Goal: Transaction & Acquisition: Purchase product/service

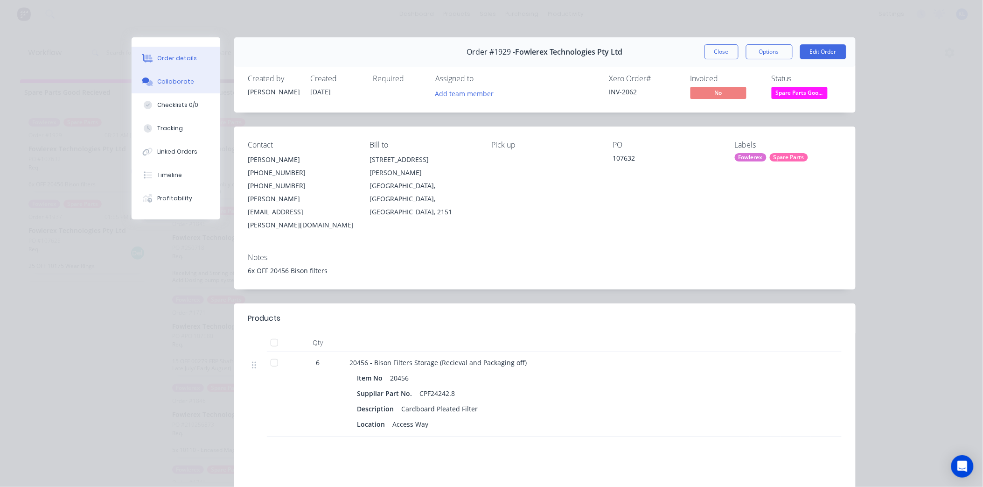
click at [190, 81] on button "Collaborate" at bounding box center [176, 81] width 89 height 23
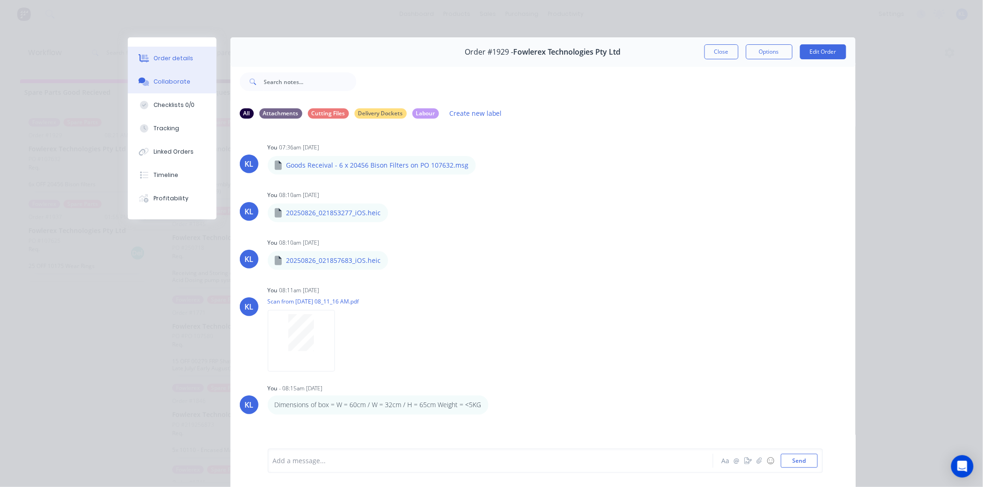
click at [187, 60] on button "Order details" at bounding box center [172, 58] width 89 height 23
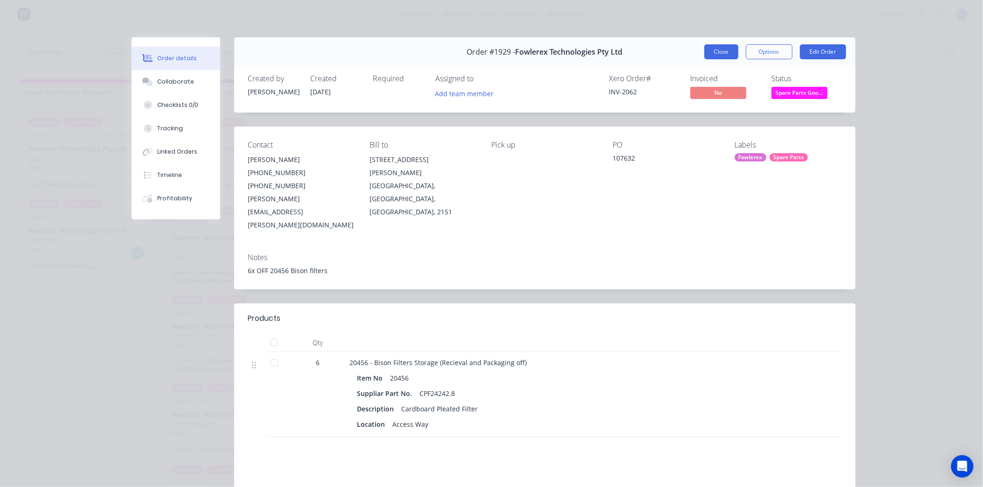
click at [712, 54] on button "Close" at bounding box center [722, 51] width 34 height 15
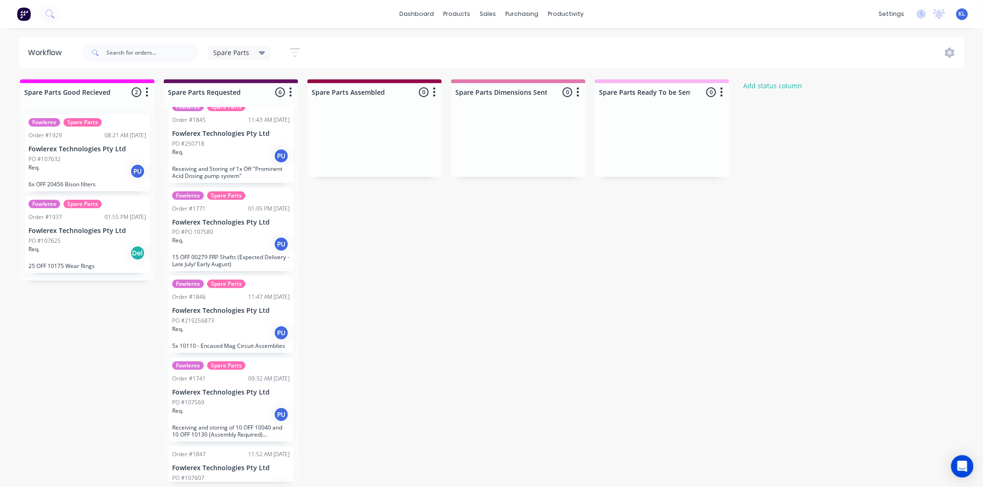
scroll to position [80, 0]
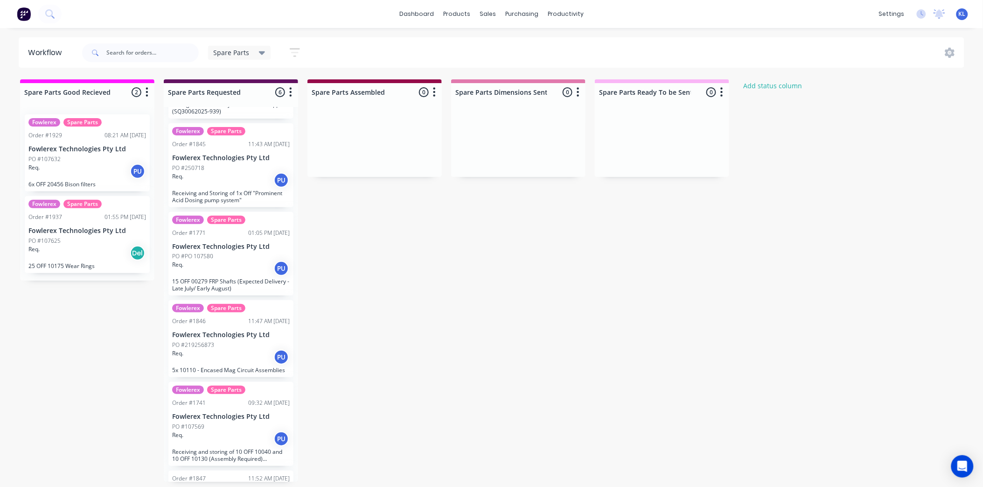
click at [221, 444] on div "Req. PU" at bounding box center [231, 439] width 118 height 16
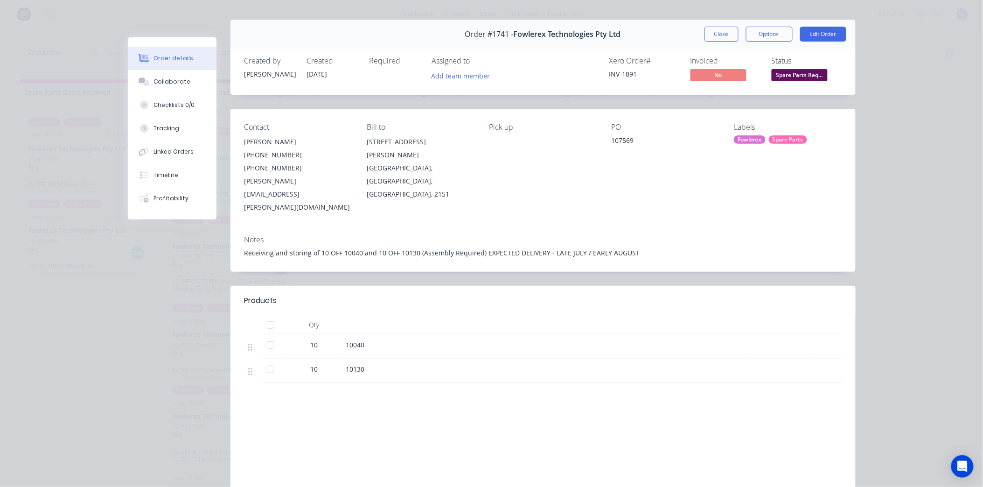
scroll to position [0, 0]
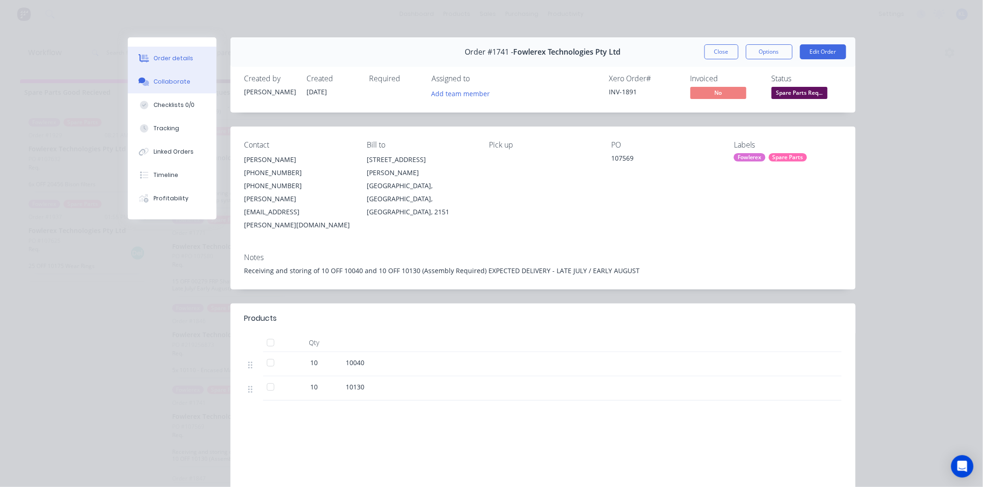
click at [157, 80] on div "Collaborate" at bounding box center [172, 81] width 37 height 8
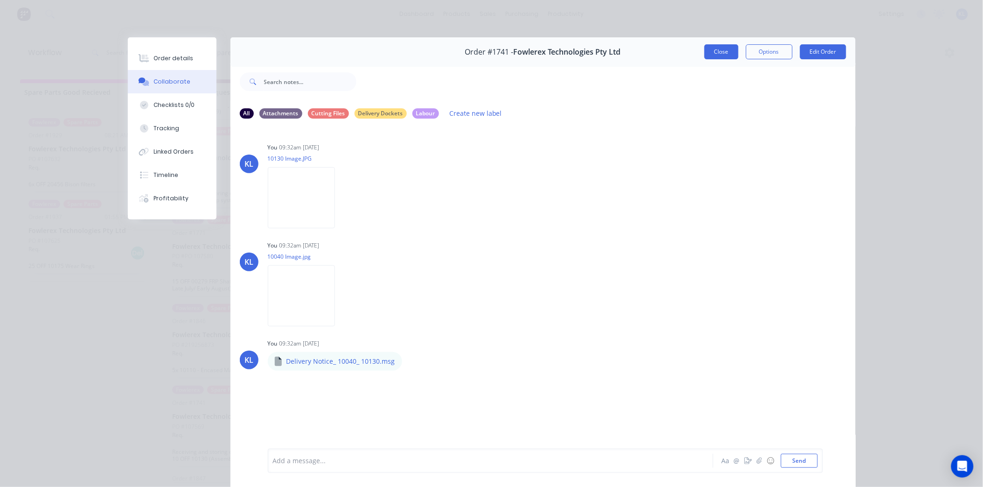
click at [708, 53] on button "Close" at bounding box center [722, 51] width 34 height 15
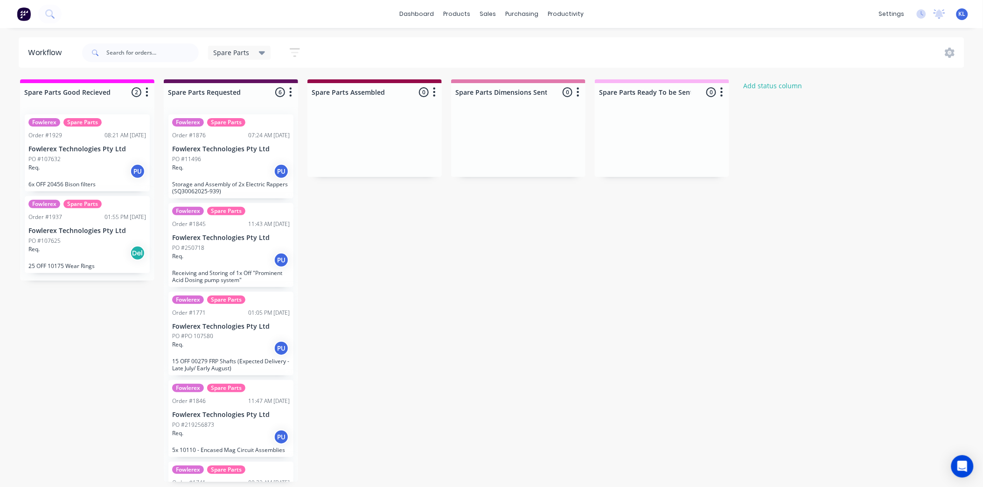
click at [92, 245] on div "Req. Del" at bounding box center [87, 253] width 118 height 16
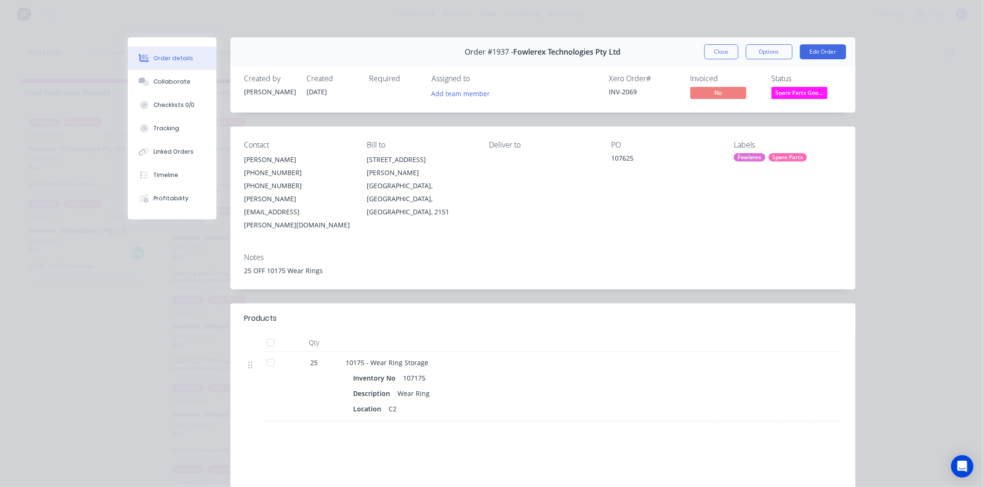
click at [737, 50] on div "Close Options Edit Order" at bounding box center [776, 51] width 142 height 15
click at [714, 56] on button "Close" at bounding box center [722, 51] width 34 height 15
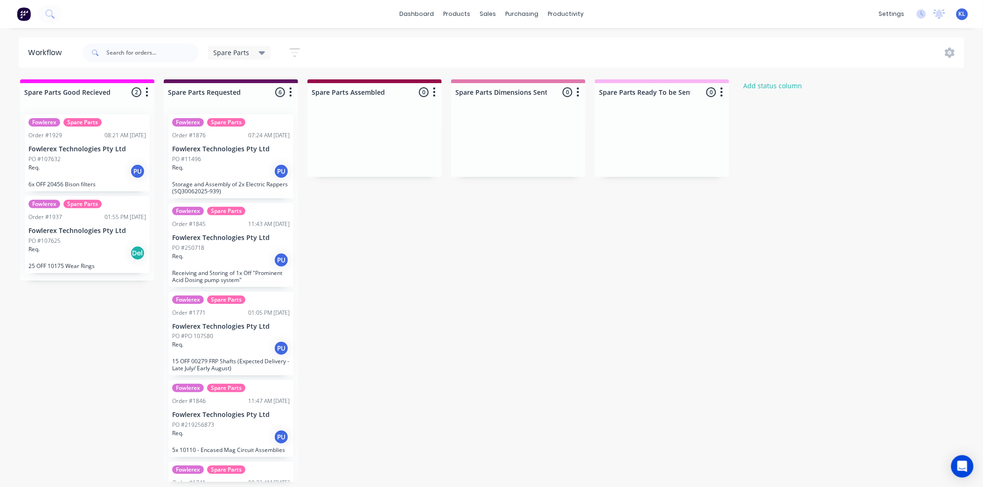
click at [251, 411] on p "Fowlerex Technologies Pty Ltd" at bounding box center [231, 415] width 118 height 8
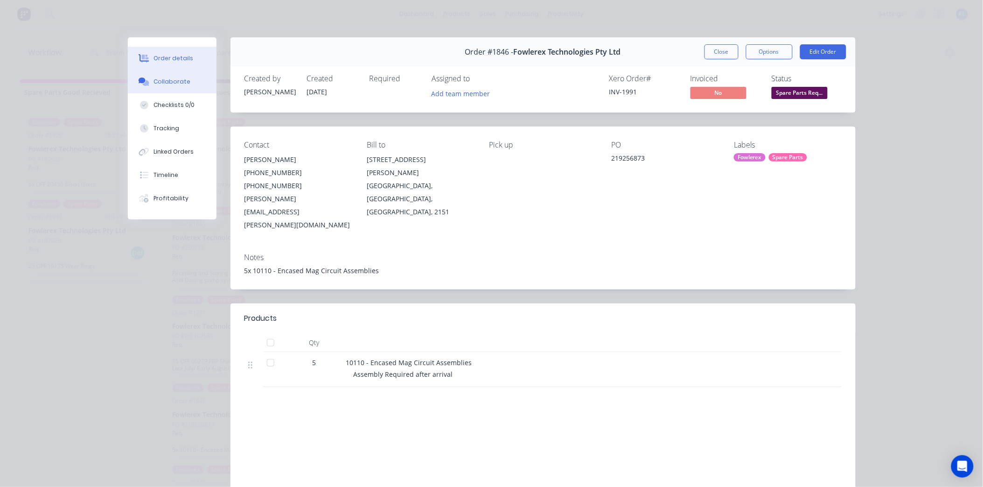
click at [167, 78] on div "Collaborate" at bounding box center [172, 81] width 37 height 8
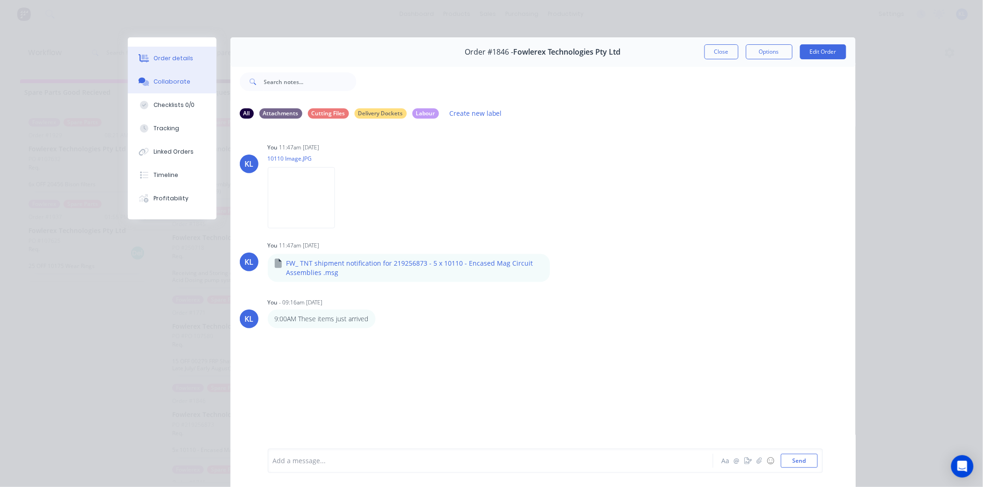
click at [178, 53] on button "Order details" at bounding box center [172, 58] width 89 height 23
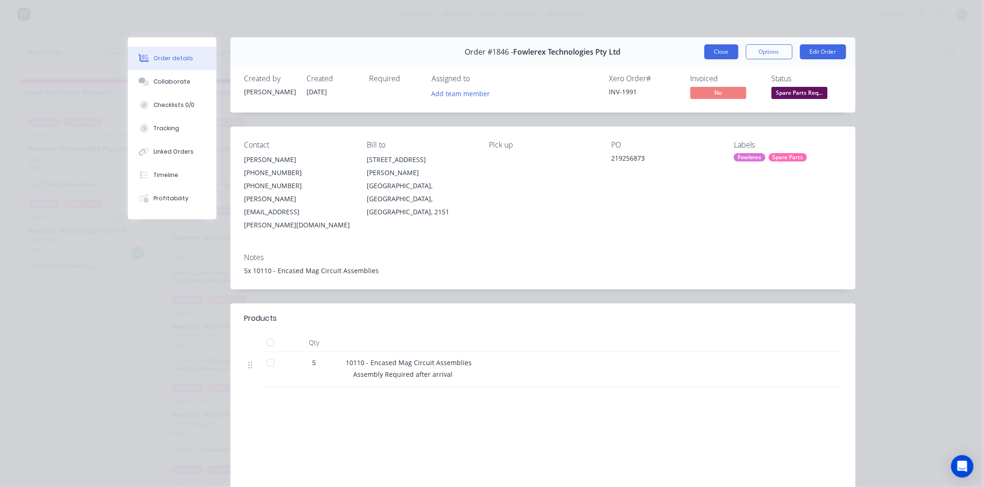
click at [727, 52] on button "Close" at bounding box center [722, 51] width 34 height 15
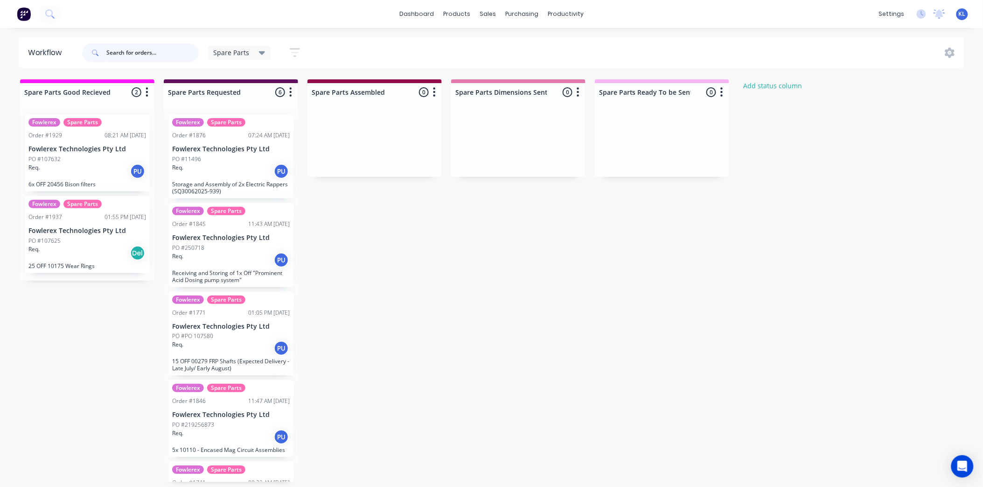
click at [136, 56] on input "text" at bounding box center [152, 52] width 92 height 19
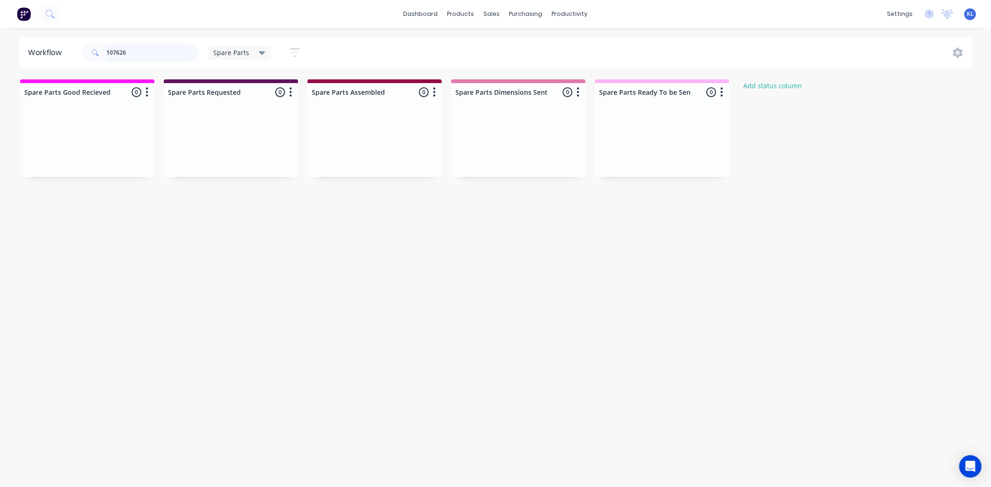
click at [150, 49] on input "107626" at bounding box center [152, 52] width 92 height 19
type input "1"
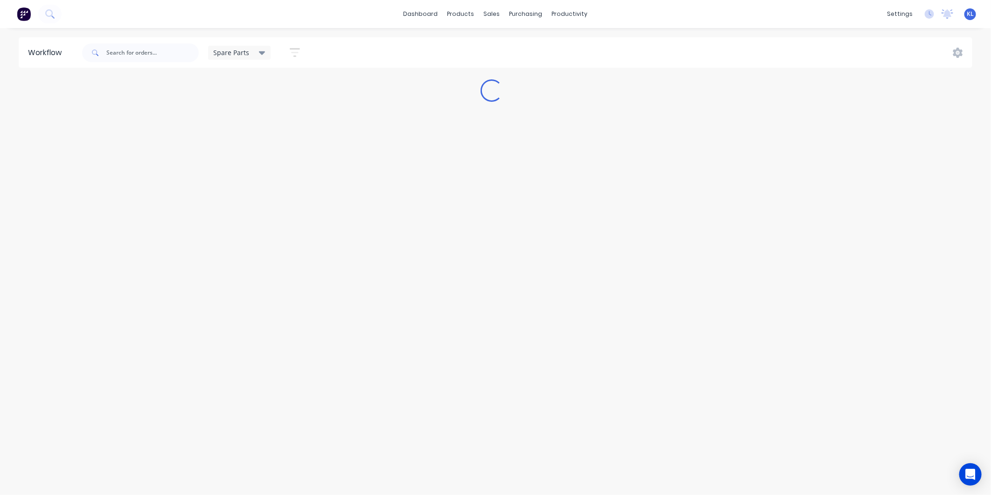
click at [242, 47] on div "Spare Parts" at bounding box center [239, 53] width 63 height 14
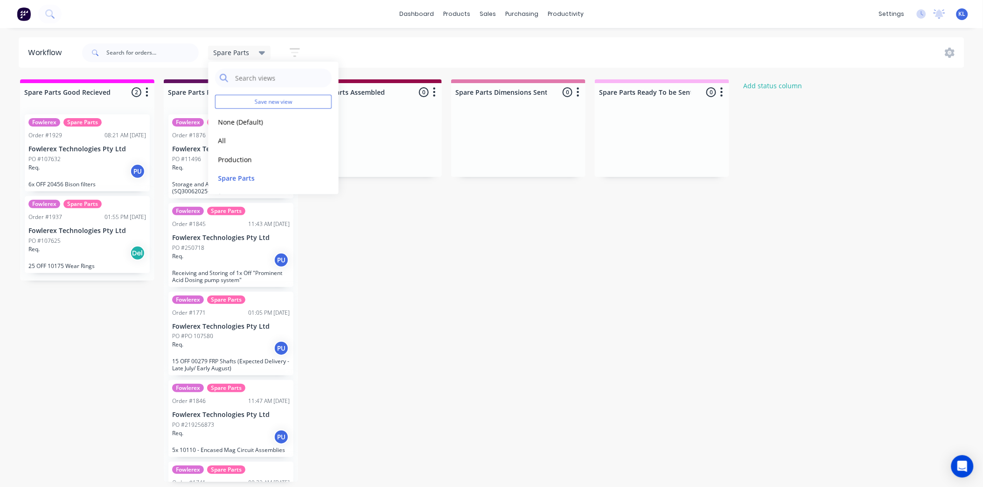
drag, startPoint x: 605, startPoint y: 278, endPoint x: 596, endPoint y: 265, distance: 15.8
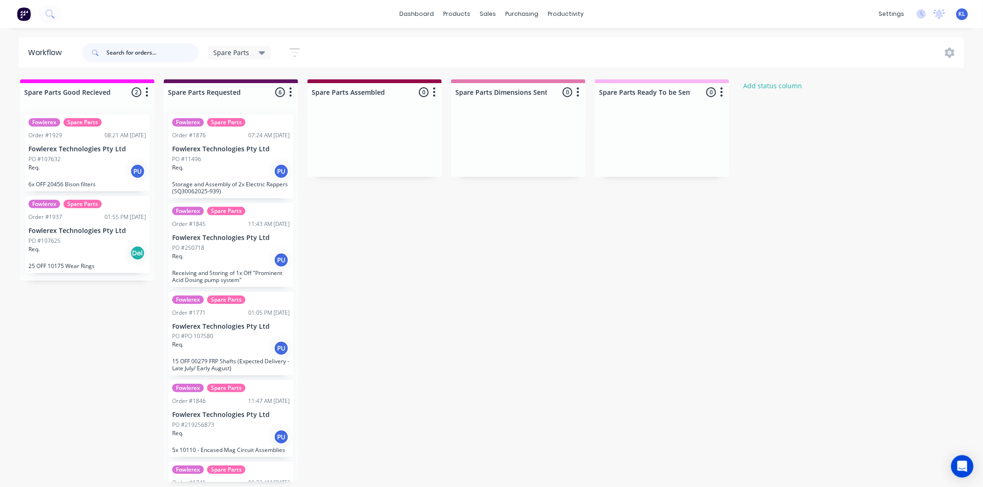
drag, startPoint x: 147, startPoint y: 53, endPoint x: 301, endPoint y: 17, distance: 158.0
click at [161, 49] on input "text" at bounding box center [152, 52] width 92 height 19
click at [573, 15] on div "productivity" at bounding box center [565, 14] width 45 height 14
click at [581, 42] on div "Workflow" at bounding box center [582, 45] width 28 height 8
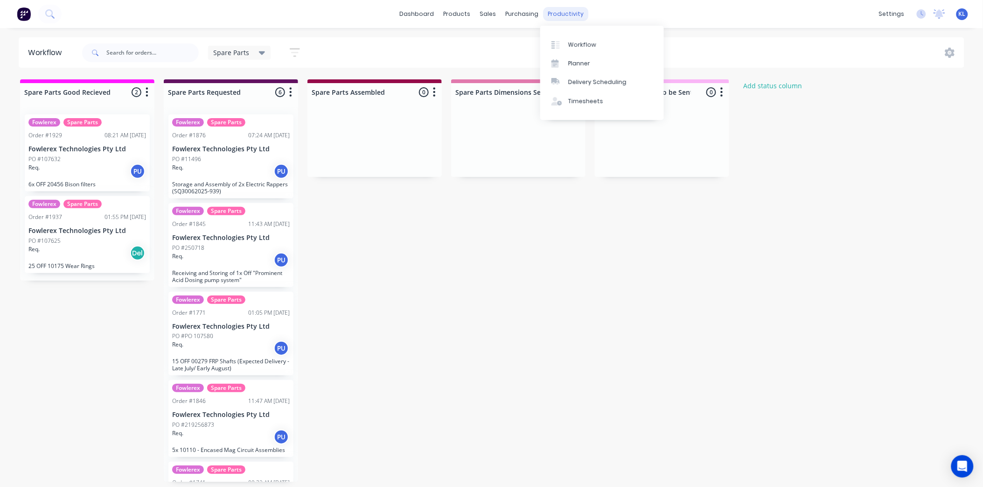
click at [549, 13] on div "productivity" at bounding box center [565, 14] width 45 height 14
click at [562, 35] on link "Workflow" at bounding box center [602, 44] width 124 height 19
click at [488, 15] on div "sales" at bounding box center [488, 14] width 26 height 14
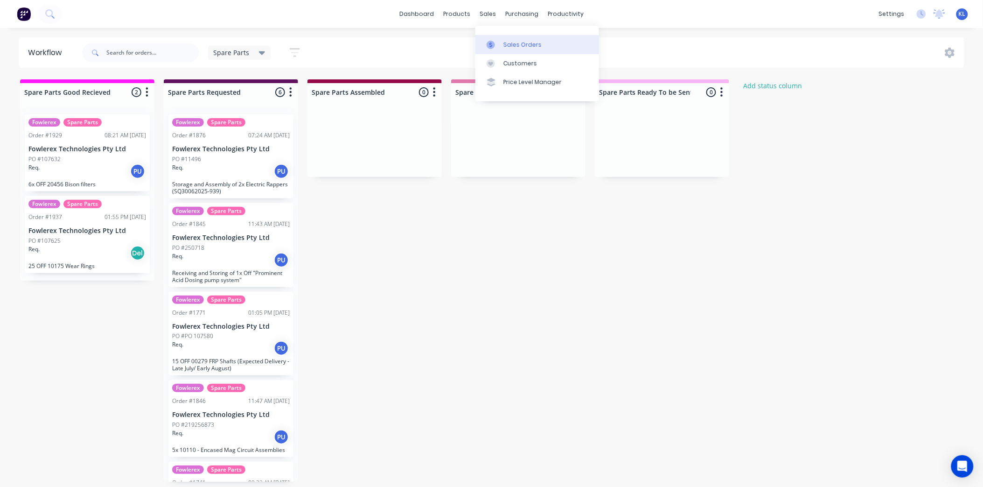
click at [510, 43] on div "Sales Orders" at bounding box center [522, 45] width 38 height 8
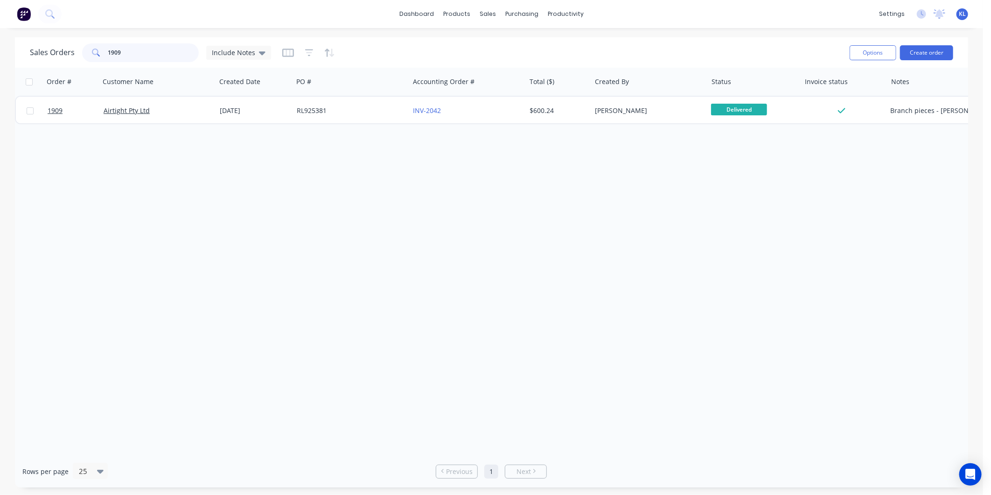
drag, startPoint x: 69, startPoint y: 52, endPoint x: -13, endPoint y: 66, distance: 83.3
click at [0, 66] on html "dashboard products sales purchasing productivity dashboard products Product Cat…" at bounding box center [495, 247] width 991 height 495
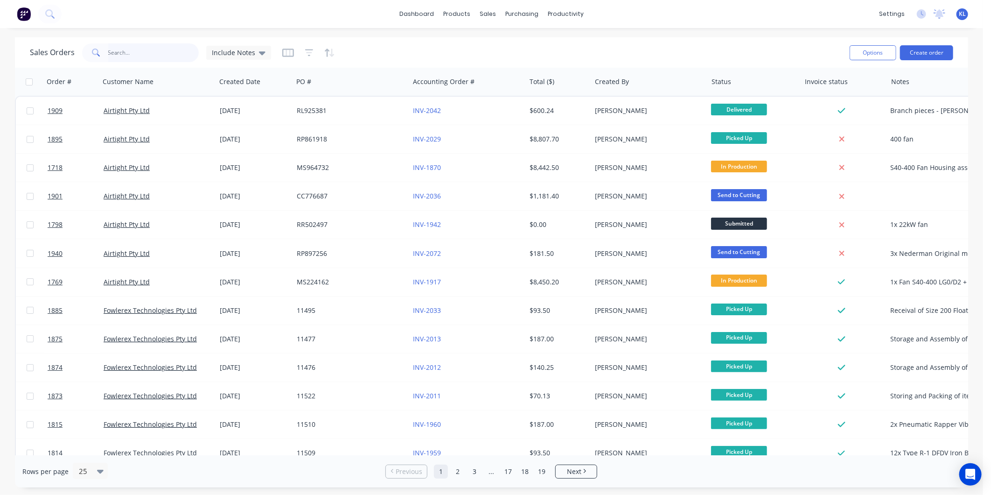
click at [118, 55] on input "text" at bounding box center [153, 52] width 91 height 19
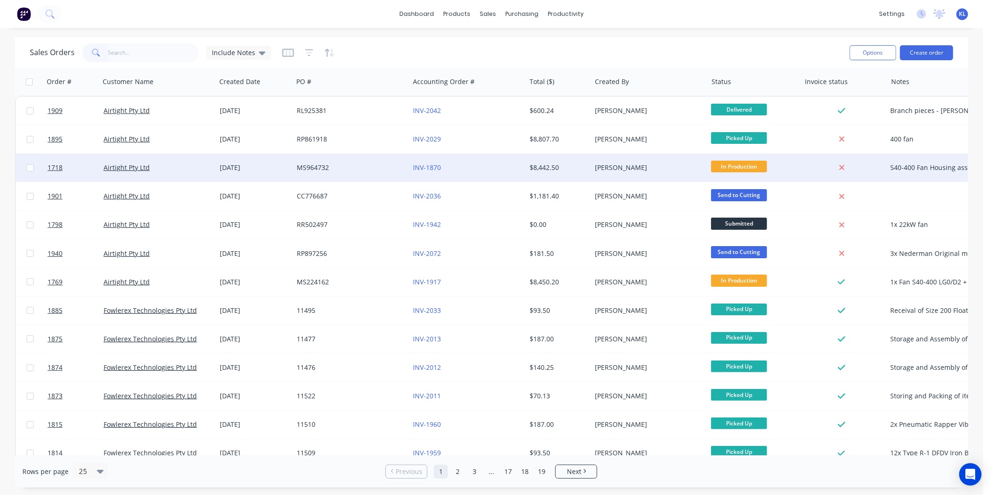
drag, startPoint x: 327, startPoint y: 166, endPoint x: 942, endPoint y: 7, distance: 634.9
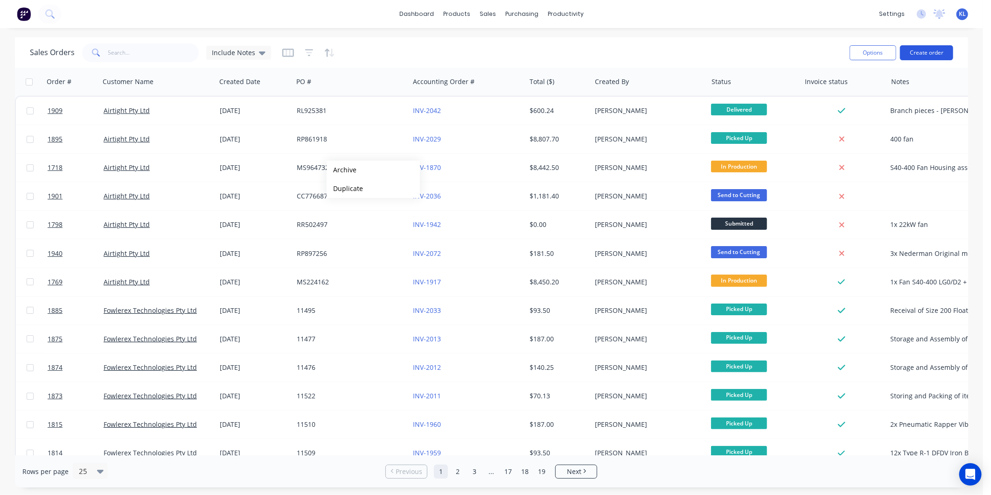
click at [929, 49] on button "Create order" at bounding box center [926, 52] width 53 height 15
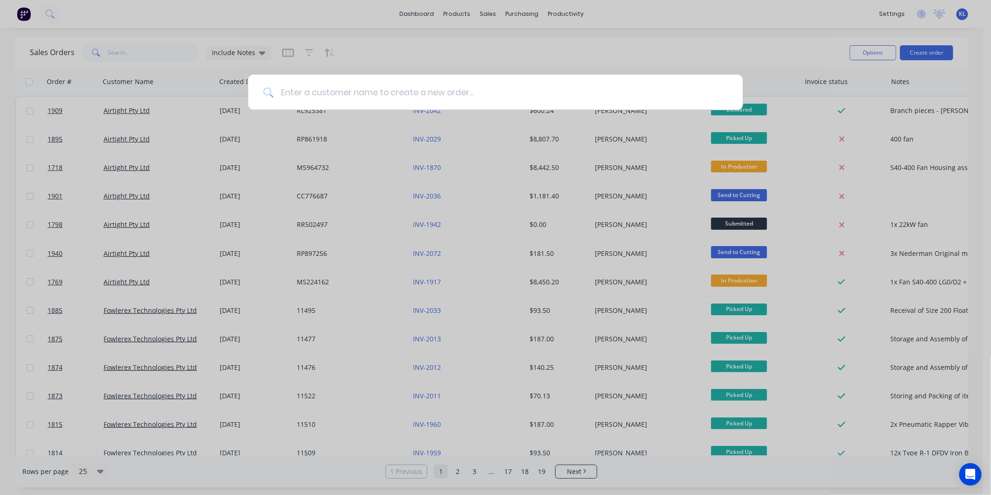
click at [342, 95] on input at bounding box center [500, 92] width 454 height 35
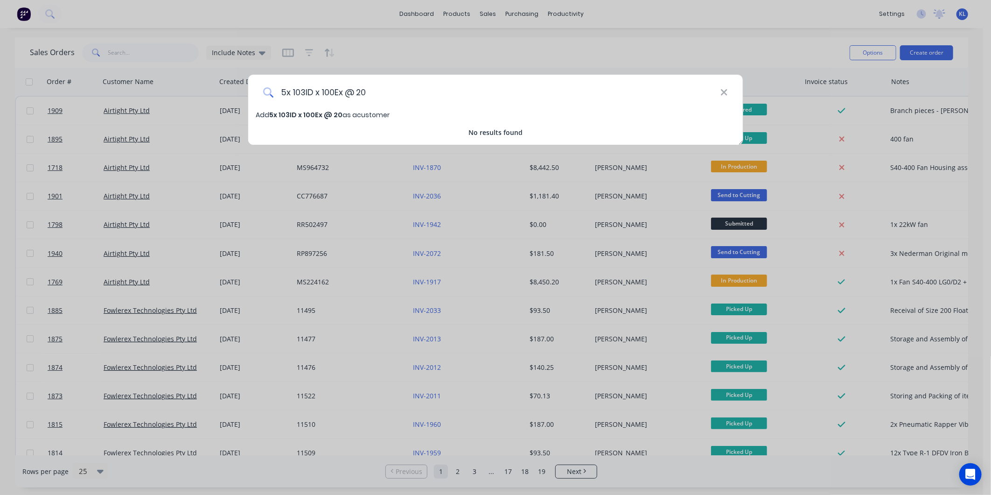
type input "5x 103ID x 100Ex @ 200"
drag, startPoint x: 388, startPoint y: 87, endPoint x: 183, endPoint y: 114, distance: 206.1
click at [183, 114] on div "5x 103ID x 100Ex @ 200 Add 5x 103ID x 100Ex @ 200 as a customer No results found" at bounding box center [495, 247] width 991 height 495
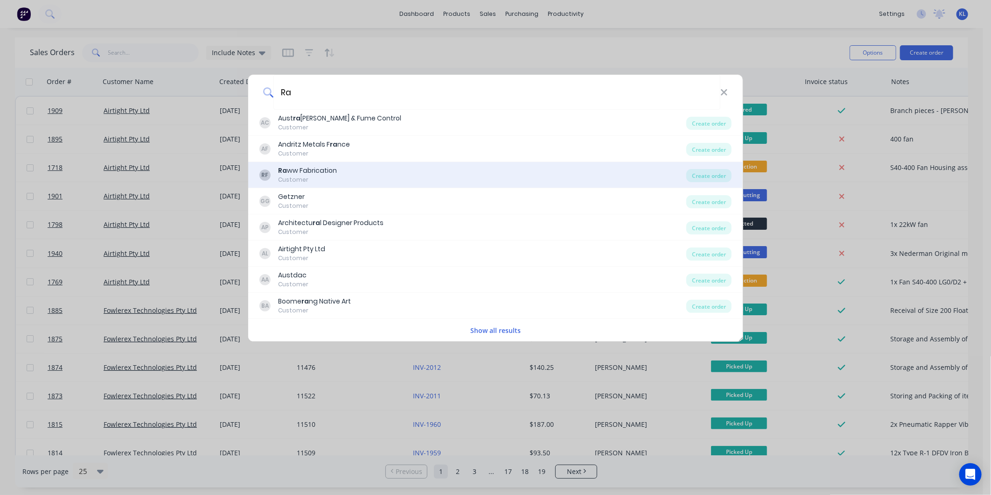
type input "Ra"
click at [342, 168] on div "RF Ra ww Fabrication Customer" at bounding box center [472, 175] width 427 height 18
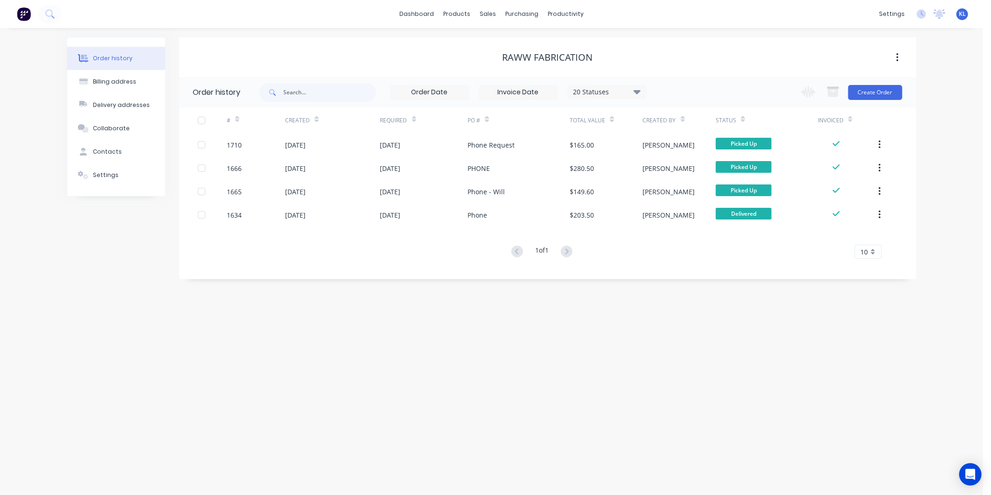
click at [861, 102] on div "Change order status Submitted Waiting on Supplier Send to Cutting Sent to Rolli…" at bounding box center [848, 92] width 106 height 30
click at [865, 95] on button "Create Order" at bounding box center [875, 92] width 54 height 15
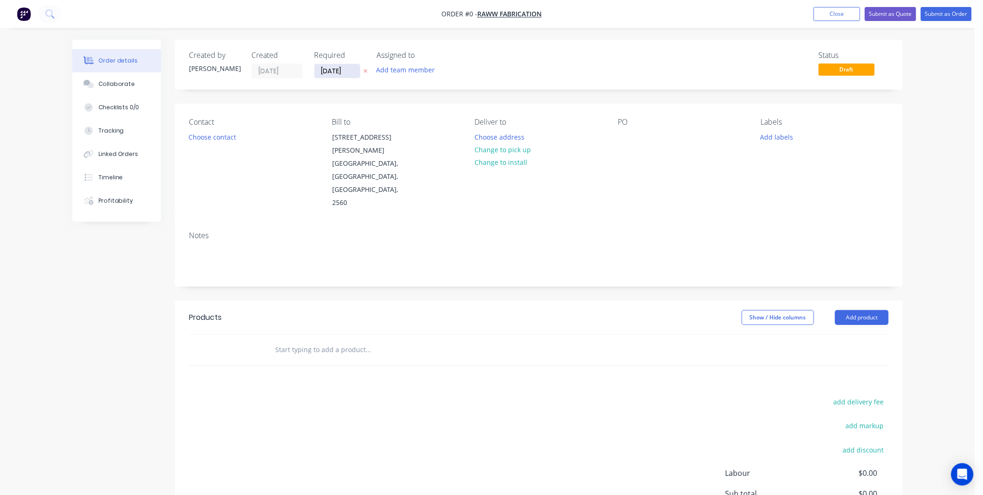
click at [327, 68] on input "[DATE]" at bounding box center [337, 71] width 46 height 14
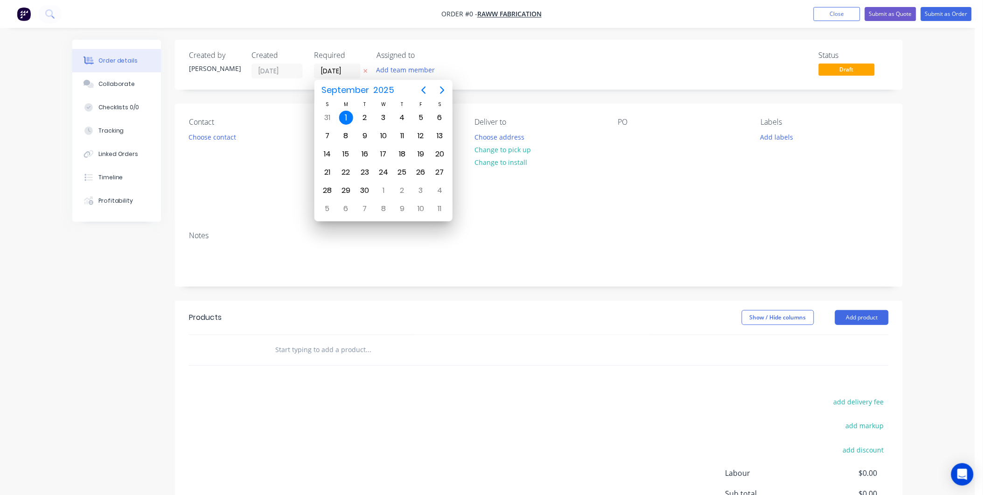
click at [343, 113] on div "1" at bounding box center [346, 118] width 14 height 14
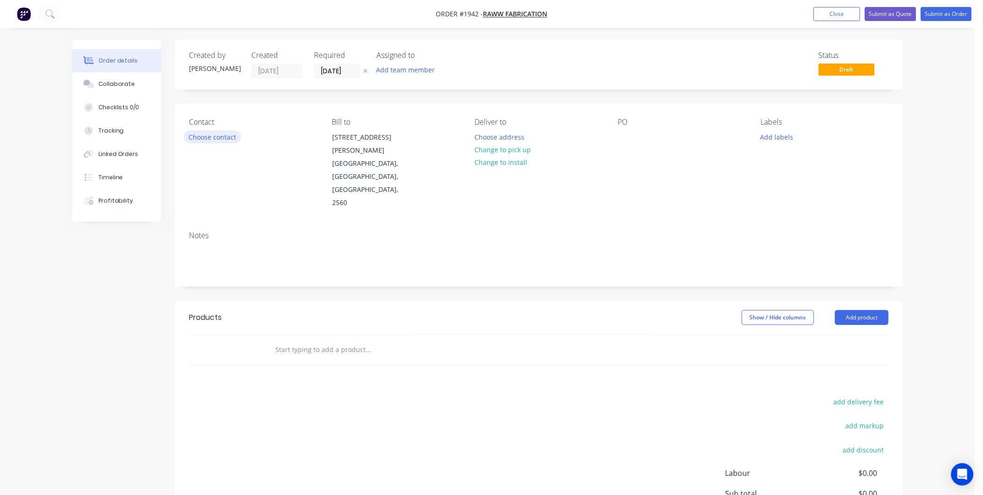
click at [216, 134] on button "Choose contact" at bounding box center [212, 136] width 57 height 13
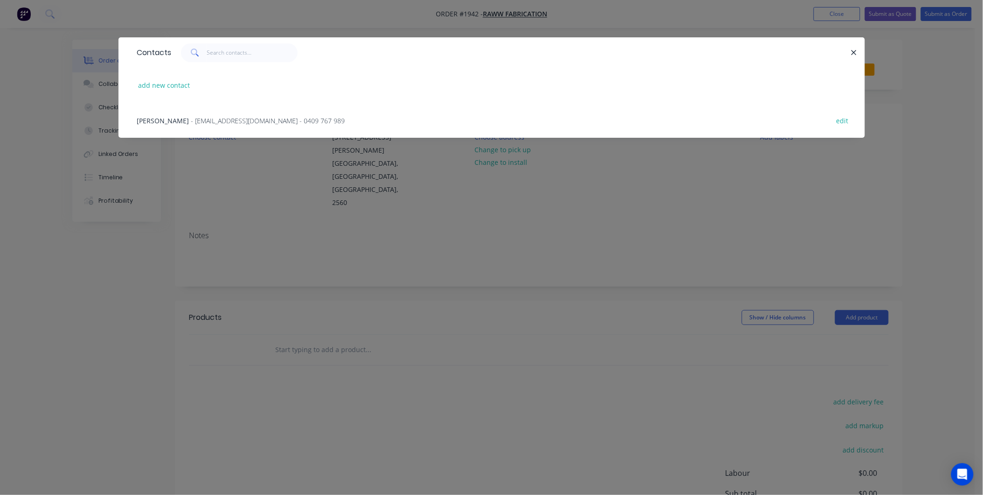
click at [191, 122] on span "- [EMAIL_ADDRESS][DOMAIN_NAME] - 0409 767 989" at bounding box center [268, 120] width 154 height 9
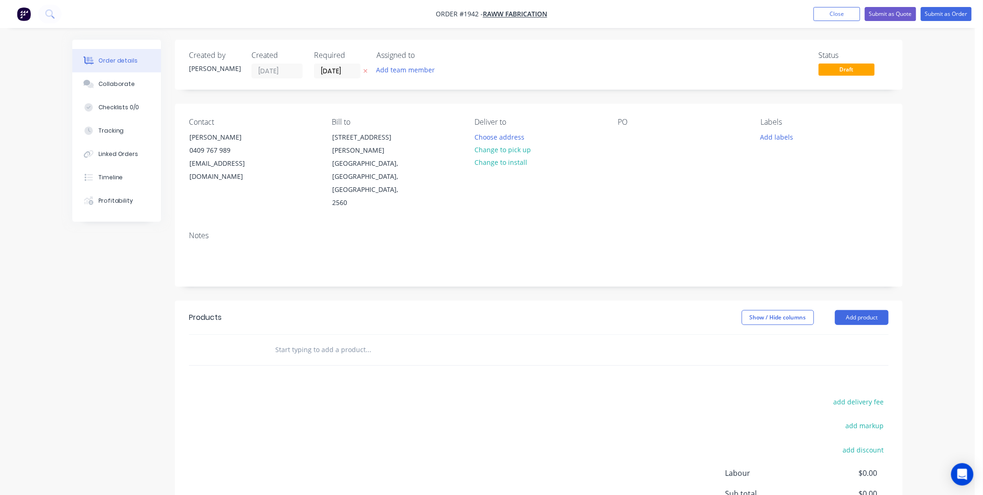
drag, startPoint x: 180, startPoint y: 122, endPoint x: 391, endPoint y: 102, distance: 211.8
click at [391, 102] on div "Created by [PERSON_NAME] Created [DATE] Required [DATE] Assigned to Add team me…" at bounding box center [539, 315] width 728 height 550
click at [502, 149] on button "Change to pick up" at bounding box center [503, 149] width 66 height 13
click at [497, 151] on button "Change to delivery" at bounding box center [504, 150] width 68 height 13
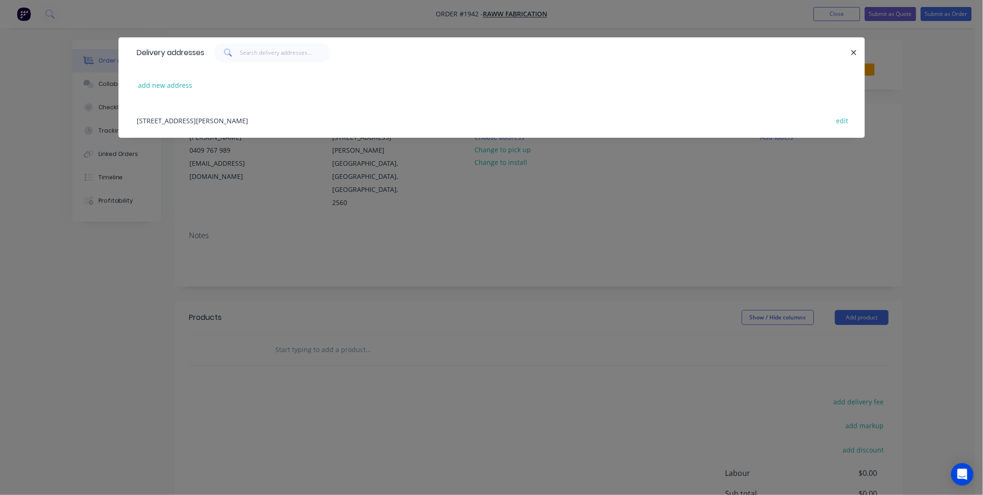
click at [271, 116] on div "[STREET_ADDRESS][PERSON_NAME] edit" at bounding box center [492, 120] width 719 height 35
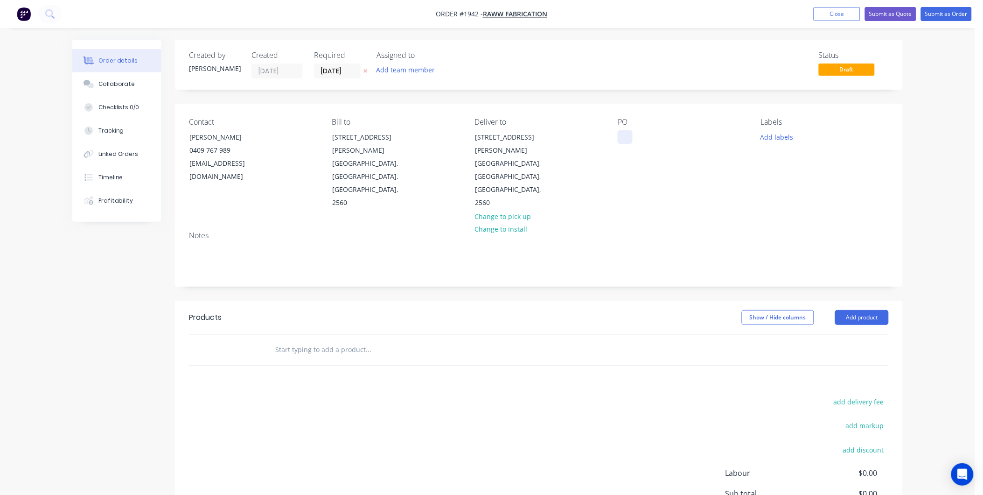
click at [624, 138] on div at bounding box center [625, 137] width 15 height 14
click at [768, 139] on button "Add labels" at bounding box center [776, 136] width 43 height 13
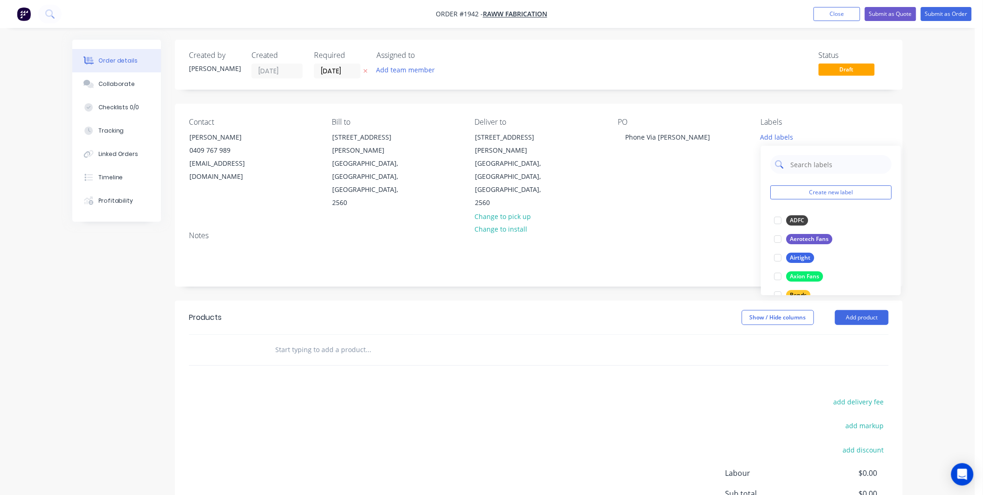
click at [805, 168] on input "text" at bounding box center [838, 164] width 98 height 19
drag, startPoint x: 527, startPoint y: 123, endPoint x: 778, endPoint y: 142, distance: 251.3
click at [778, 142] on button "Add labels" at bounding box center [776, 136] width 43 height 13
click at [810, 164] on input "text" at bounding box center [838, 164] width 98 height 19
click at [779, 255] on div at bounding box center [777, 257] width 19 height 19
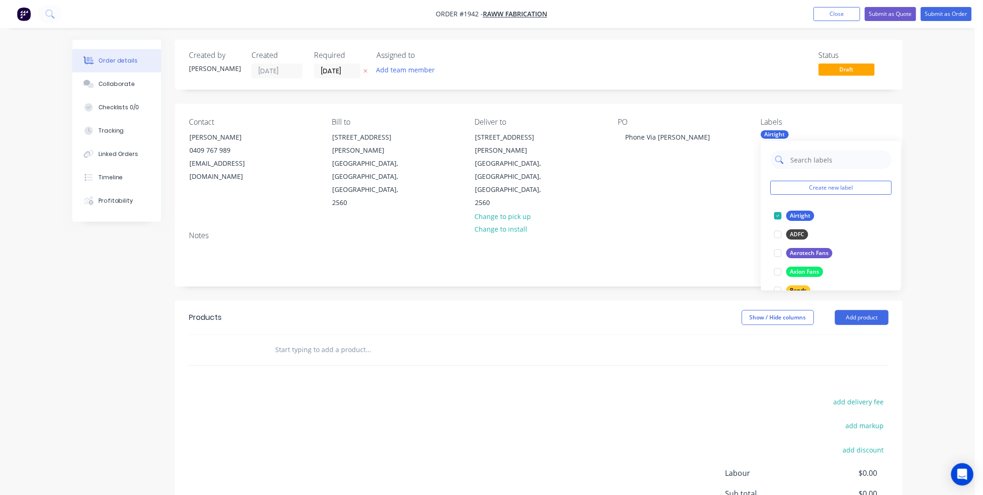
click at [816, 157] on input "text" at bounding box center [838, 159] width 98 height 19
click at [806, 165] on input "text" at bounding box center [838, 159] width 98 height 19
click at [786, 173] on div "Create new label Airtight edit ADFC edit Aerotech Fans edit Axion Fans edit Ben…" at bounding box center [831, 215] width 140 height 149
click at [822, 161] on input "text" at bounding box center [838, 159] width 98 height 19
click at [801, 160] on input "text" at bounding box center [838, 159] width 98 height 19
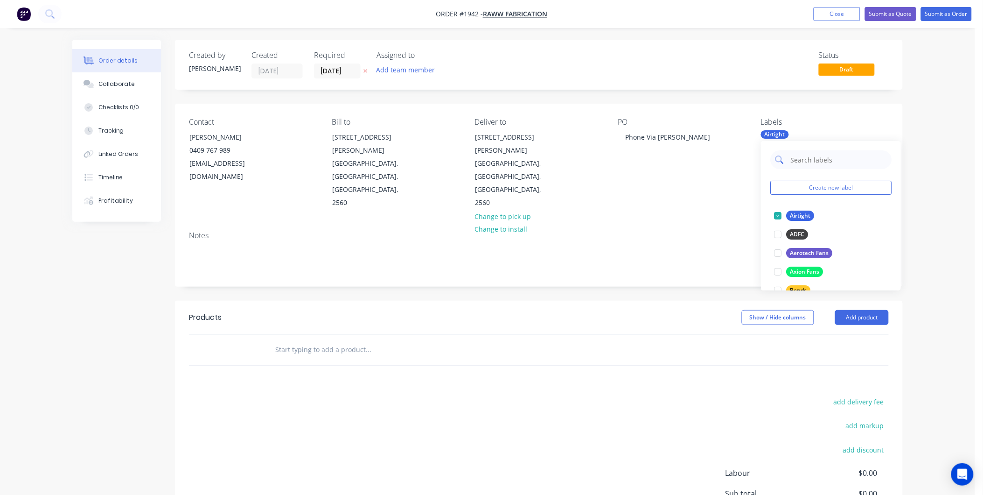
click at [803, 156] on input "text" at bounding box center [838, 159] width 98 height 19
click at [821, 152] on input "text" at bounding box center [838, 159] width 98 height 19
click at [804, 157] on input "text" at bounding box center [838, 159] width 98 height 19
click at [776, 215] on div at bounding box center [777, 215] width 19 height 19
click at [809, 162] on input "duct" at bounding box center [838, 159] width 98 height 19
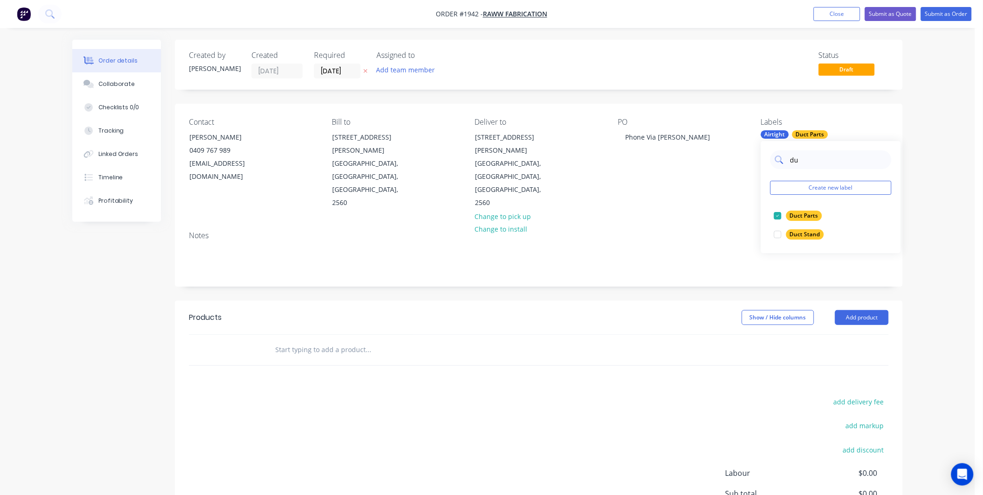
type input "d"
click at [733, 223] on div "Notes" at bounding box center [539, 254] width 728 height 63
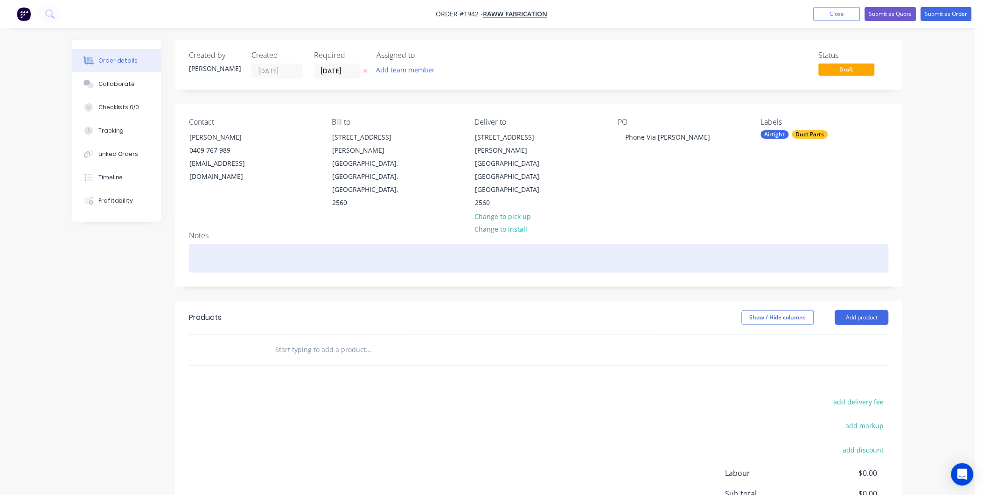
click at [300, 244] on div at bounding box center [539, 258] width 700 height 28
click at [205, 244] on div at bounding box center [539, 258] width 700 height 28
click at [236, 244] on div at bounding box center [539, 258] width 700 height 28
click at [409, 244] on div at bounding box center [539, 258] width 700 height 28
click at [257, 244] on div at bounding box center [539, 258] width 700 height 28
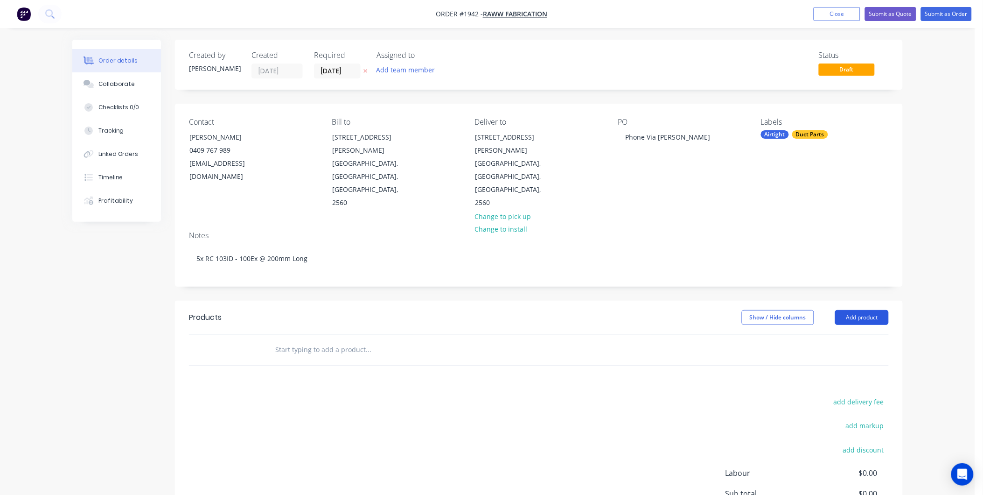
click at [860, 310] on button "Add product" at bounding box center [862, 317] width 54 height 15
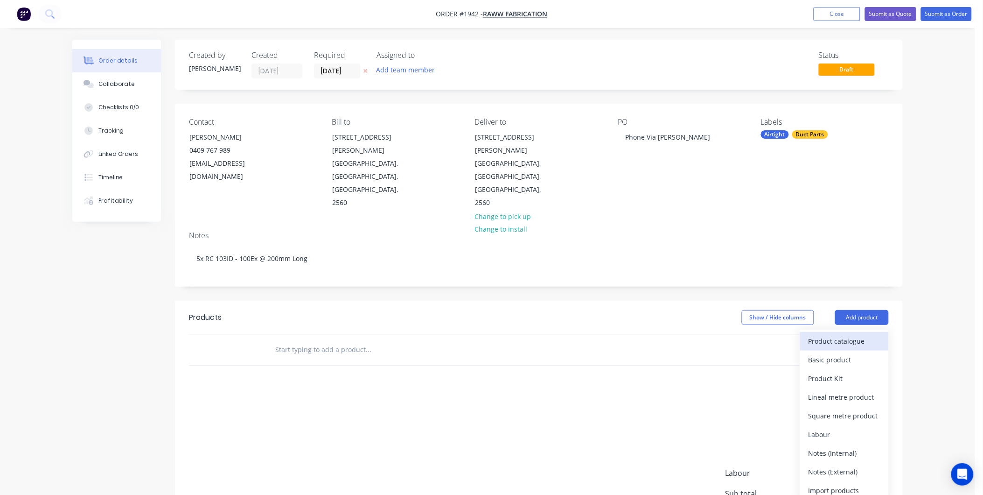
click at [830, 334] on div "Product catalogue" at bounding box center [845, 341] width 72 height 14
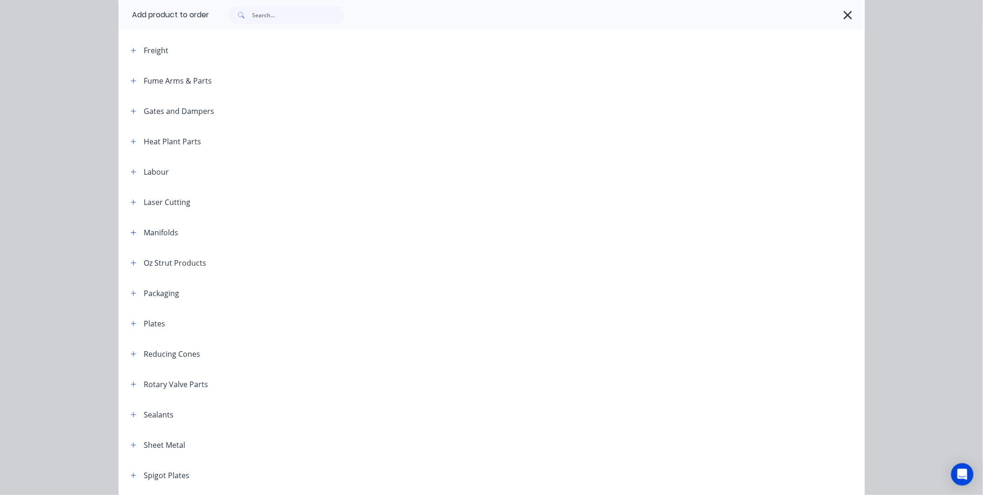
scroll to position [933, 0]
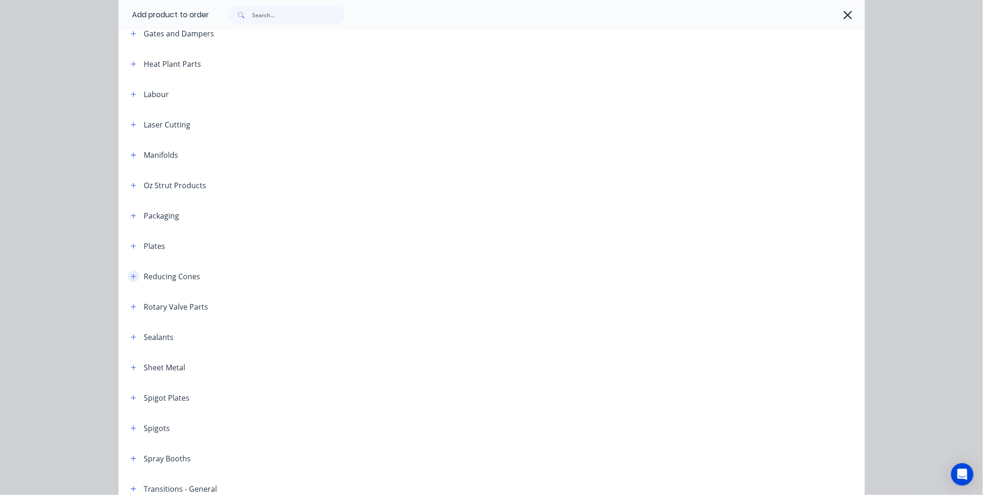
click at [132, 273] on icon "button" at bounding box center [134, 276] width 6 height 7
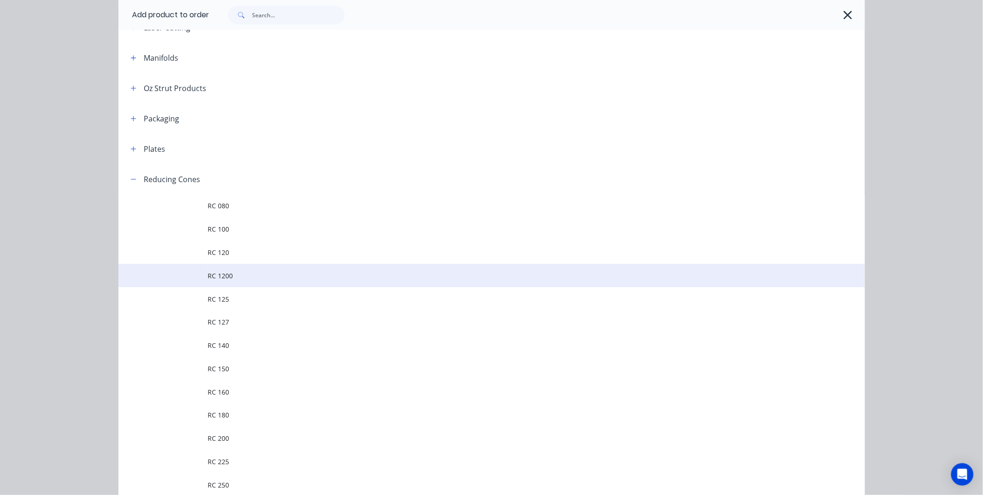
scroll to position [1037, 0]
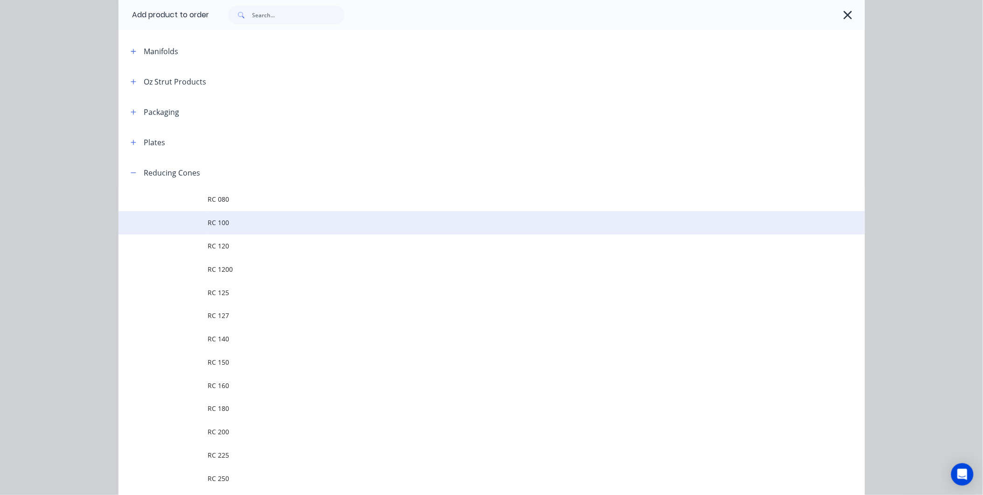
click at [235, 227] on span "RC 100" at bounding box center [470, 222] width 525 height 10
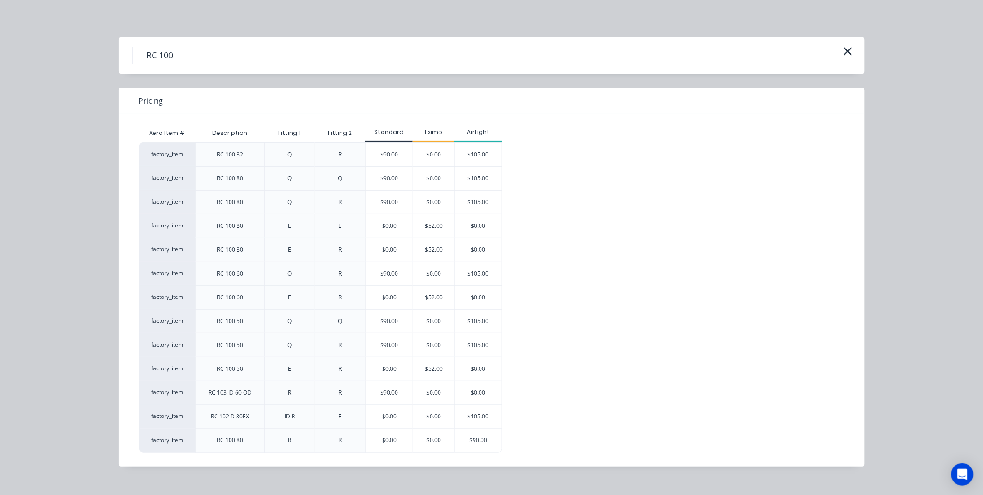
click at [666, 167] on div "factory_item RC 100 82 Q R $90.00 $0.00 $105.00 factory_item RC 100 80 Q Q $90.…" at bounding box center [485, 297] width 691 height 310
drag, startPoint x: 666, startPoint y: 167, endPoint x: 844, endPoint y: 48, distance: 214.0
click at [844, 48] on icon "button" at bounding box center [848, 51] width 8 height 8
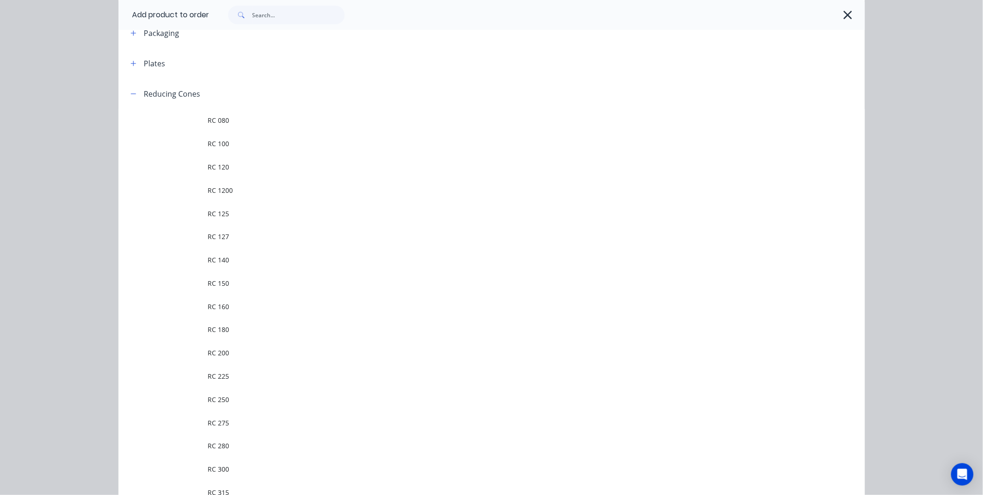
scroll to position [1038, 0]
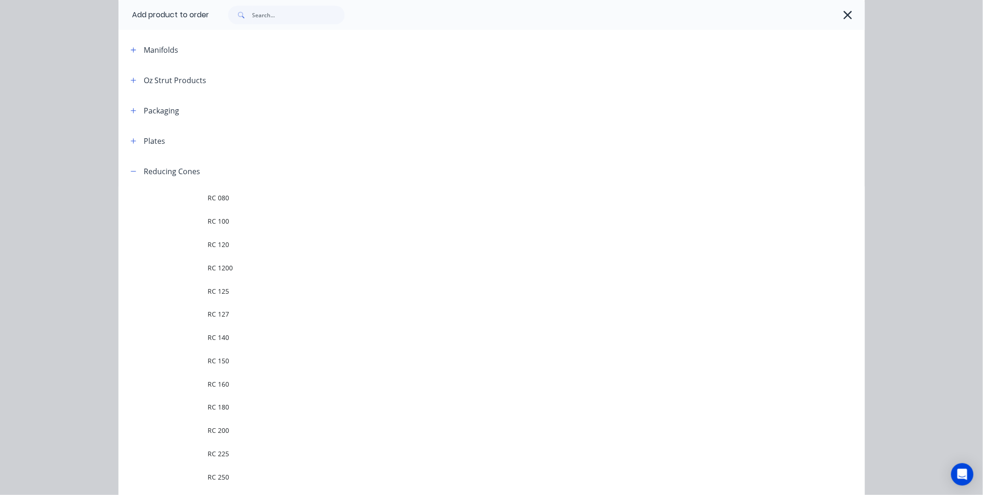
click at [848, 20] on icon "button" at bounding box center [848, 14] width 10 height 13
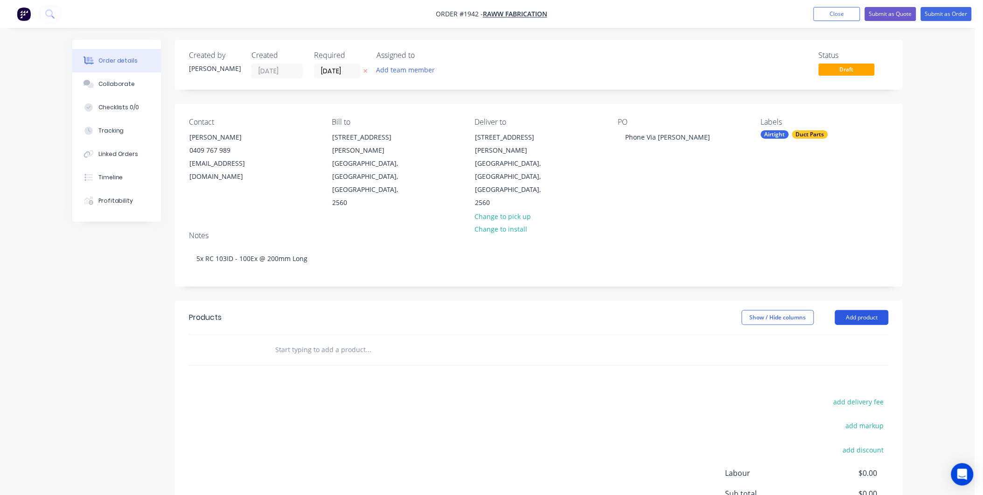
click at [862, 310] on button "Add product" at bounding box center [862, 317] width 54 height 15
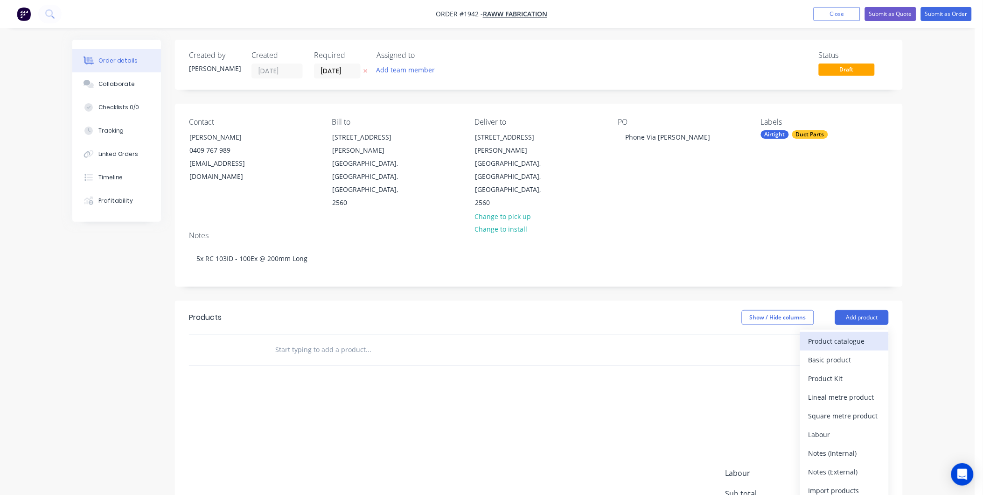
click at [849, 334] on div "Product catalogue" at bounding box center [845, 341] width 72 height 14
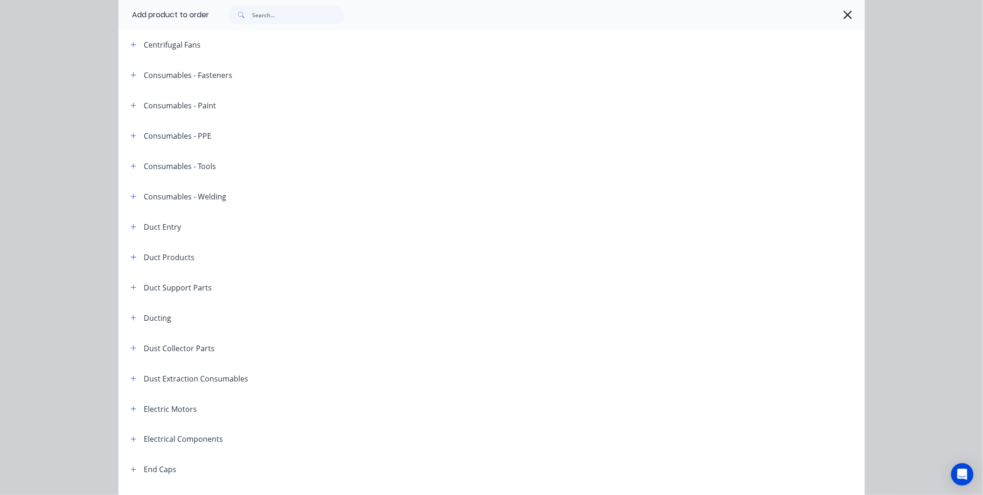
scroll to position [259, 0]
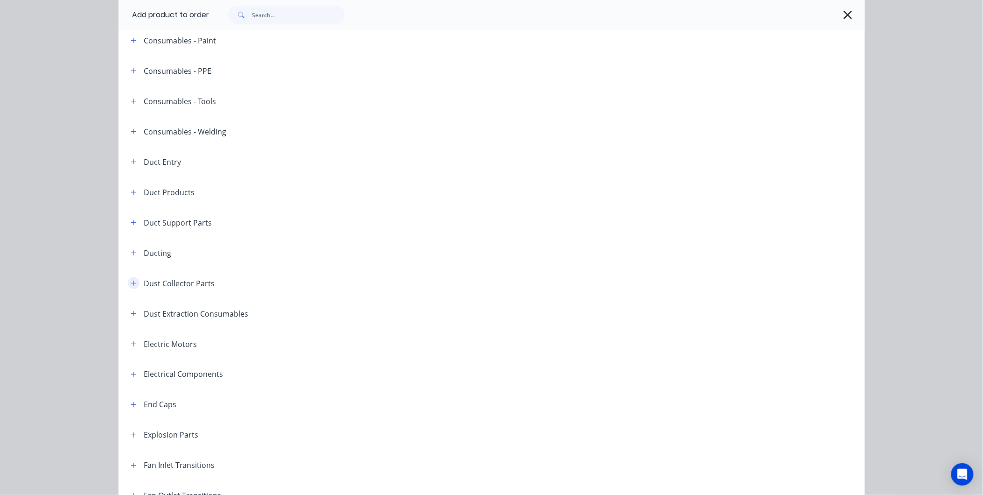
click at [131, 285] on icon "button" at bounding box center [134, 283] width 6 height 7
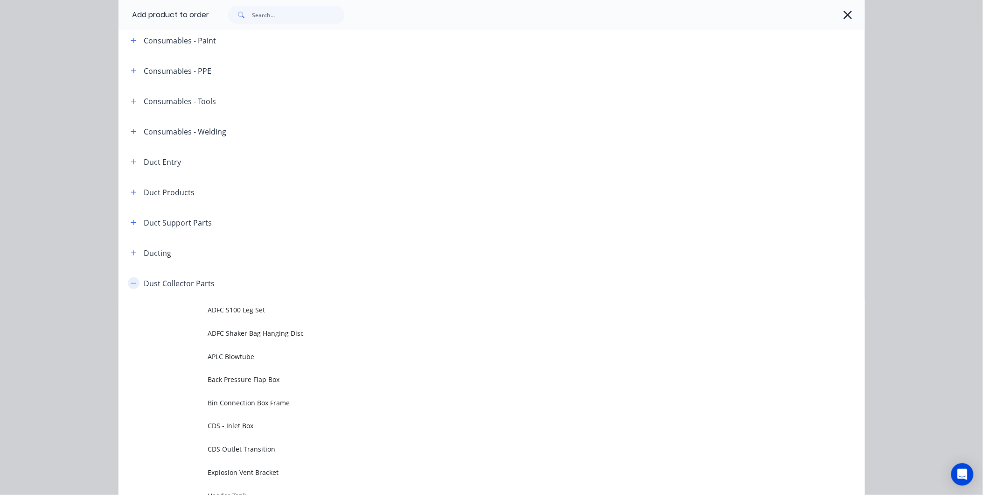
click at [133, 285] on button "button" at bounding box center [134, 283] width 12 height 12
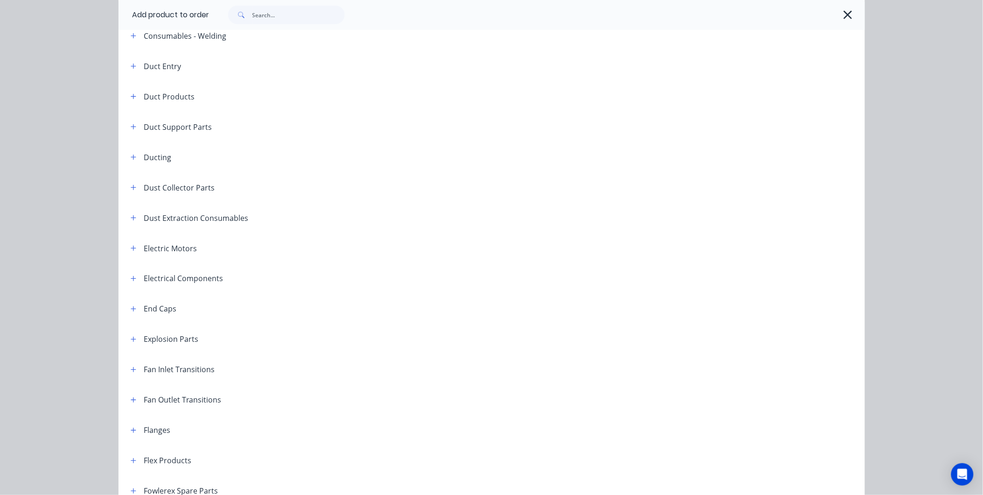
scroll to position [363, 0]
click at [133, 279] on button "button" at bounding box center [134, 276] width 12 height 12
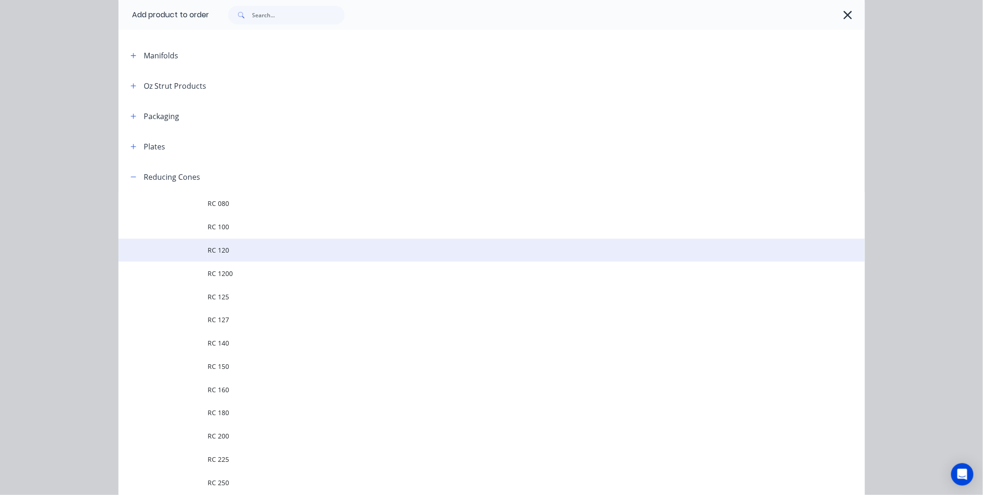
scroll to position [1037, 0]
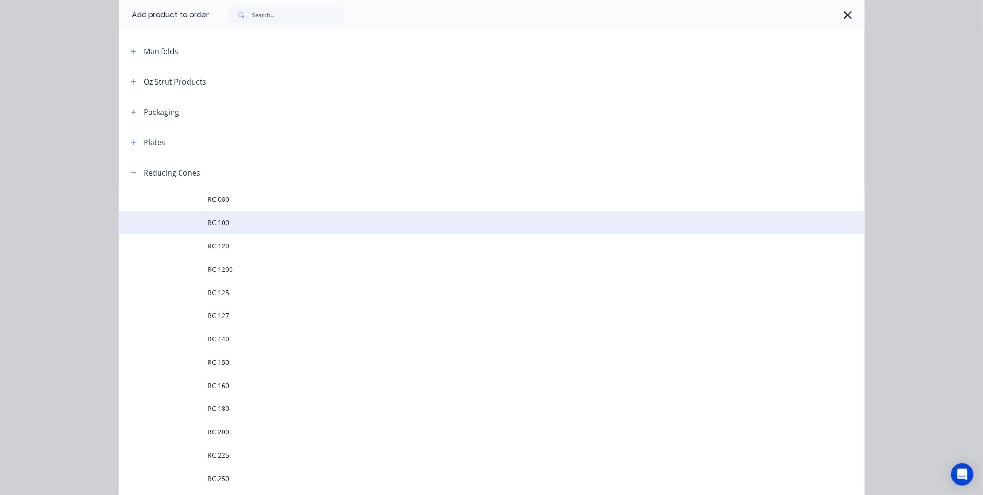
click at [226, 222] on span "RC 100" at bounding box center [470, 222] width 525 height 10
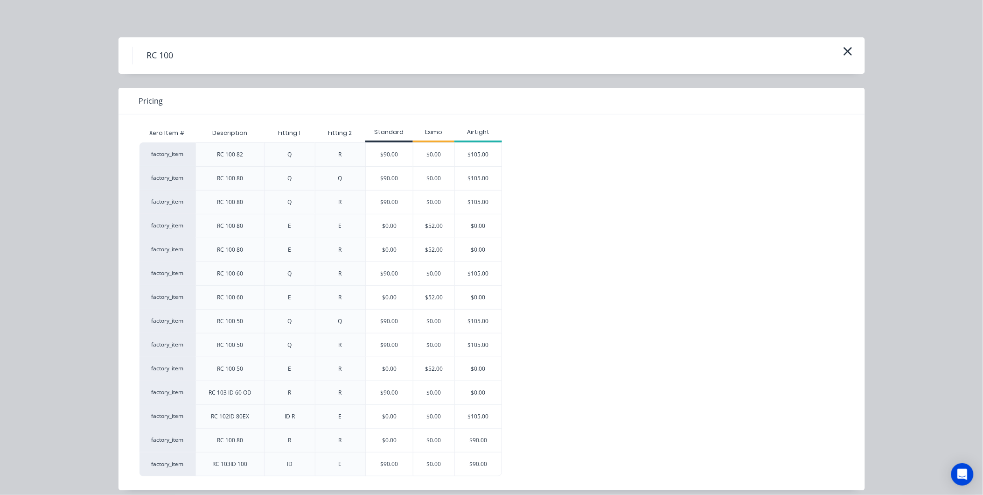
scroll to position [83, 0]
click at [386, 466] on div "$90.00" at bounding box center [389, 463] width 47 height 23
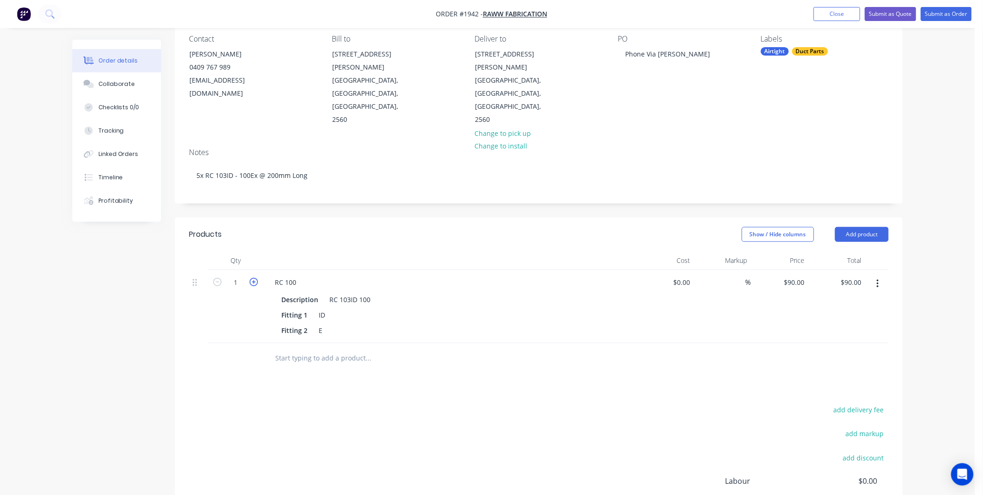
click at [253, 278] on icon "button" at bounding box center [254, 282] width 8 height 8
type input "2"
type input "$180.00"
click at [253, 278] on icon "button" at bounding box center [254, 282] width 8 height 8
type input "3"
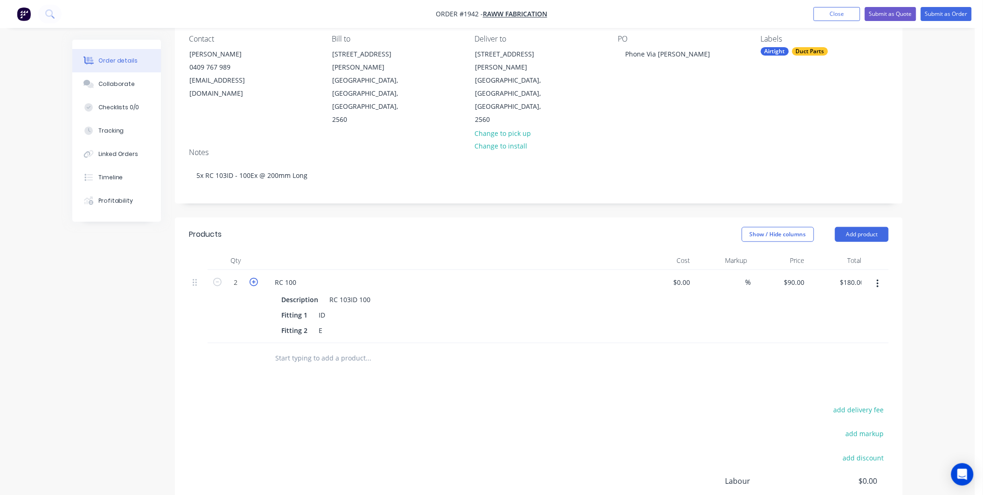
type input "$270.00"
click at [253, 278] on icon "button" at bounding box center [254, 282] width 8 height 8
type input "4"
type input "$360.00"
click at [253, 278] on icon "button" at bounding box center [254, 282] width 8 height 8
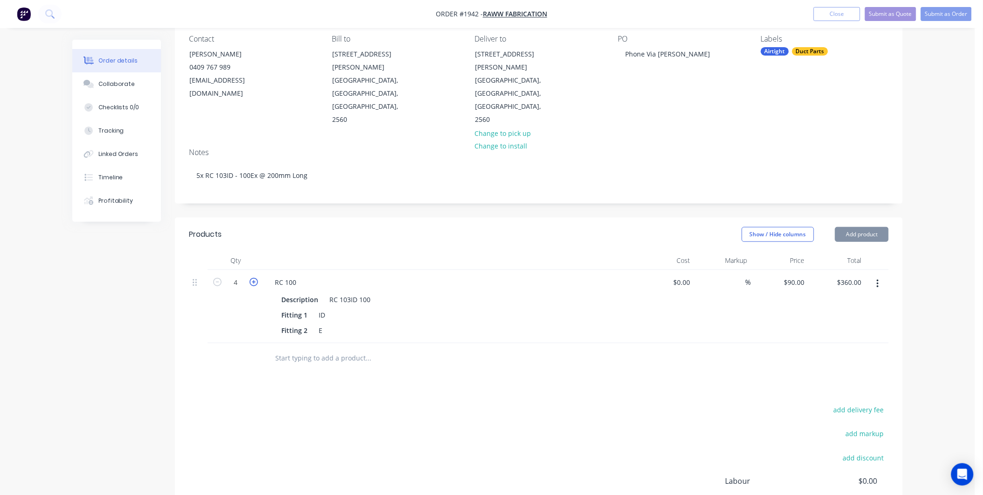
type input "5"
type input "$450.00"
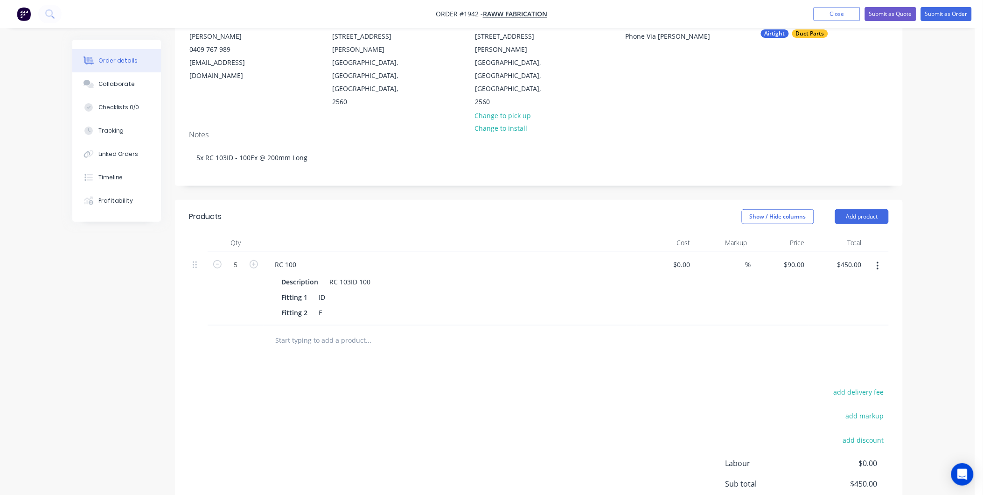
scroll to position [104, 0]
click at [507, 383] on div "add delivery fee add markup add discount Labour $0.00 Sub total $450.00 Margin …" at bounding box center [539, 473] width 700 height 180
click at [120, 92] on button "Collaborate" at bounding box center [116, 83] width 89 height 23
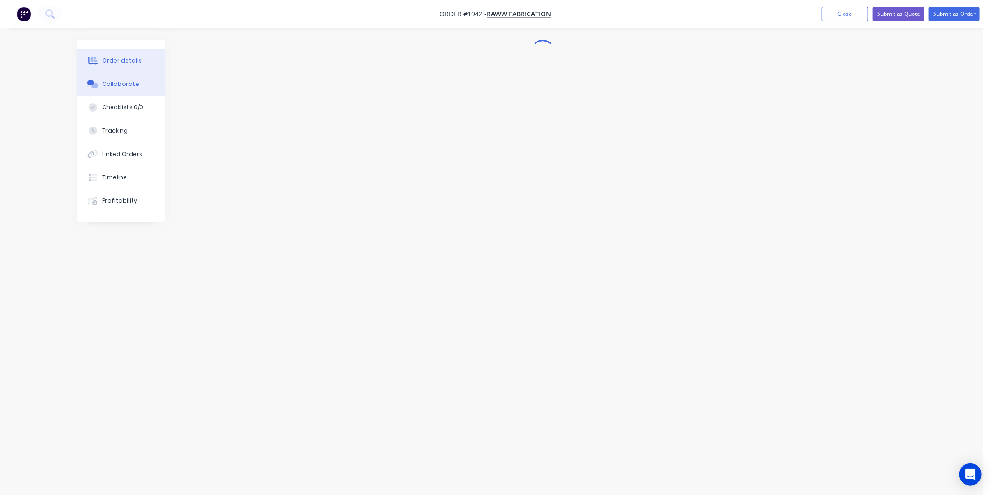
click at [131, 63] on div "Order details" at bounding box center [122, 60] width 40 height 8
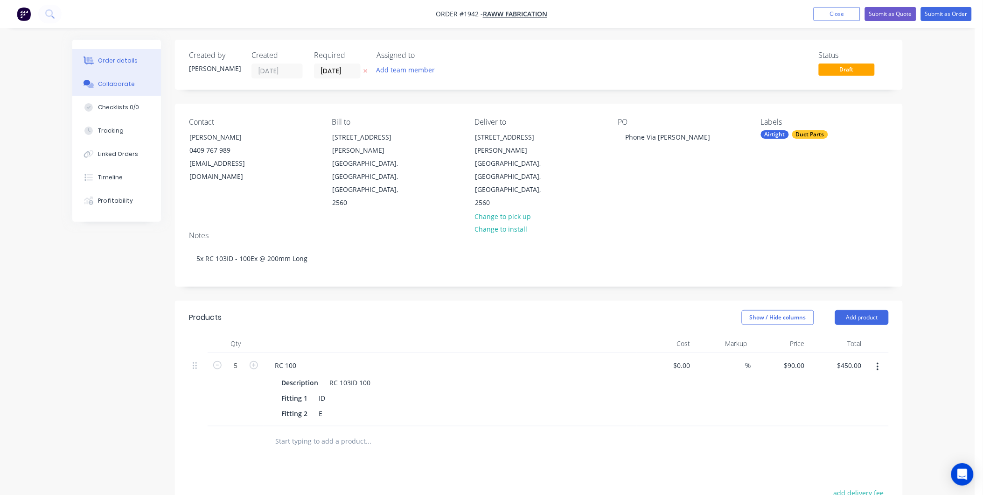
click at [119, 85] on div "Collaborate" at bounding box center [116, 84] width 37 height 8
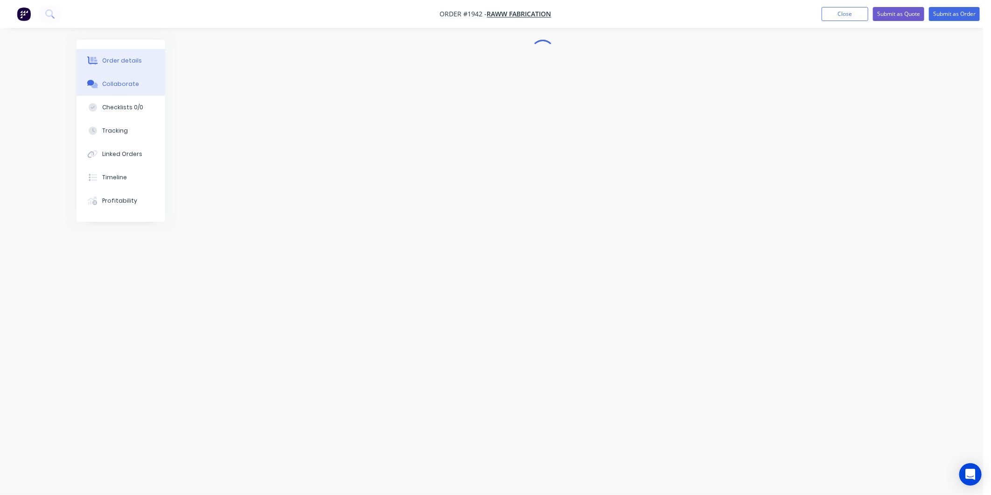
click at [113, 56] on div "Order details" at bounding box center [122, 60] width 40 height 8
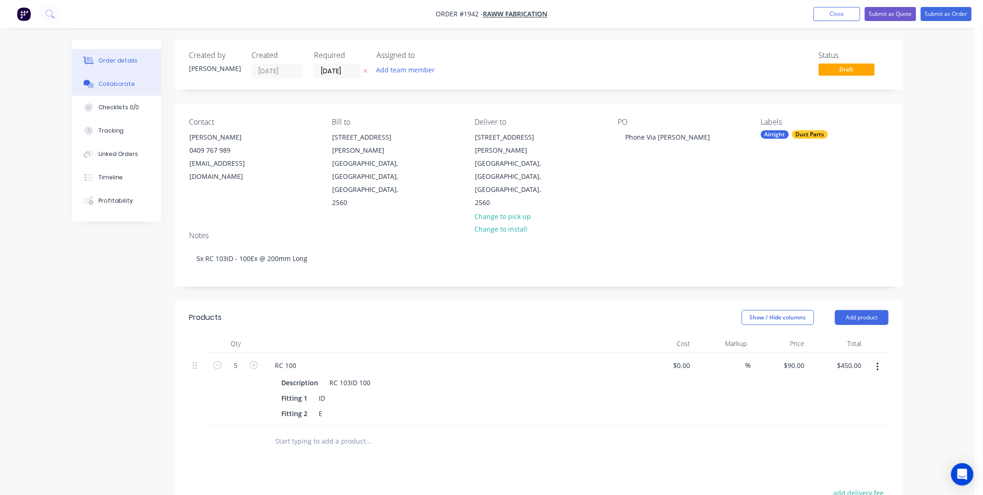
click at [139, 82] on button "Collaborate" at bounding box center [116, 83] width 89 height 23
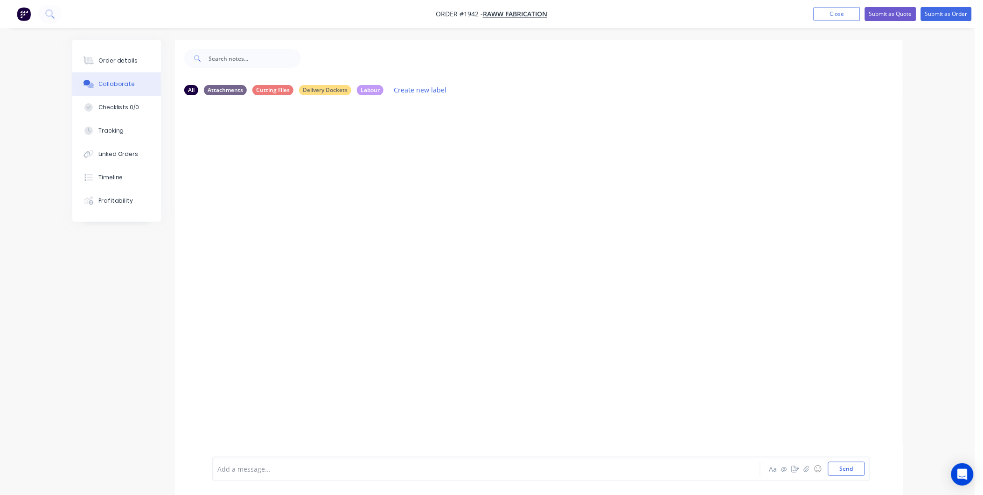
click at [256, 463] on div "Add a message..." at bounding box center [460, 468] width 486 height 14
click at [843, 468] on button "Send" at bounding box center [846, 468] width 37 height 14
click at [127, 54] on button "Order details" at bounding box center [116, 60] width 89 height 23
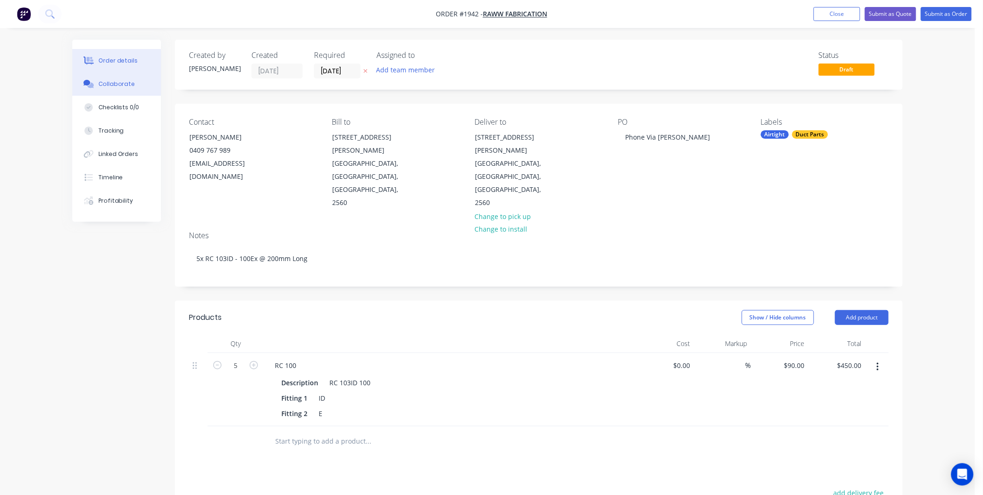
click at [130, 82] on div "Collaborate" at bounding box center [116, 84] width 37 height 8
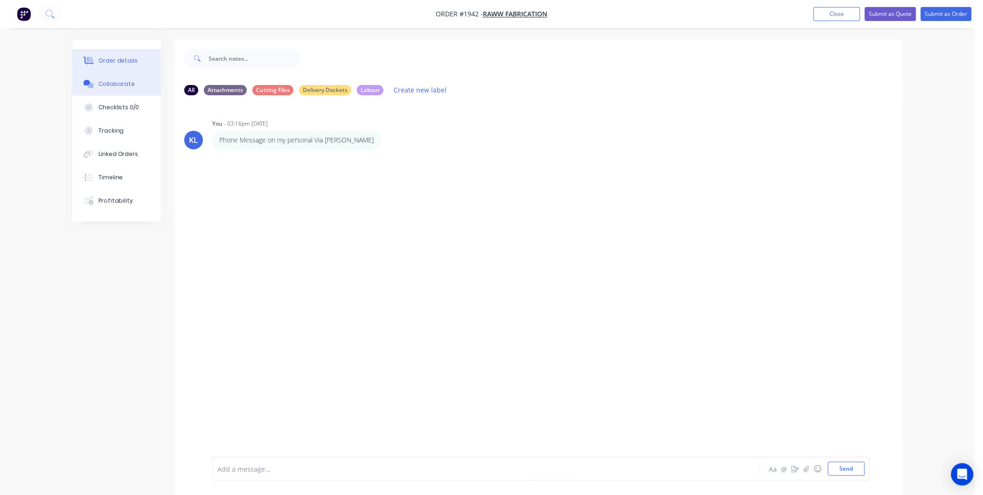
click at [119, 60] on div "Order details" at bounding box center [118, 60] width 40 height 8
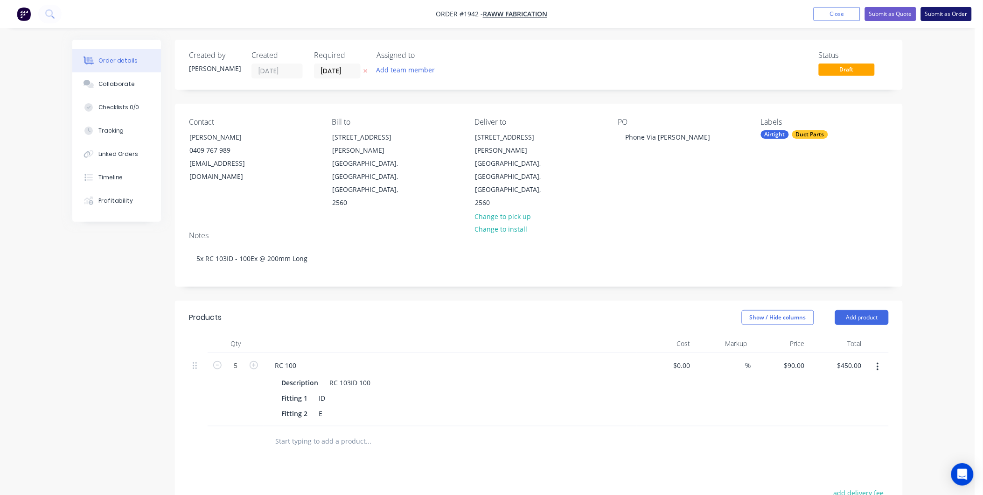
click at [962, 10] on button "Submit as Order" at bounding box center [946, 14] width 51 height 14
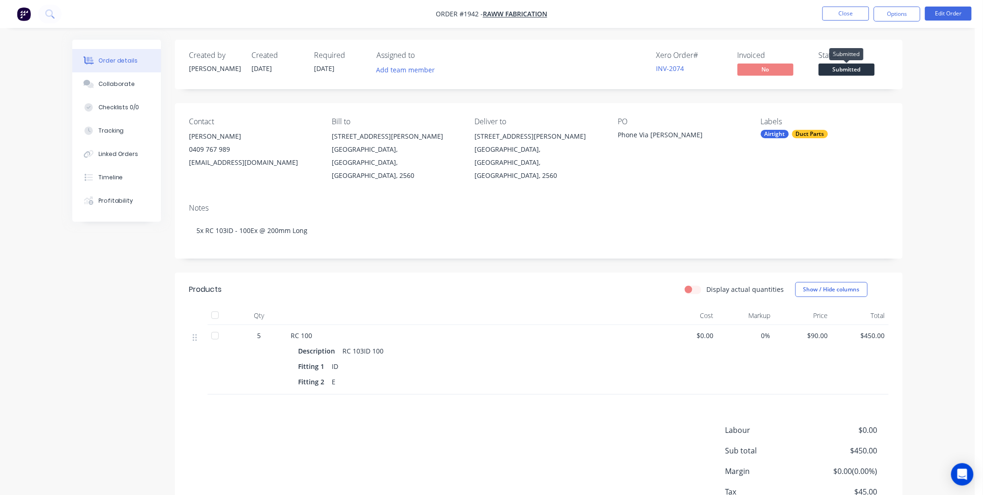
click at [831, 70] on span "Submitted" at bounding box center [847, 69] width 56 height 12
click at [892, 97] on div "Created by [PERSON_NAME] Created [DATE] Required [DATE] Assigned to Add team me…" at bounding box center [539, 293] width 728 height 507
click at [899, 7] on button "Options" at bounding box center [897, 14] width 47 height 15
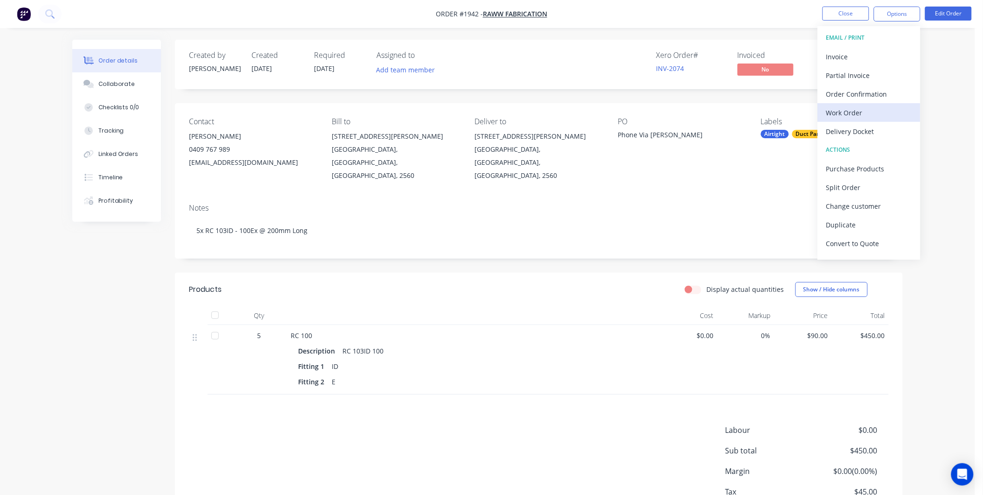
click at [853, 111] on div "Work Order" at bounding box center [869, 113] width 86 height 14
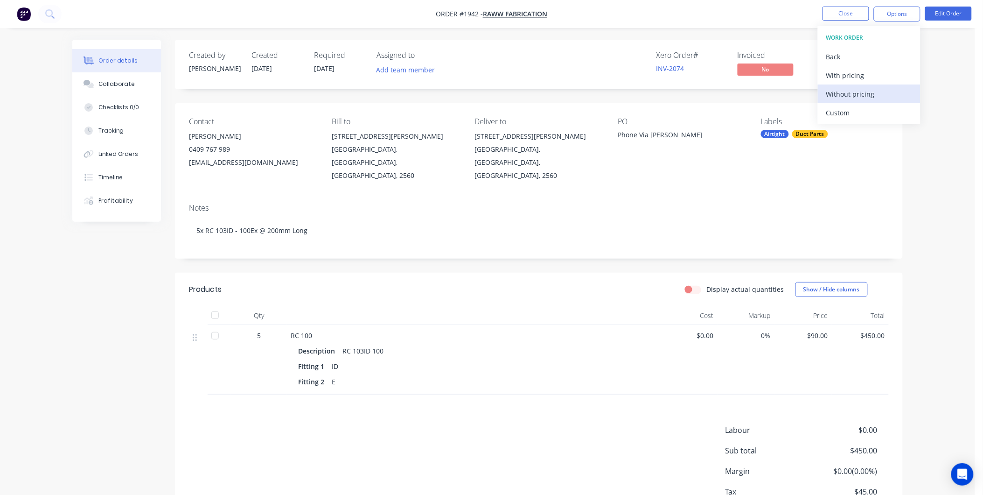
click at [852, 92] on div "Without pricing" at bounding box center [869, 94] width 86 height 14
click at [450, 249] on div "Created by [PERSON_NAME] Created [DATE] Required [DATE] Assigned to Add team me…" at bounding box center [539, 293] width 728 height 507
click at [114, 78] on button "Collaborate" at bounding box center [116, 83] width 89 height 23
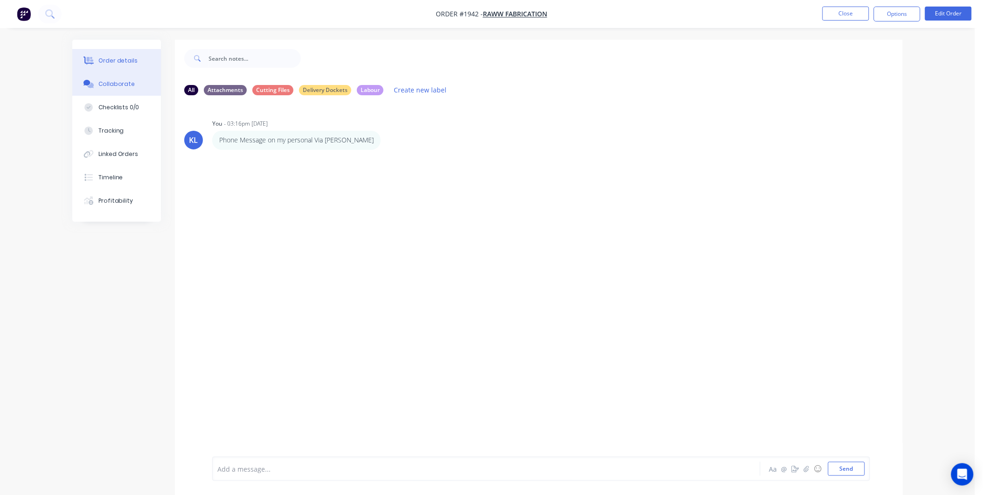
click at [127, 57] on div "Order details" at bounding box center [118, 60] width 40 height 8
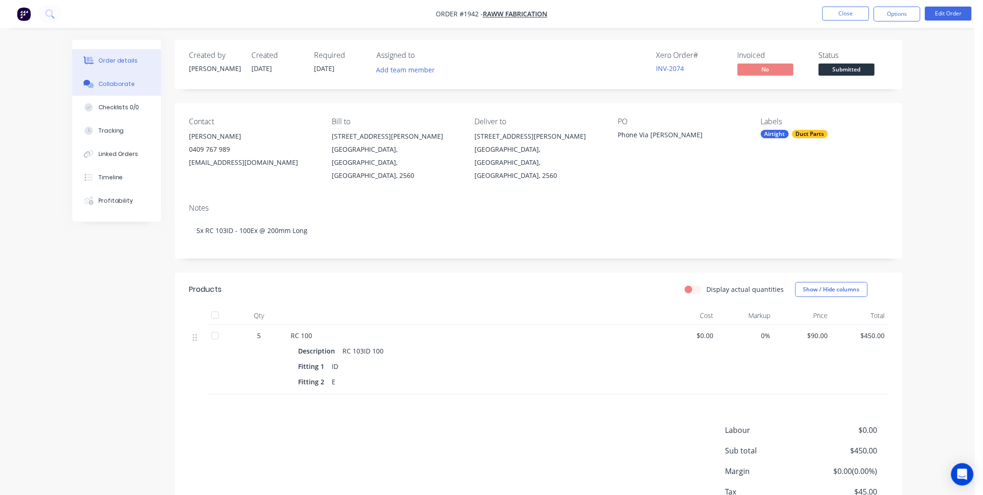
click at [108, 78] on button "Collaborate" at bounding box center [116, 83] width 89 height 23
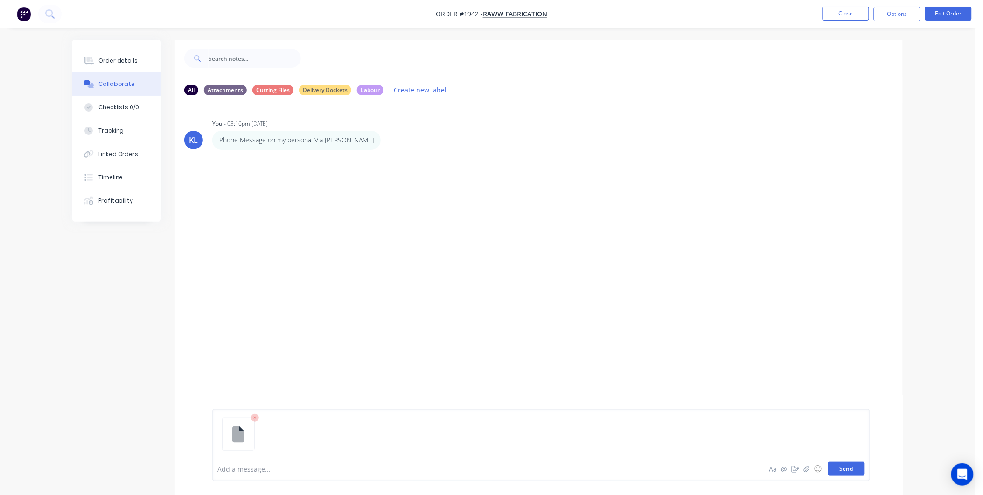
click at [850, 470] on button "Send" at bounding box center [846, 468] width 37 height 14
click at [396, 236] on div "KL You - 03:16pm [DATE] Phone Message on my personal Via [PERSON_NAME] Labels E…" at bounding box center [539, 280] width 728 height 354
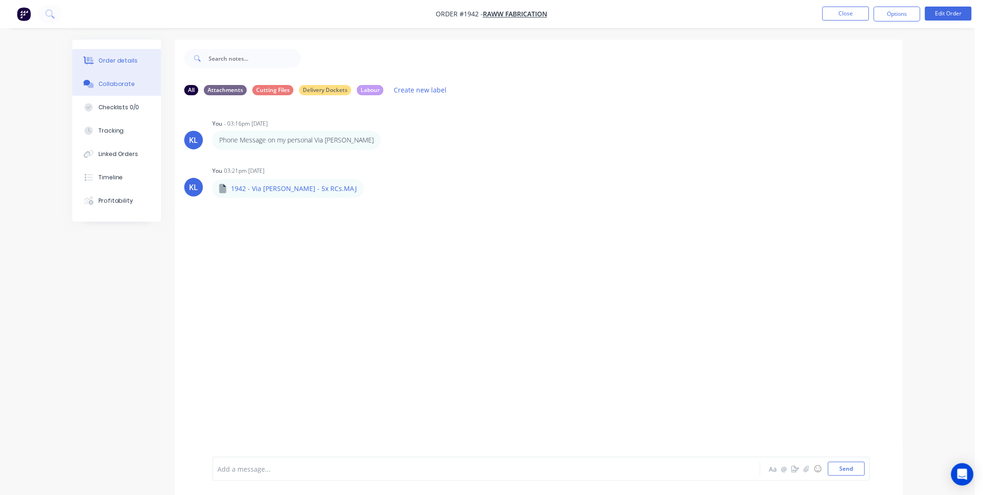
click at [124, 59] on div "Order details" at bounding box center [118, 60] width 40 height 8
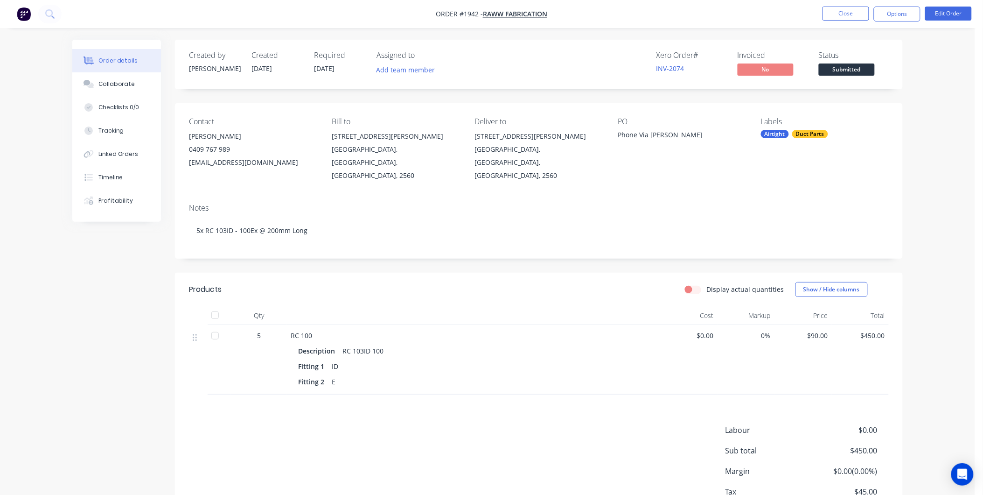
click at [823, 63] on span "Submitted" at bounding box center [847, 69] width 56 height 12
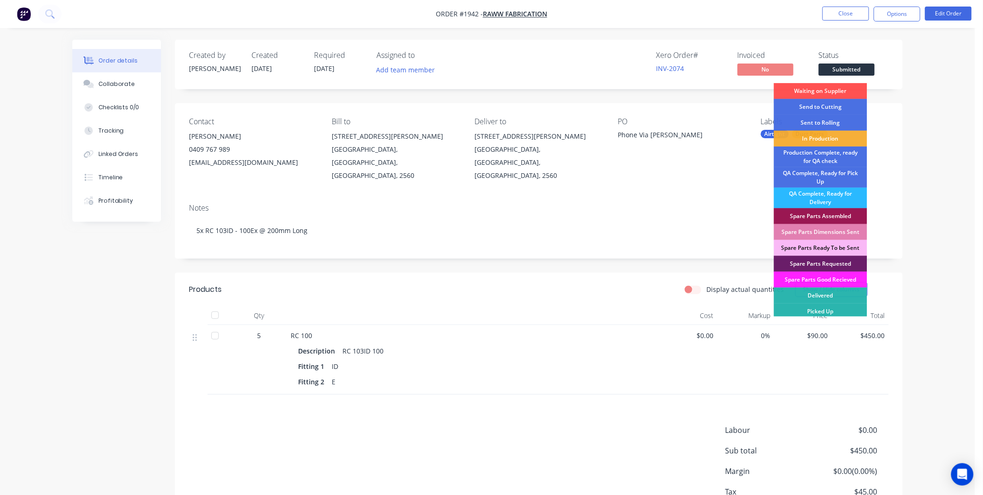
click at [556, 249] on div "Created by [PERSON_NAME] Created [DATE] Required [DATE] Assigned to Add team me…" at bounding box center [539, 293] width 728 height 507
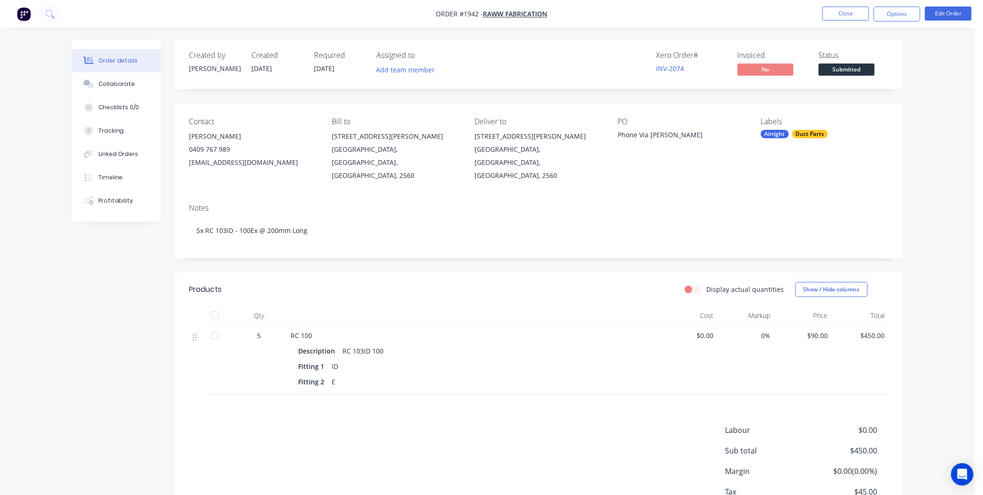
click at [850, 72] on span "Submitted" at bounding box center [847, 69] width 56 height 12
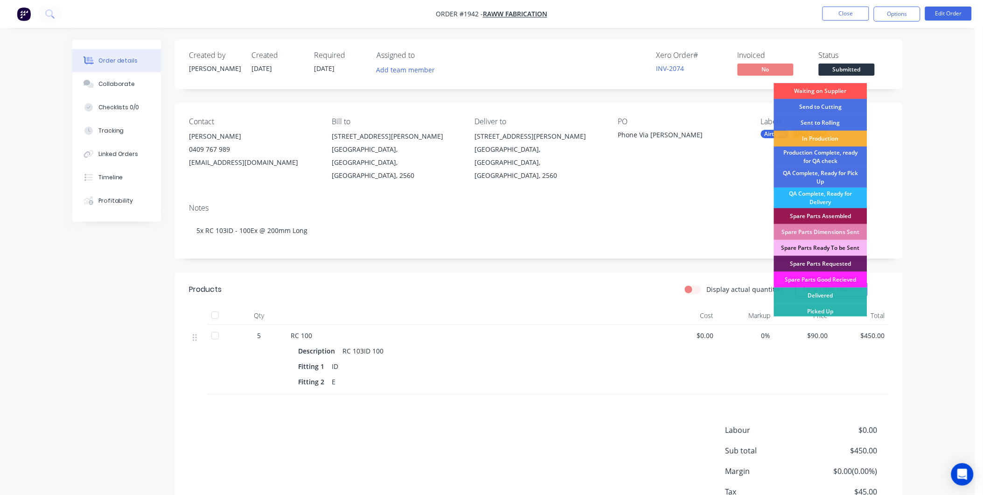
click at [735, 250] on div "Created by [PERSON_NAME] Created [DATE] Required [DATE] Assigned to Add team me…" at bounding box center [539, 293] width 728 height 507
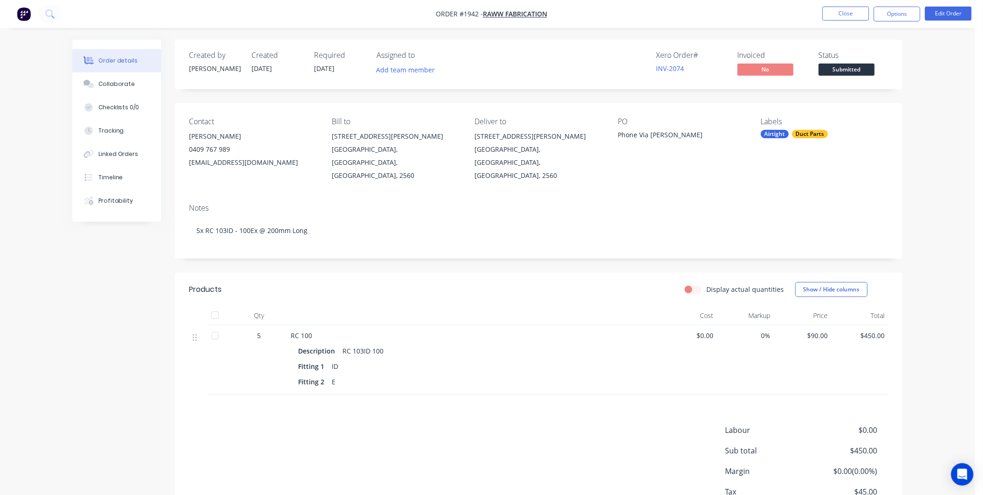
drag, startPoint x: 666, startPoint y: 198, endPoint x: 655, endPoint y: 198, distance: 11.7
drag, startPoint x: 856, startPoint y: 17, endPoint x: 852, endPoint y: 10, distance: 7.3
click at [852, 10] on button "Close" at bounding box center [846, 14] width 47 height 14
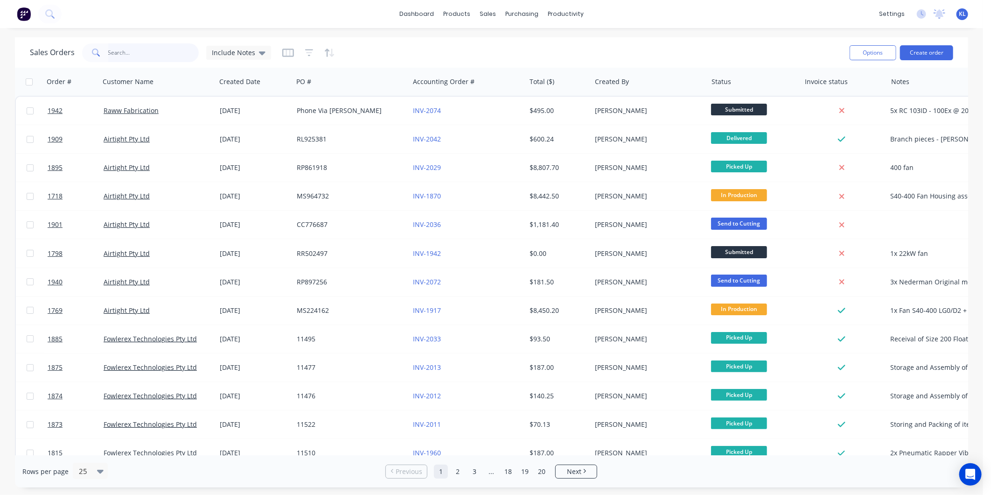
click at [134, 52] on input "text" at bounding box center [153, 52] width 91 height 19
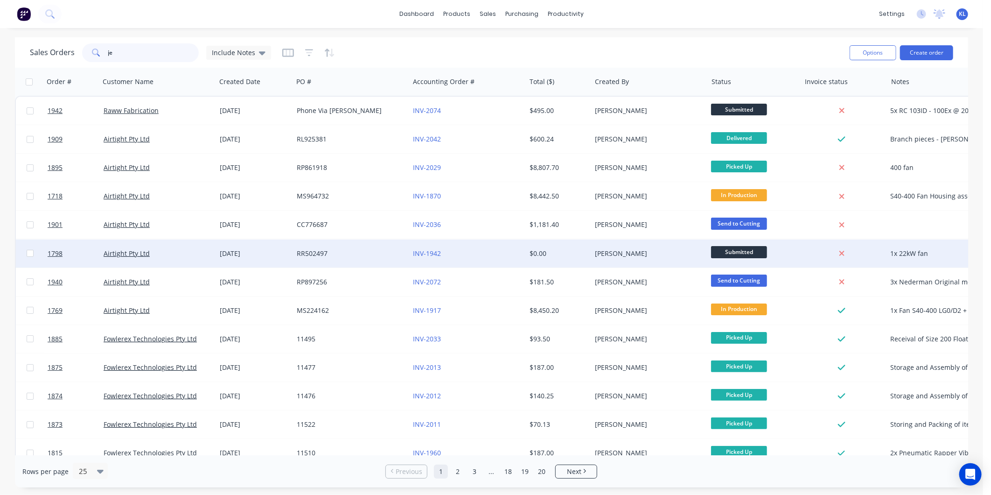
type input "j"
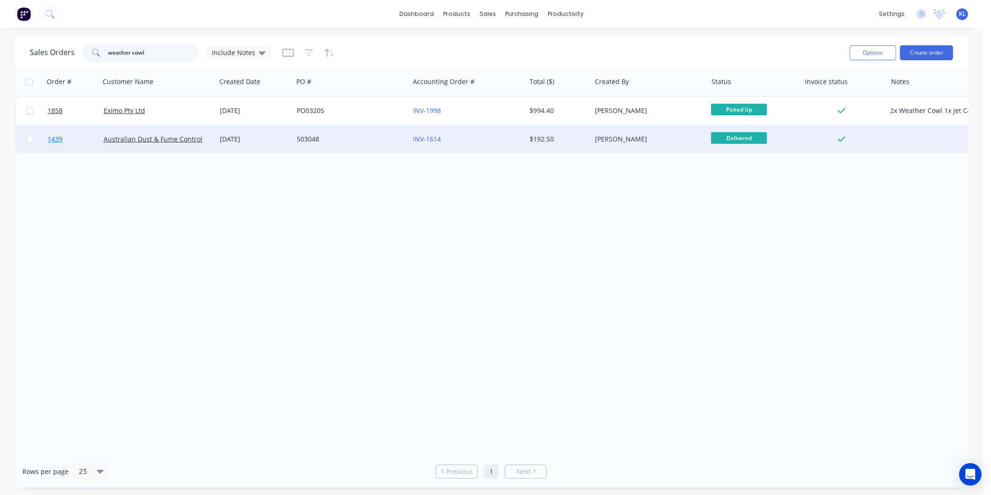
drag, startPoint x: 155, startPoint y: 53, endPoint x: 68, endPoint y: 147, distance: 127.7
click at [0, 63] on html "dashboard products sales purchasing productivity dashboard products Product Cat…" at bounding box center [495, 247] width 991 height 495
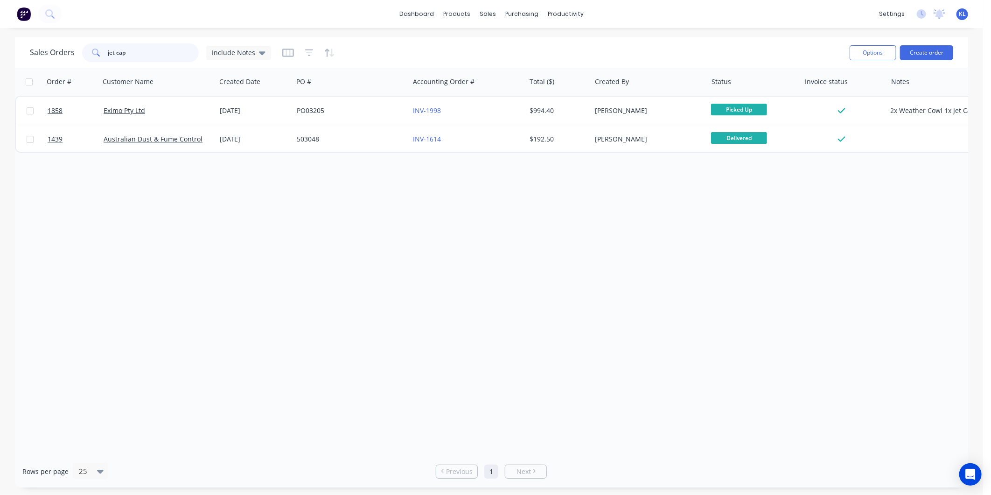
type input "jet cap"
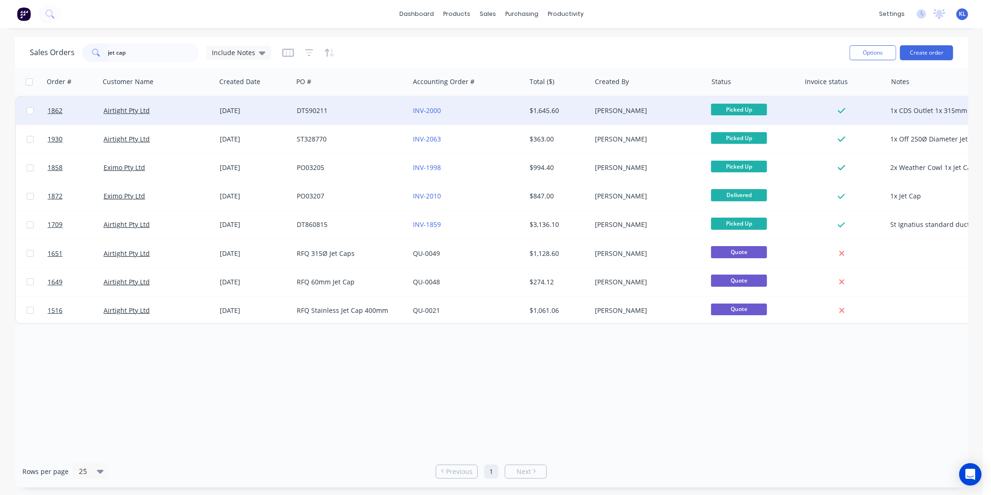
click at [176, 109] on div "Airtight Pty Ltd" at bounding box center [156, 110] width 104 height 9
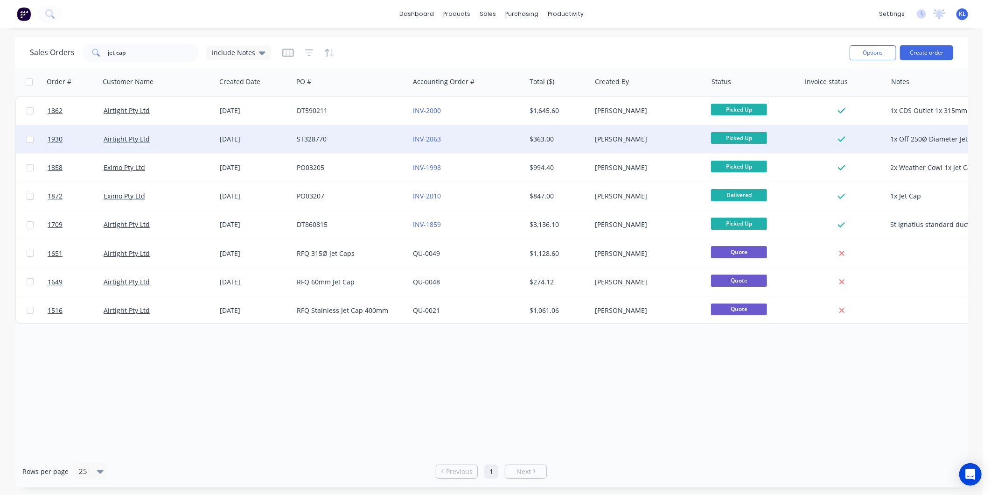
click at [363, 140] on div "ST328770" at bounding box center [349, 138] width 104 height 9
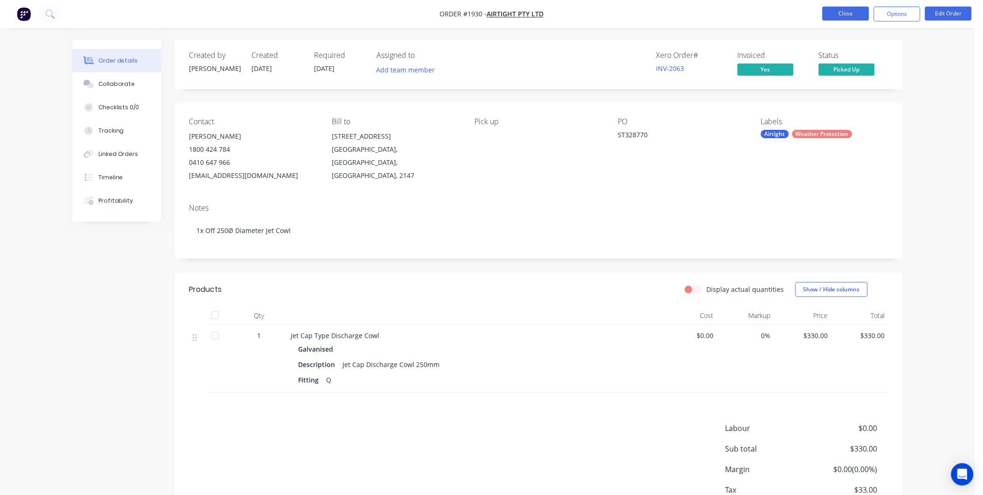
click at [844, 10] on button "Close" at bounding box center [846, 14] width 47 height 14
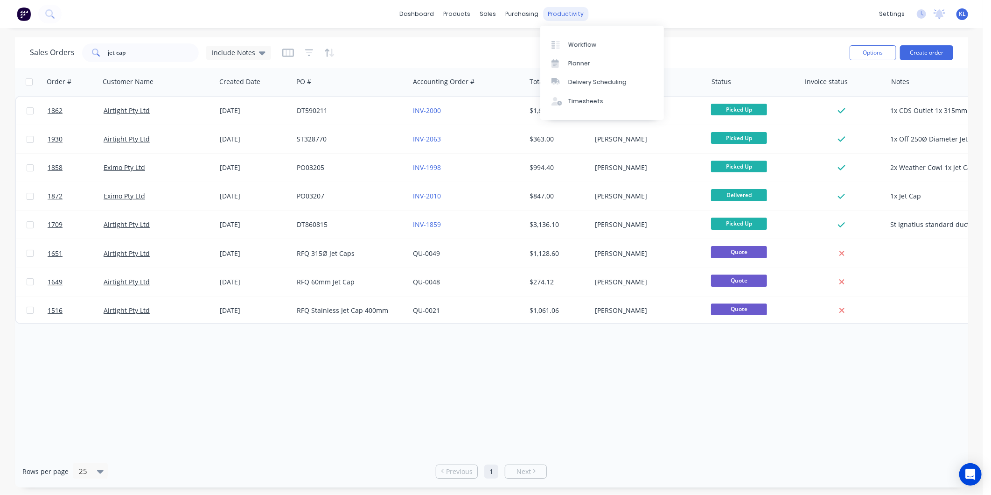
click at [562, 8] on div "productivity" at bounding box center [565, 14] width 45 height 14
click at [589, 41] on div "Workflow" at bounding box center [582, 45] width 28 height 8
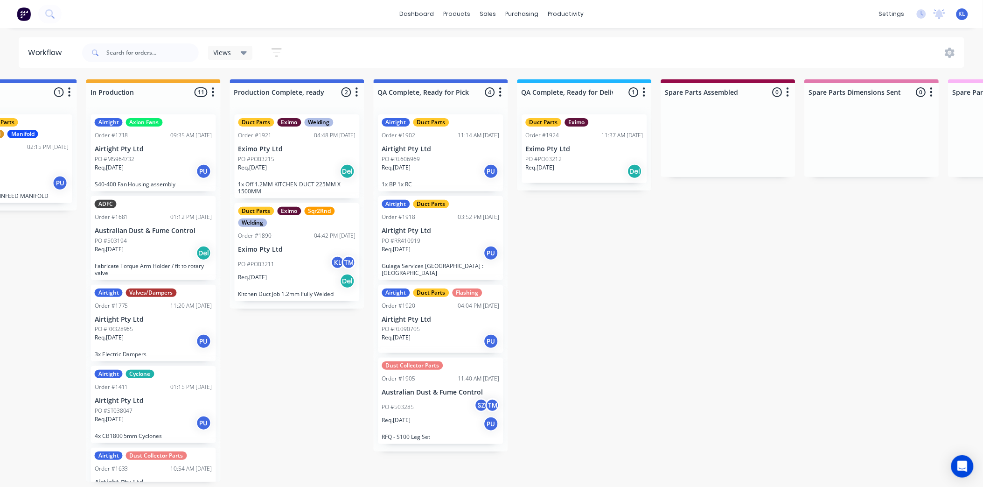
scroll to position [2, 475]
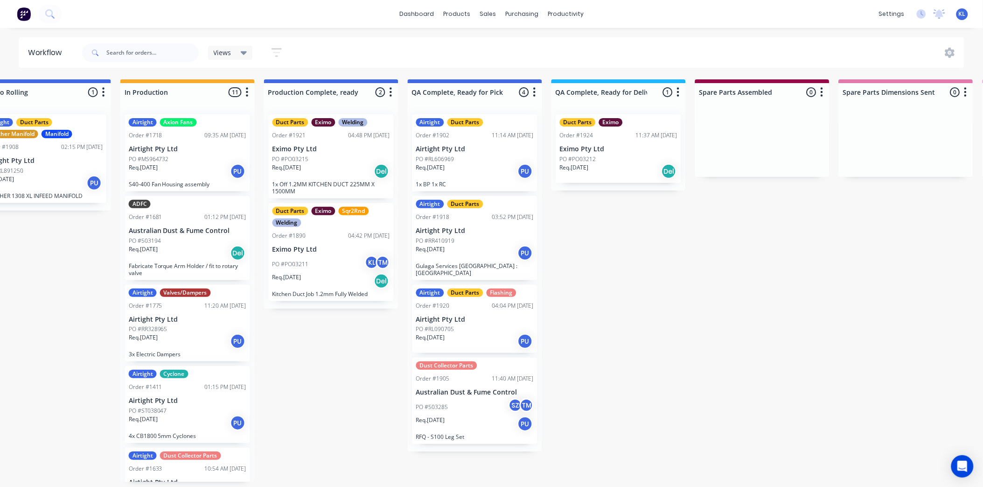
click at [634, 159] on div "PO #PO03212" at bounding box center [619, 159] width 118 height 8
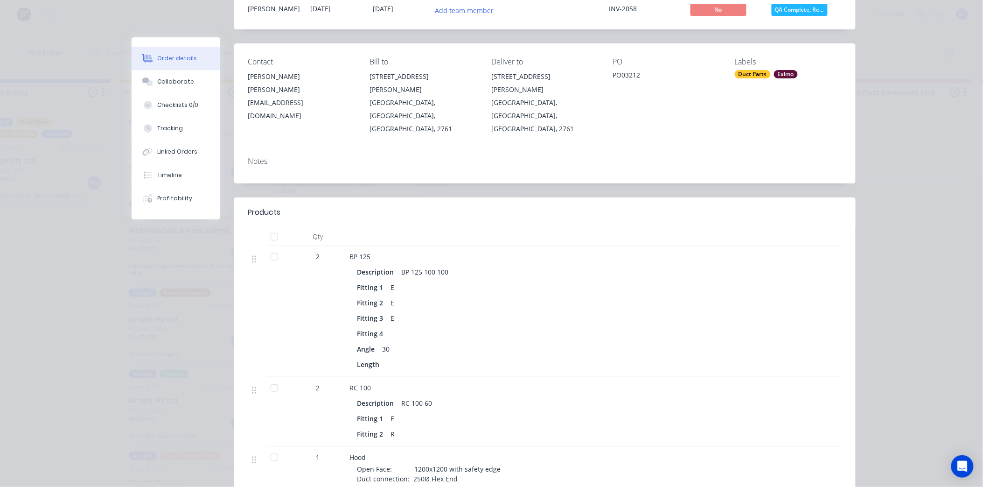
scroll to position [0, 0]
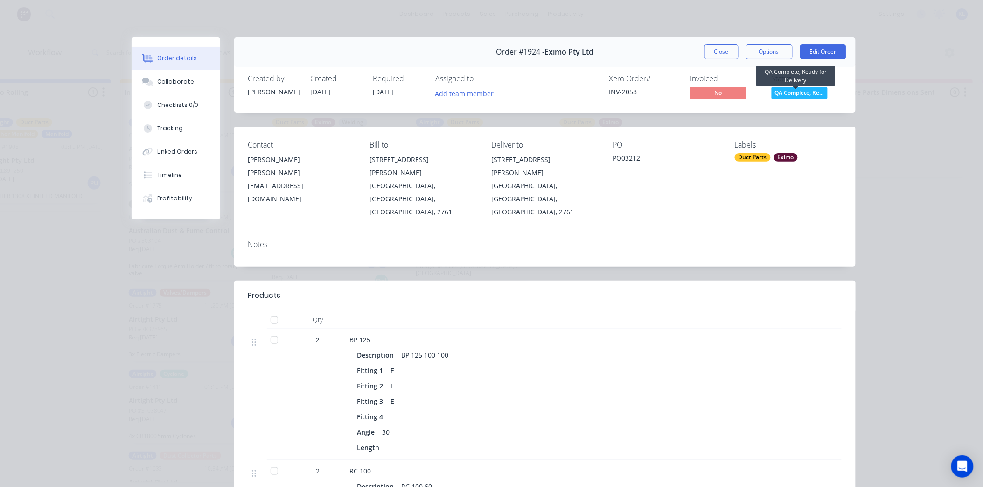
click at [780, 92] on span "QA Complete, Re..." at bounding box center [800, 93] width 56 height 12
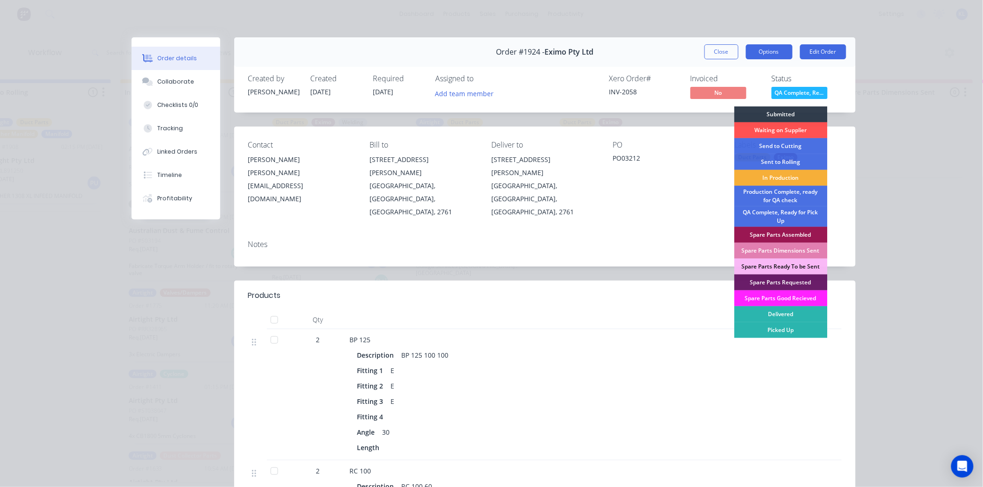
click at [771, 58] on button "Options" at bounding box center [769, 51] width 47 height 15
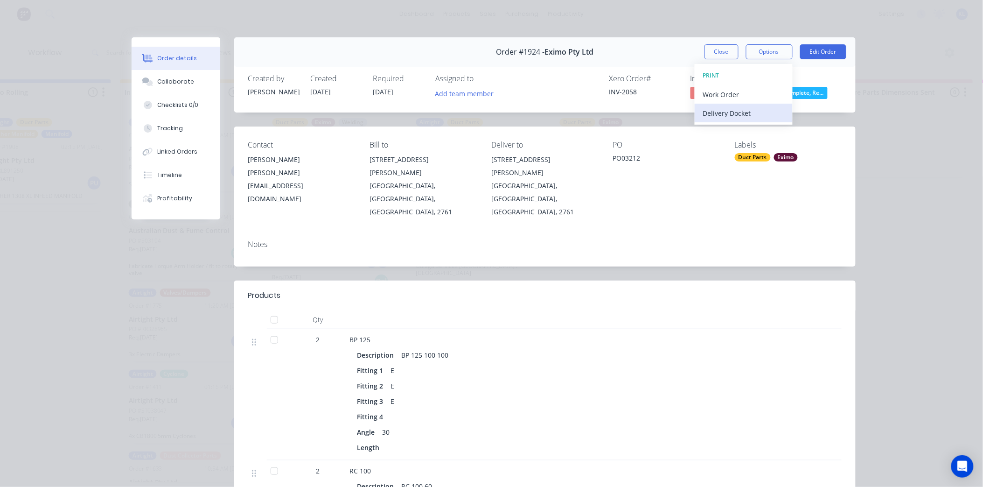
click at [734, 112] on div "Delivery Docket" at bounding box center [743, 113] width 81 height 14
click at [733, 116] on div "Standard" at bounding box center [743, 113] width 81 height 14
click at [714, 49] on button "Close" at bounding box center [722, 51] width 34 height 15
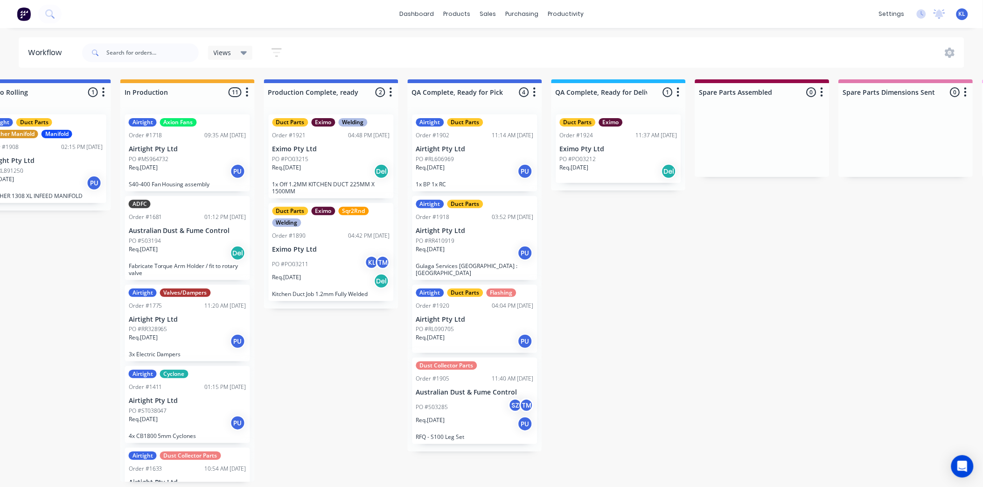
scroll to position [0, 475]
click at [327, 265] on div "PO #PO03211 KL TM" at bounding box center [331, 264] width 118 height 18
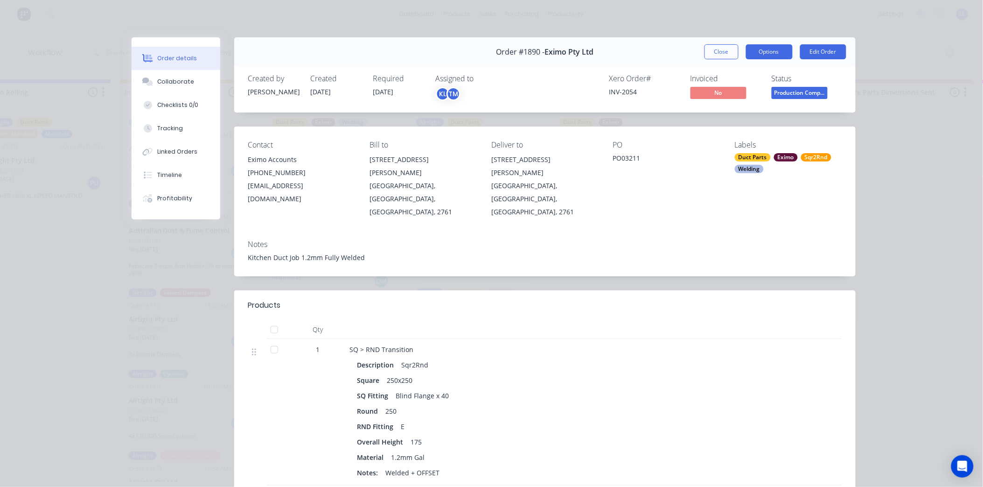
click at [767, 53] on button "Options" at bounding box center [769, 51] width 47 height 15
click at [750, 116] on div "Delivery Docket" at bounding box center [743, 113] width 81 height 14
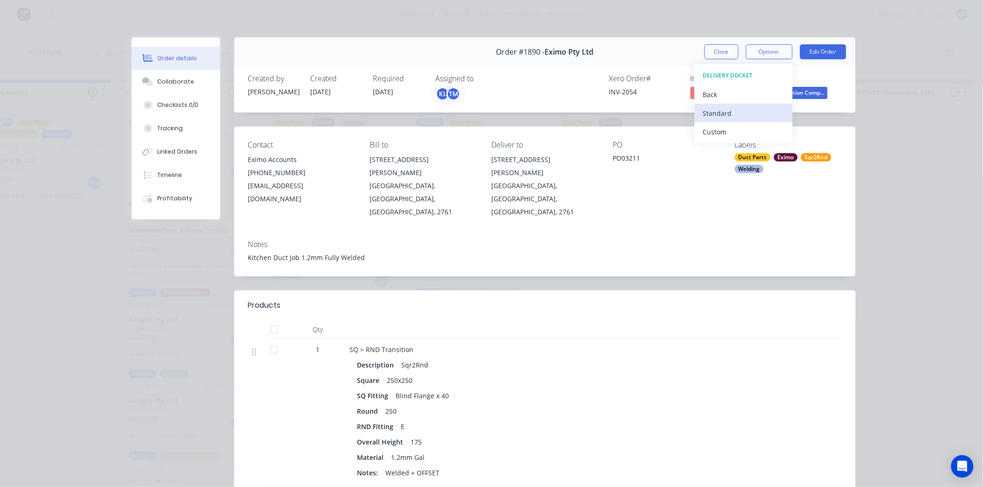
click at [736, 111] on div "Standard" at bounding box center [743, 113] width 81 height 14
click at [183, 83] on div "Collaborate" at bounding box center [175, 81] width 37 height 8
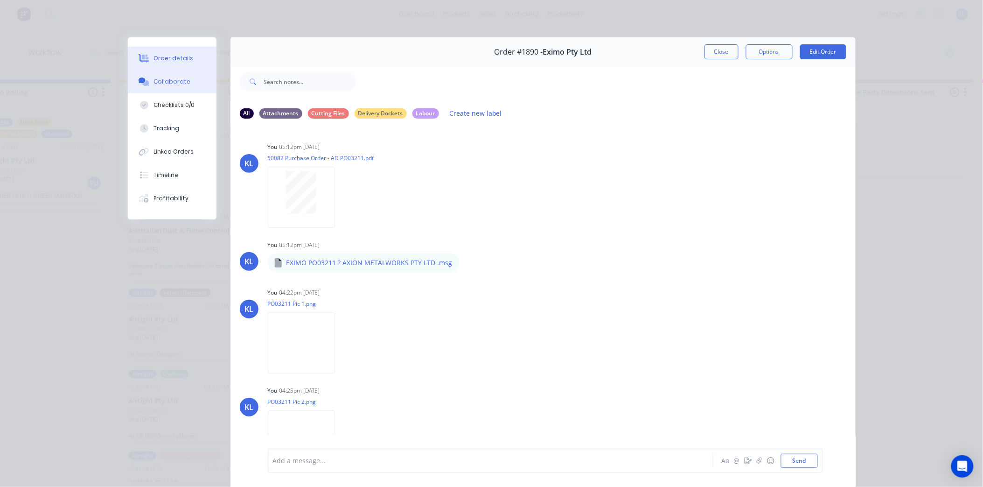
scroll to position [0, 0]
click at [154, 48] on button "Order details" at bounding box center [172, 58] width 89 height 23
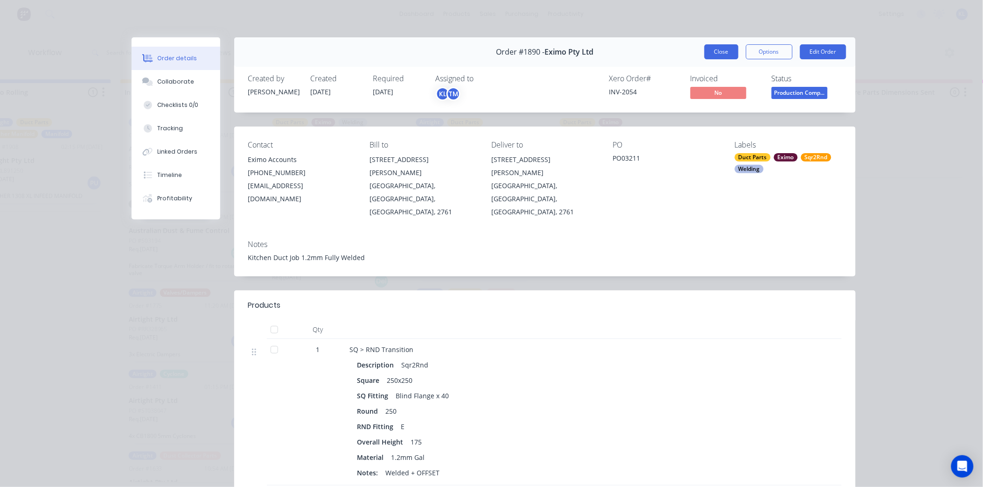
click at [726, 52] on button "Close" at bounding box center [722, 51] width 34 height 15
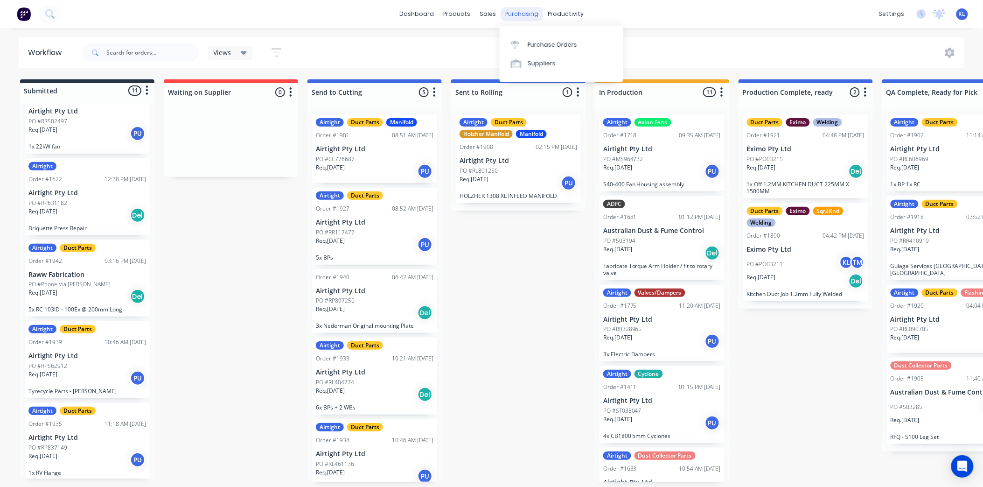
click at [524, 8] on div "purchasing" at bounding box center [522, 14] width 42 height 14
click at [548, 41] on div "Purchase Orders" at bounding box center [552, 45] width 49 height 8
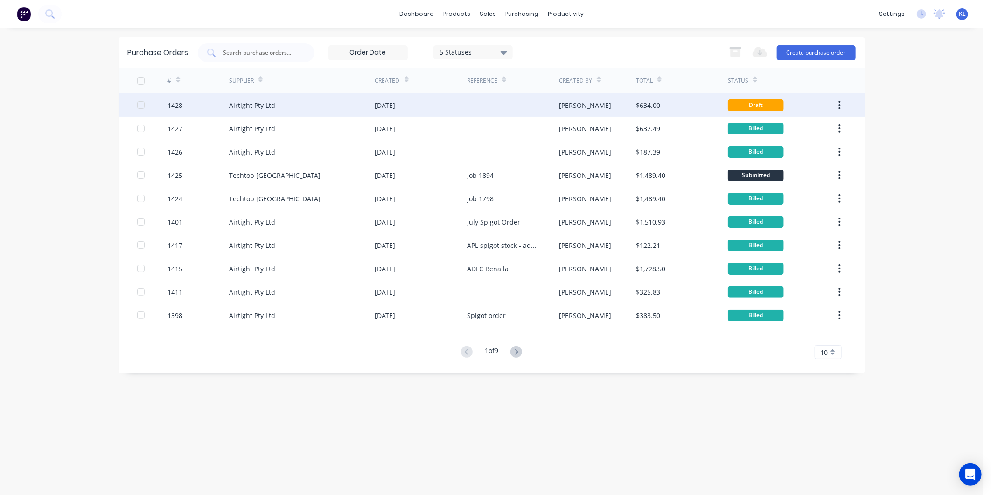
click at [689, 106] on div "$634.00" at bounding box center [682, 104] width 92 height 23
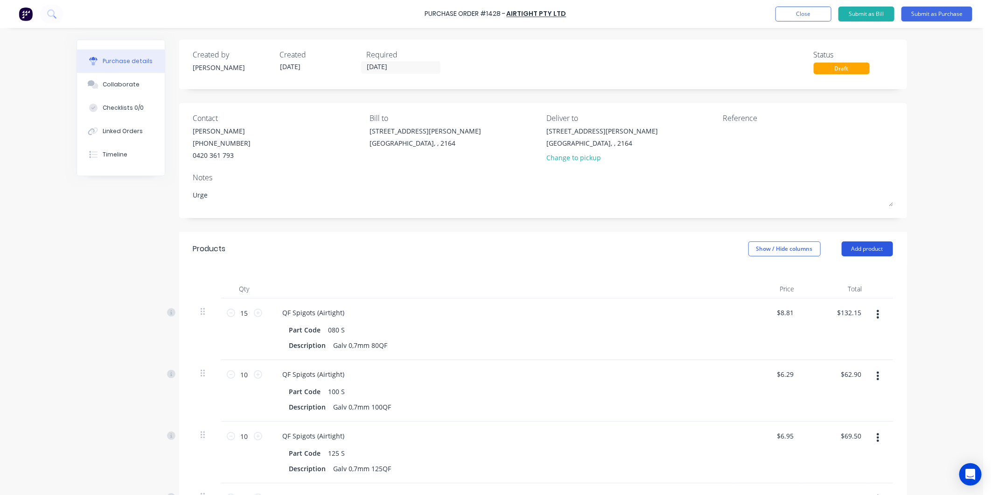
click at [855, 250] on button "Add product" at bounding box center [867, 248] width 51 height 15
click at [850, 273] on div "Product catalogue" at bounding box center [849, 273] width 72 height 14
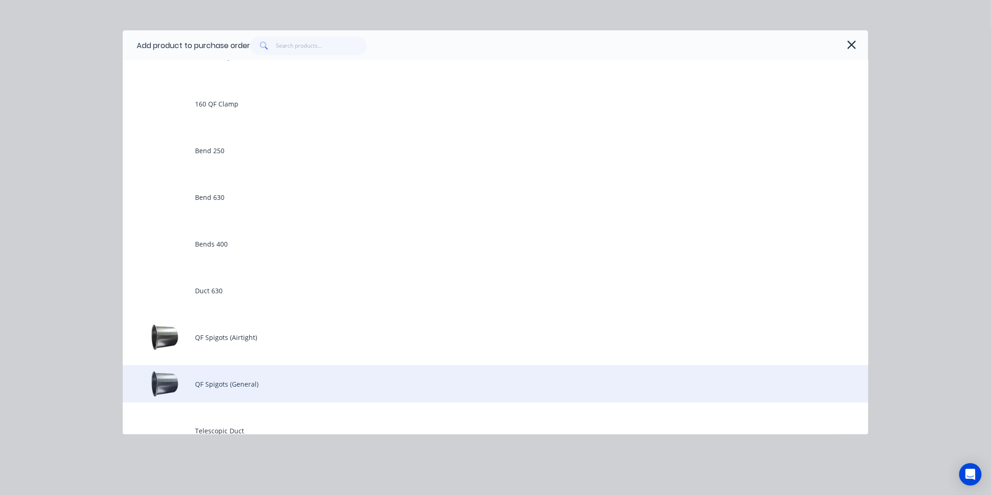
scroll to position [104, 0]
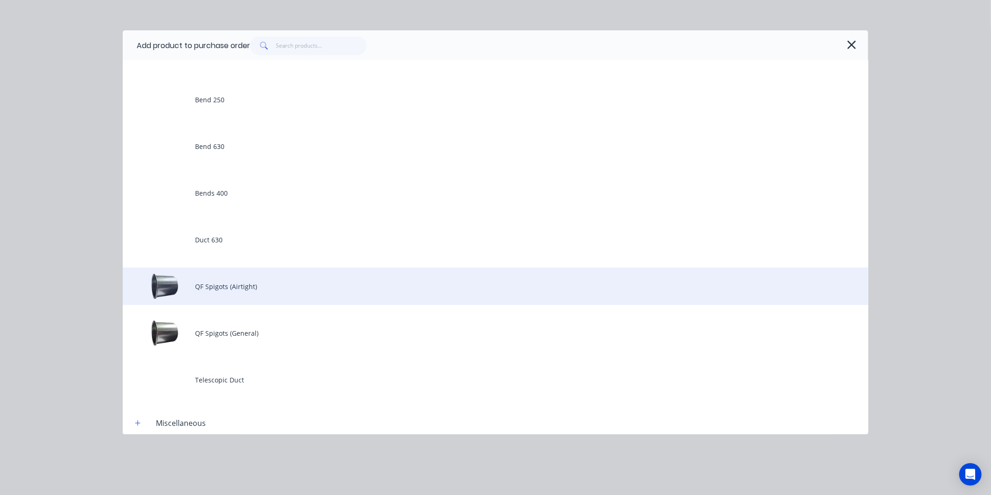
click at [211, 292] on div "QF Spigots (Airtight)" at bounding box center [496, 285] width 746 height 37
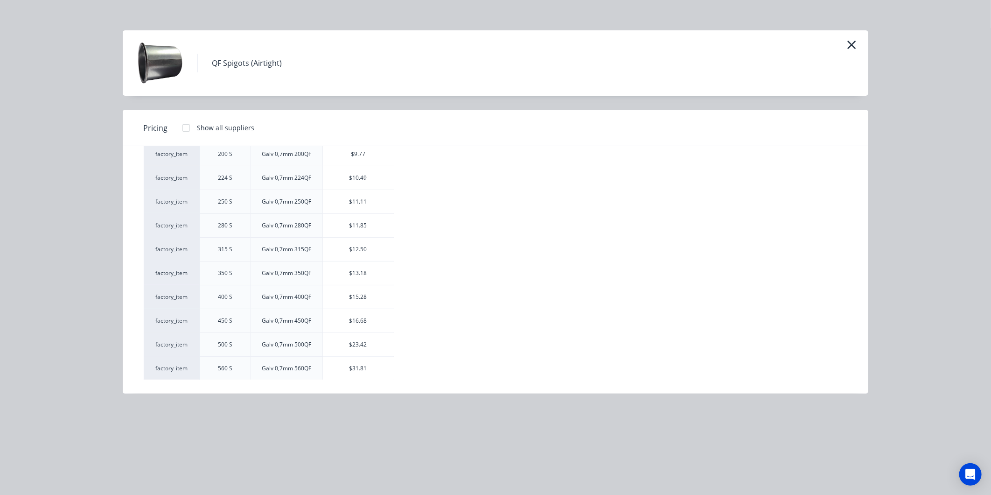
scroll to position [255, 0]
click at [347, 203] on div "$12.50" at bounding box center [358, 200] width 71 height 23
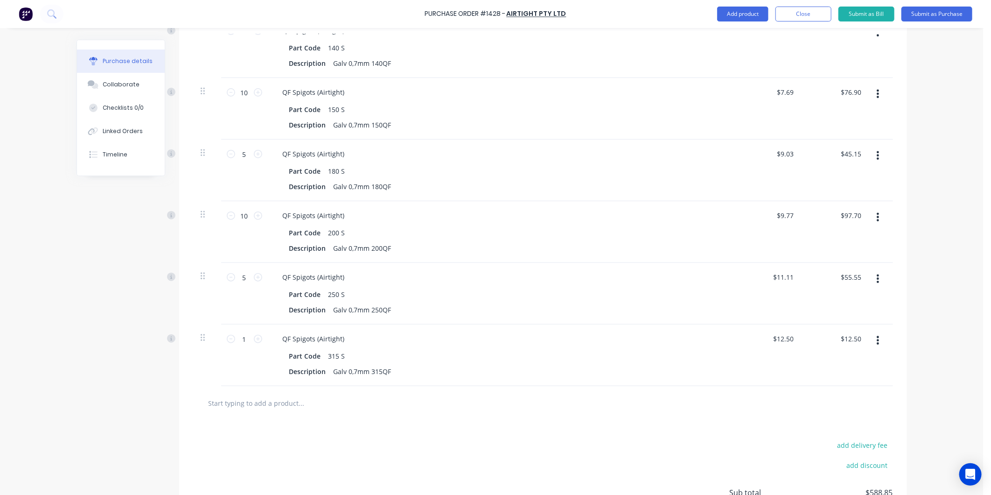
scroll to position [518, 0]
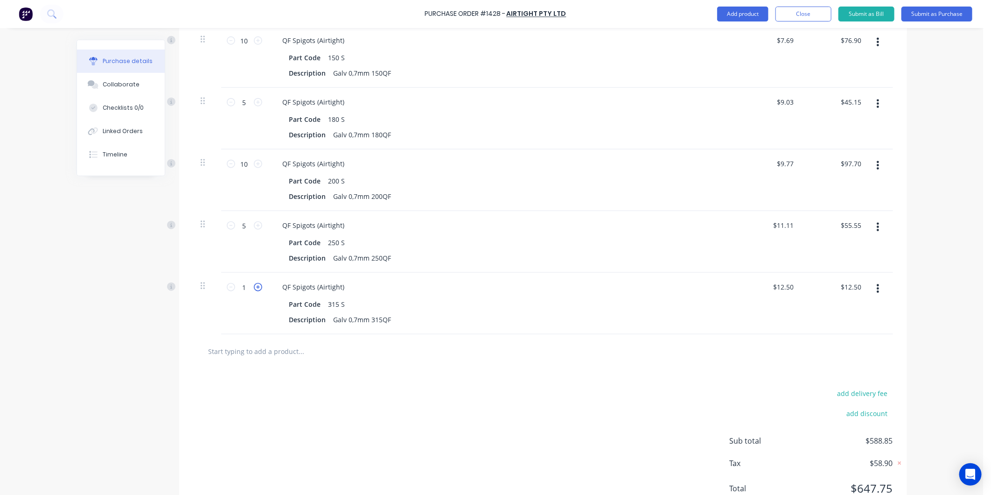
click at [254, 285] on icon at bounding box center [258, 287] width 8 height 8
type textarea "x"
type input "2"
type input "$25.00"
click at [254, 285] on icon at bounding box center [258, 287] width 8 height 8
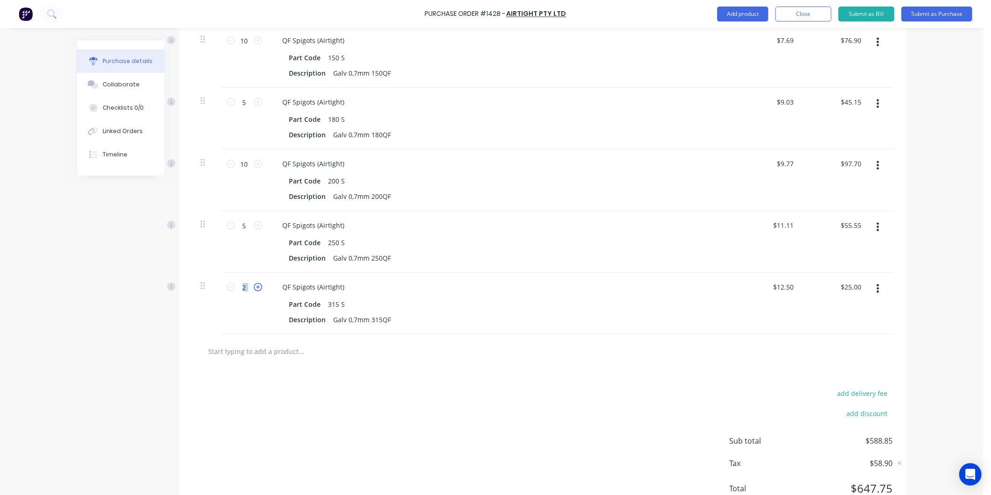
type textarea "x"
type input "3"
type input "$37.50"
click at [254, 285] on icon at bounding box center [258, 287] width 8 height 8
type textarea "x"
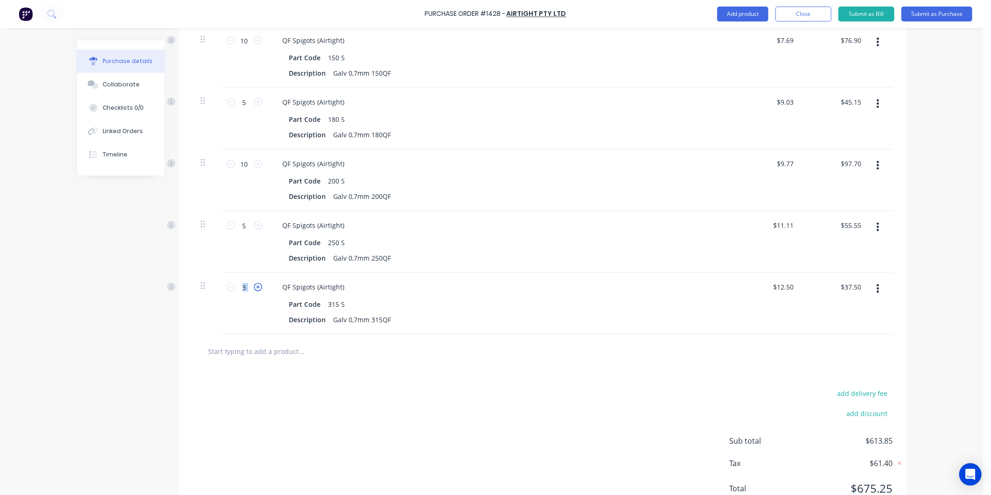
type input "4"
type input "$50.00"
click at [254, 285] on icon at bounding box center [258, 287] width 8 height 8
type textarea "x"
type input "5"
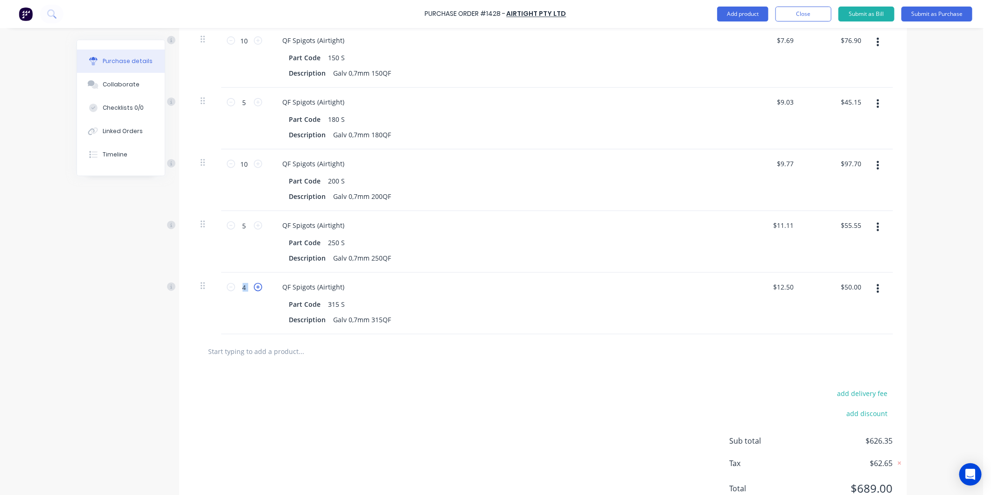
type input "$62.50"
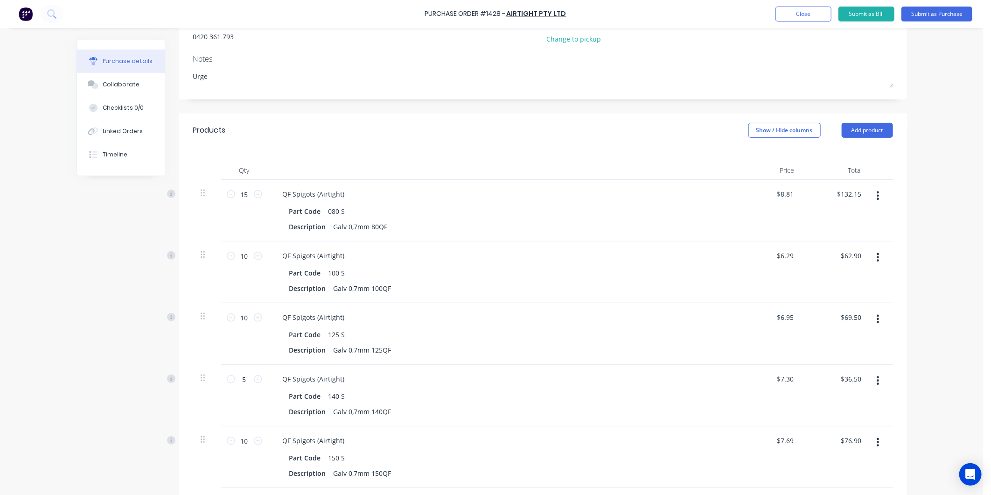
scroll to position [104, 0]
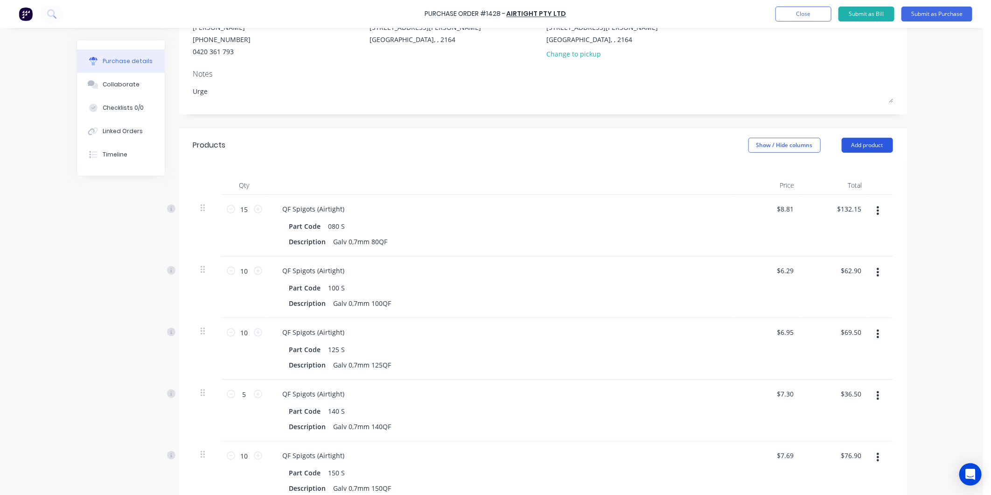
click at [860, 141] on button "Add product" at bounding box center [867, 145] width 51 height 15
click at [839, 165] on div "Product catalogue" at bounding box center [849, 169] width 72 height 14
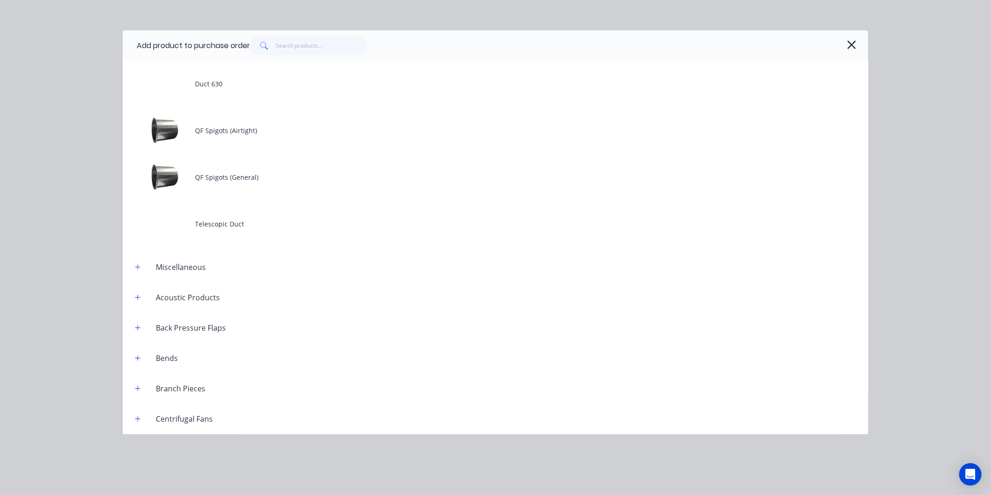
scroll to position [259, 0]
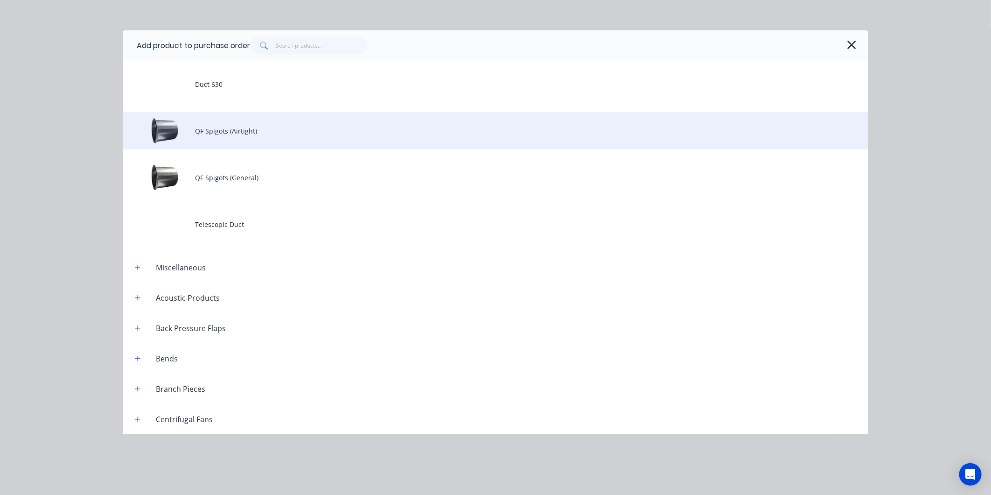
click at [223, 132] on div "QF Spigots (Airtight)" at bounding box center [496, 130] width 746 height 37
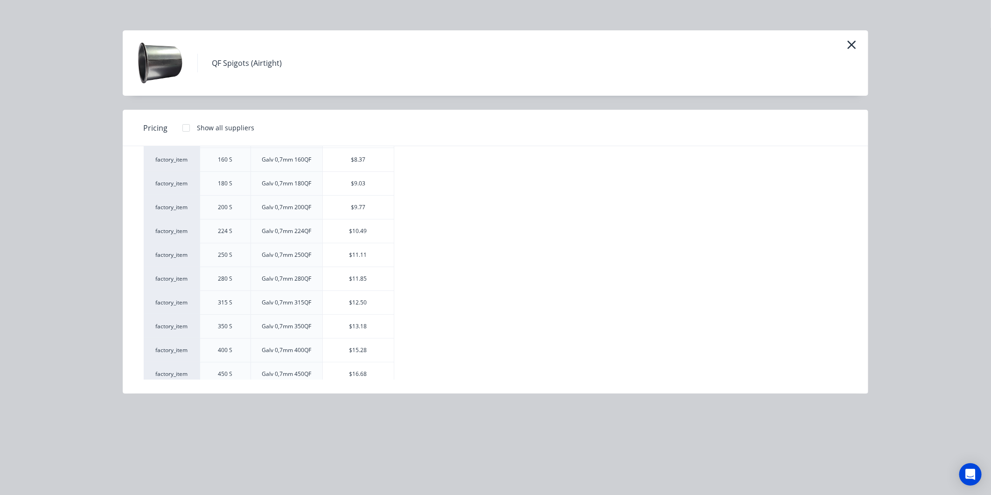
scroll to position [207, 0]
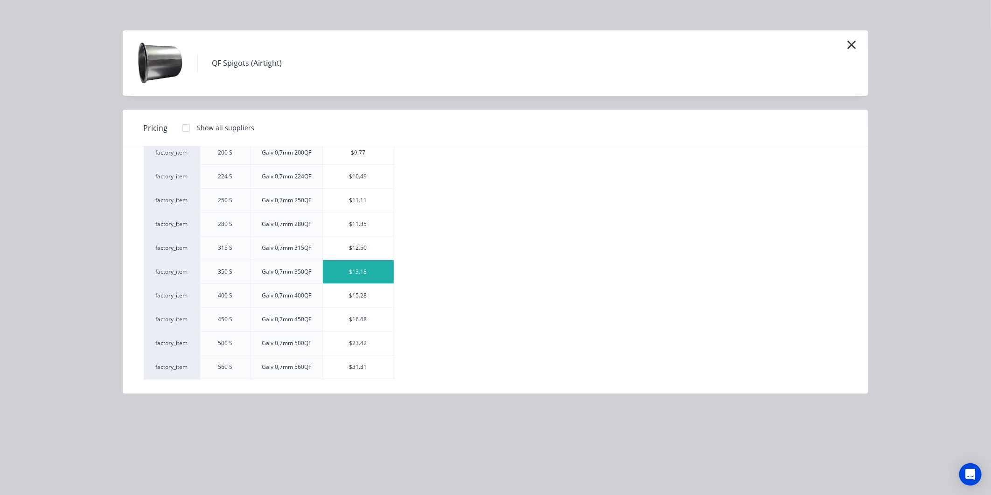
click at [361, 269] on div "$13.18" at bounding box center [358, 271] width 71 height 23
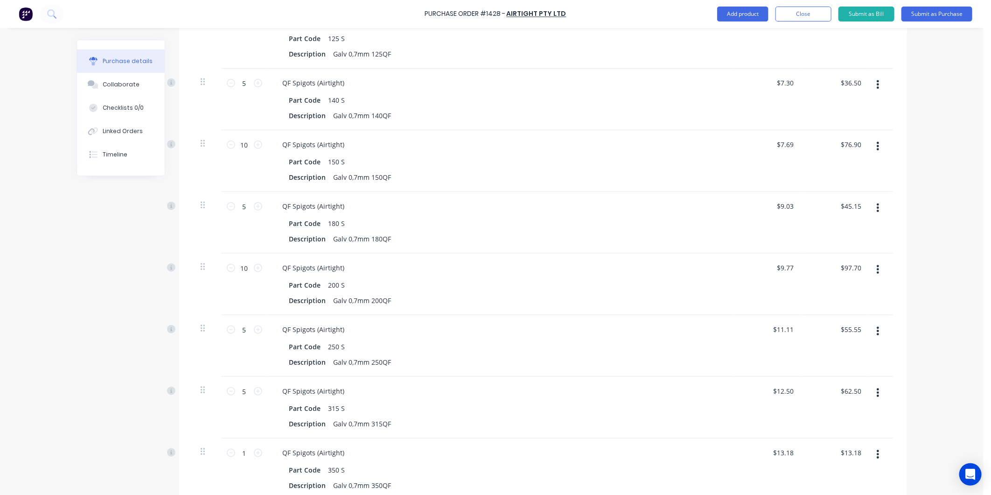
scroll to position [617, 0]
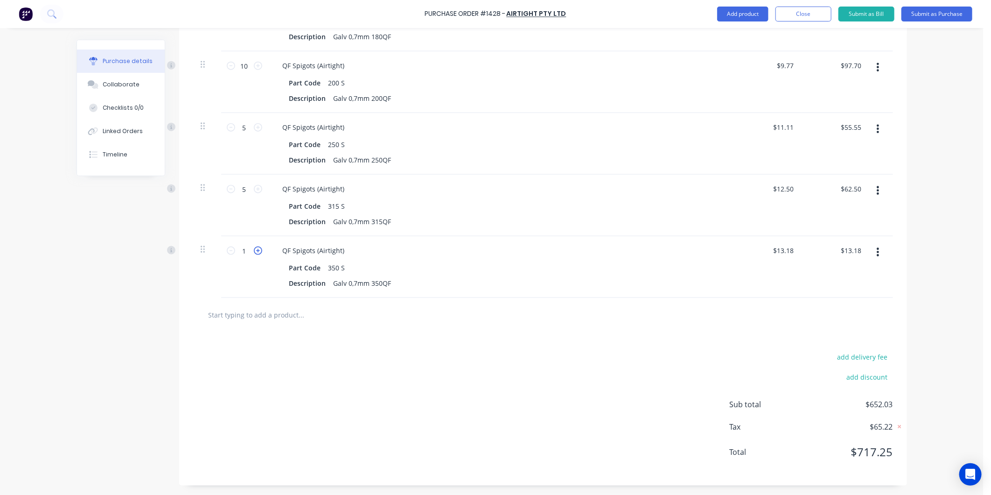
click at [257, 248] on icon at bounding box center [258, 250] width 8 height 8
type textarea "x"
type input "2"
type input "$26.36"
click at [257, 248] on icon at bounding box center [258, 250] width 8 height 8
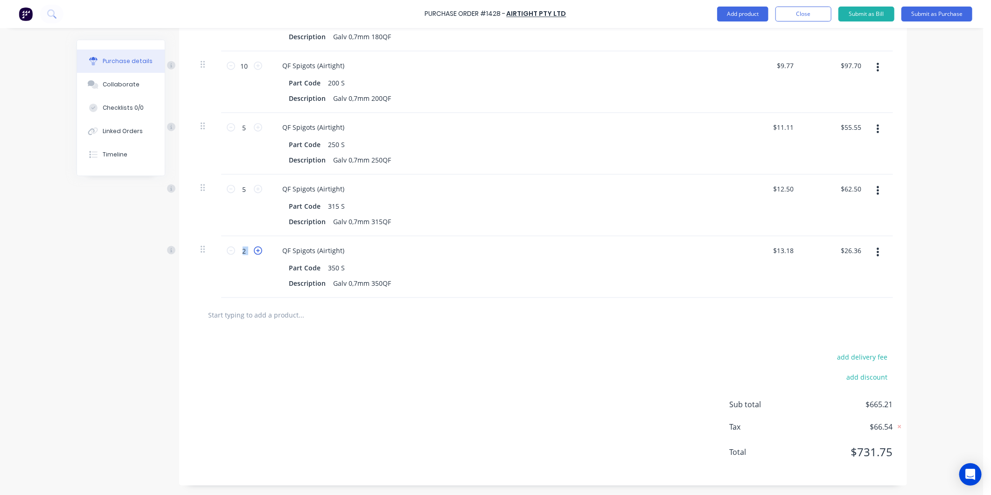
type textarea "x"
type input "3"
type input "$39.54"
click at [257, 248] on icon at bounding box center [258, 250] width 8 height 8
type textarea "x"
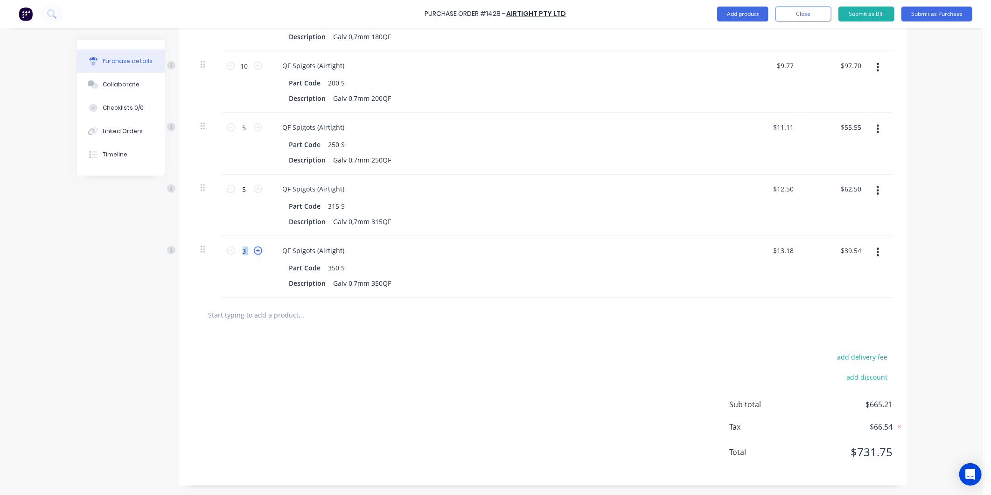
type input "4"
type input "$52.72"
click at [257, 248] on icon at bounding box center [258, 250] width 8 height 8
type textarea "x"
type input "5"
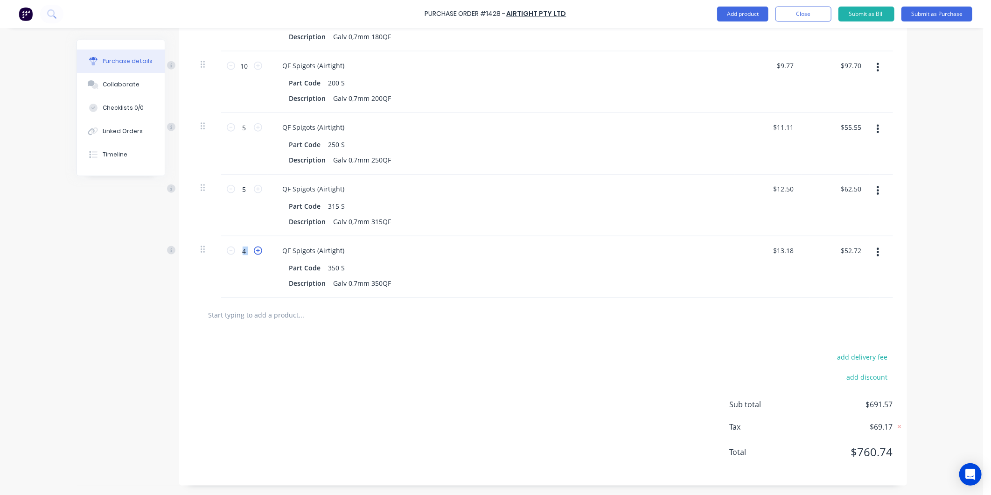
type input "$65.90"
click at [257, 248] on icon at bounding box center [258, 250] width 8 height 8
type textarea "x"
type input "6"
type input "$79.08"
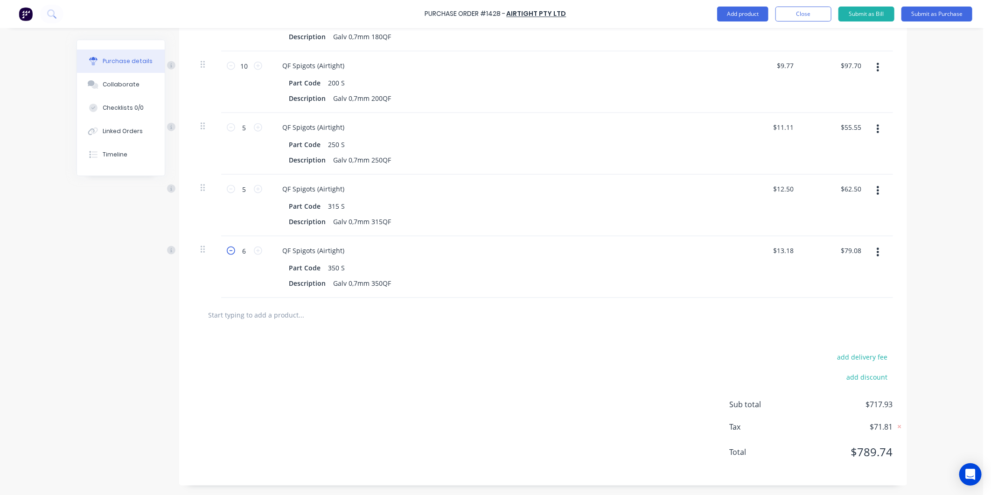
drag, startPoint x: 257, startPoint y: 248, endPoint x: 225, endPoint y: 246, distance: 31.8
click at [227, 246] on icon at bounding box center [231, 250] width 8 height 8
type textarea "x"
type input "5"
type input "$65.90"
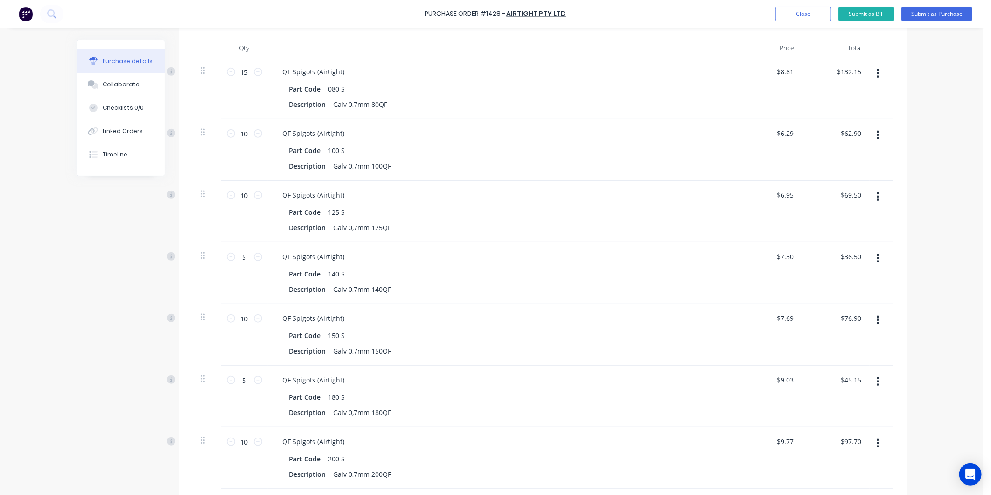
scroll to position [99, 0]
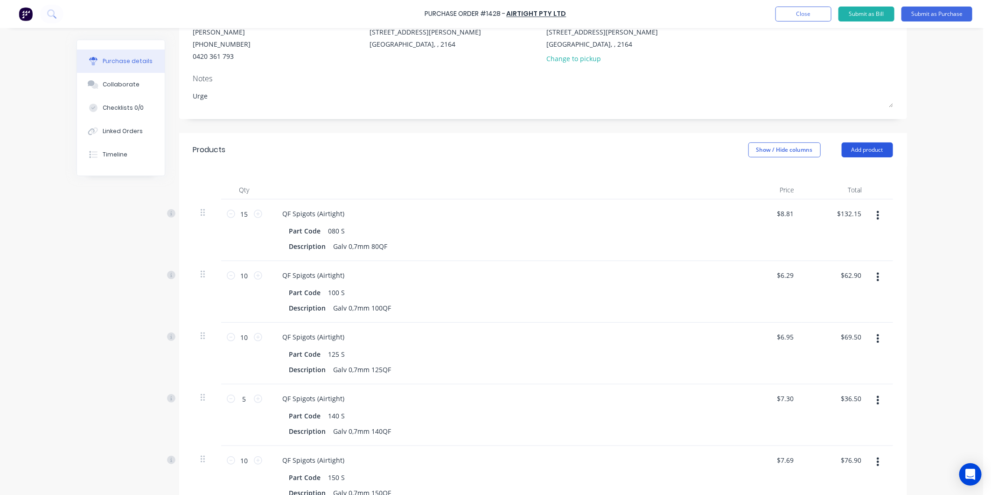
click at [842, 147] on button "Add product" at bounding box center [867, 149] width 51 height 15
click at [837, 173] on div "Product catalogue" at bounding box center [849, 174] width 72 height 14
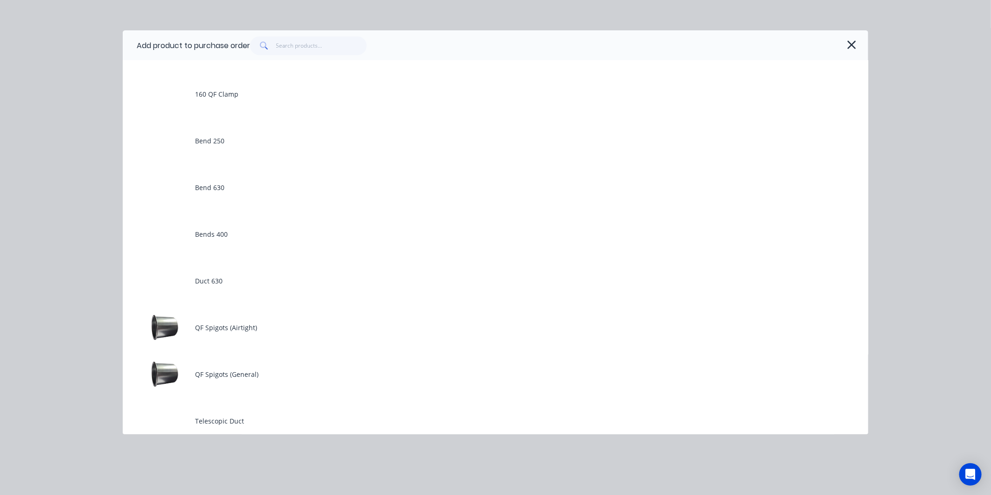
scroll to position [207, 0]
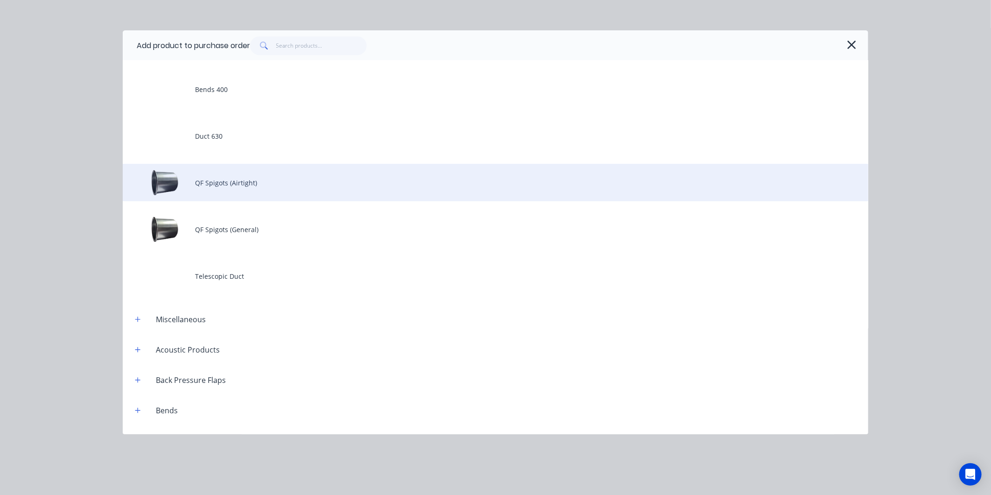
click at [189, 181] on div "QF Spigots (Airtight)" at bounding box center [496, 182] width 746 height 37
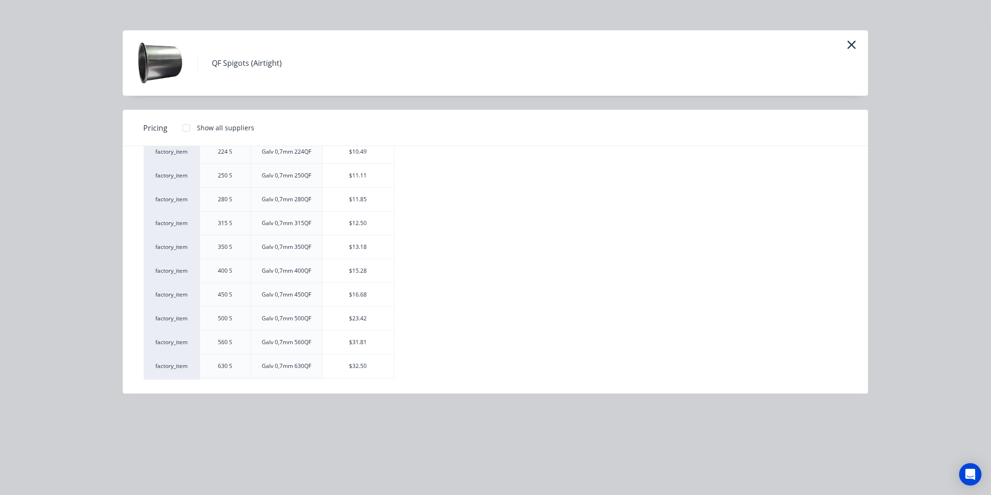
scroll to position [255, 0]
click at [361, 250] on div "$15.28" at bounding box center [358, 248] width 71 height 23
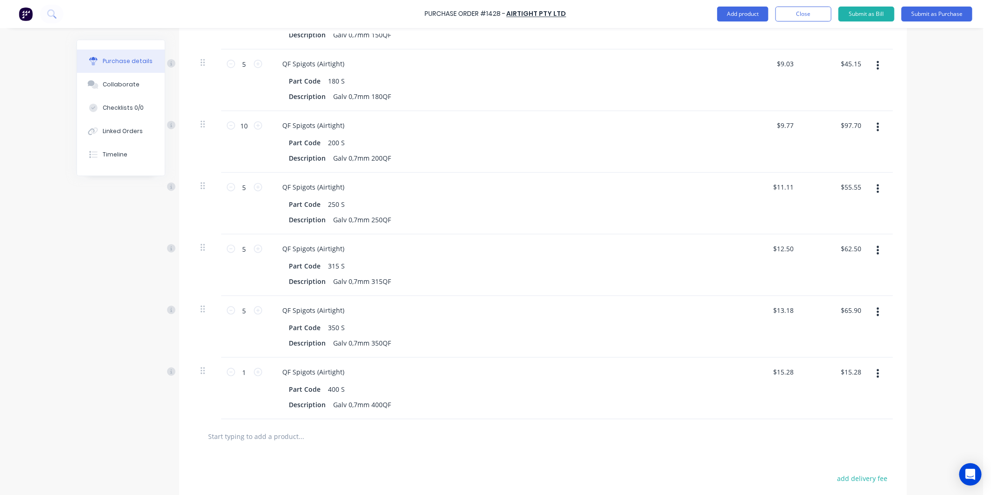
scroll to position [679, 0]
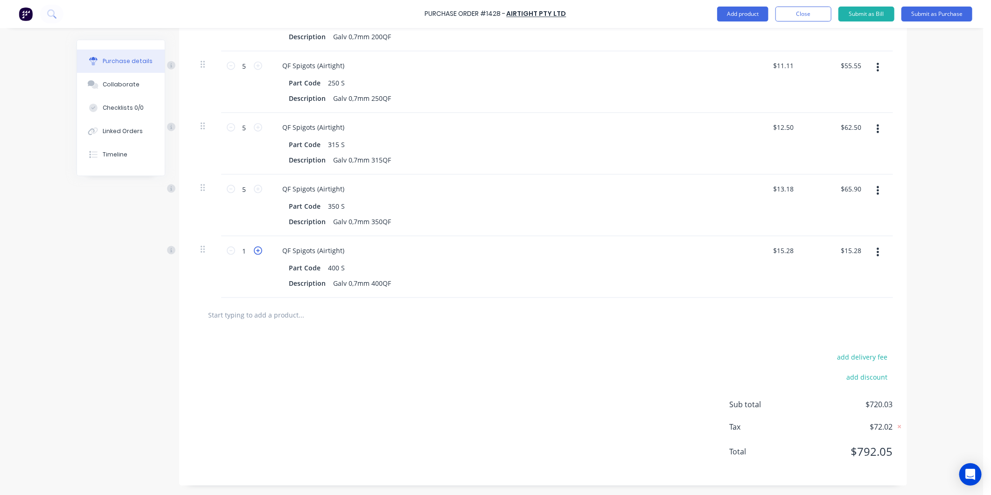
click at [254, 252] on icon at bounding box center [258, 250] width 8 height 8
type textarea "x"
type input "2"
type input "$30.56"
click at [254, 252] on icon at bounding box center [258, 250] width 8 height 8
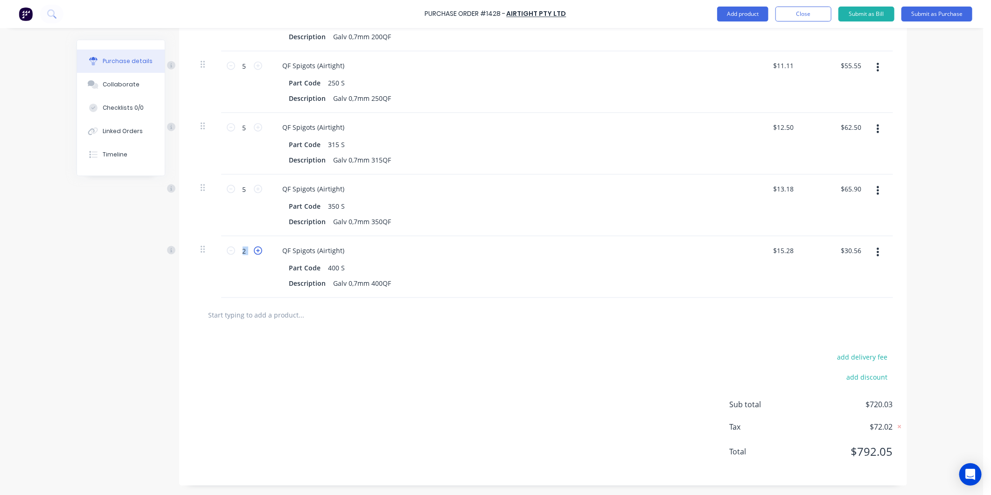
type textarea "x"
type input "3"
type input "$45.84"
click at [254, 252] on icon at bounding box center [258, 250] width 8 height 8
type textarea "x"
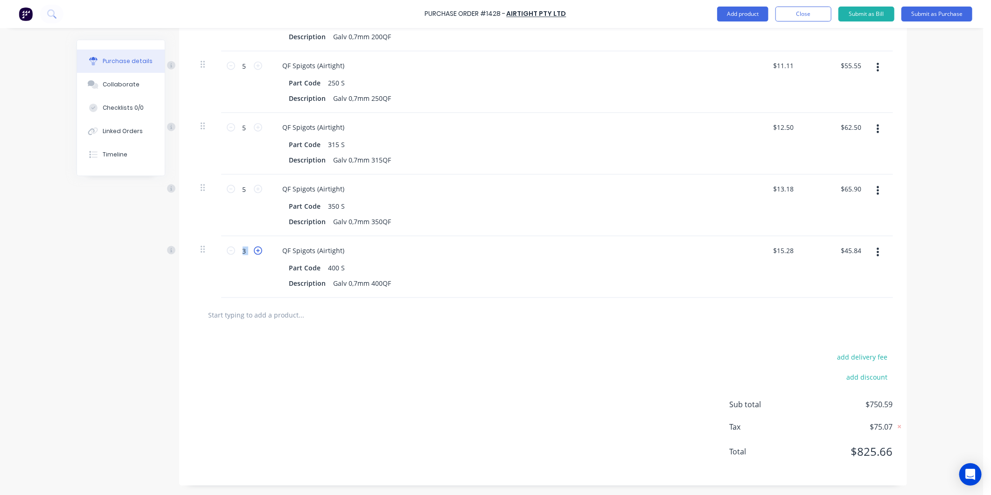
type input "4"
type input "$61.12"
click at [254, 252] on icon at bounding box center [258, 250] width 8 height 8
type textarea "x"
type input "5"
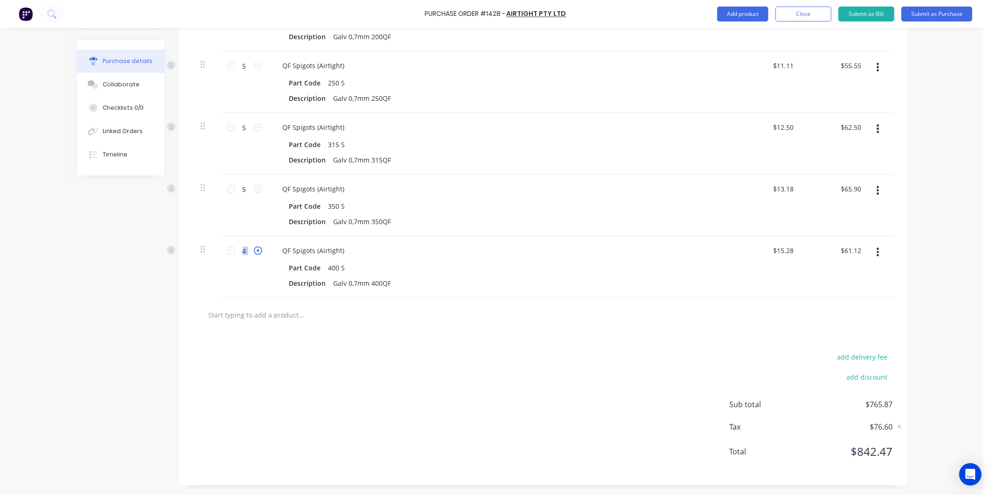
type input "$76.40"
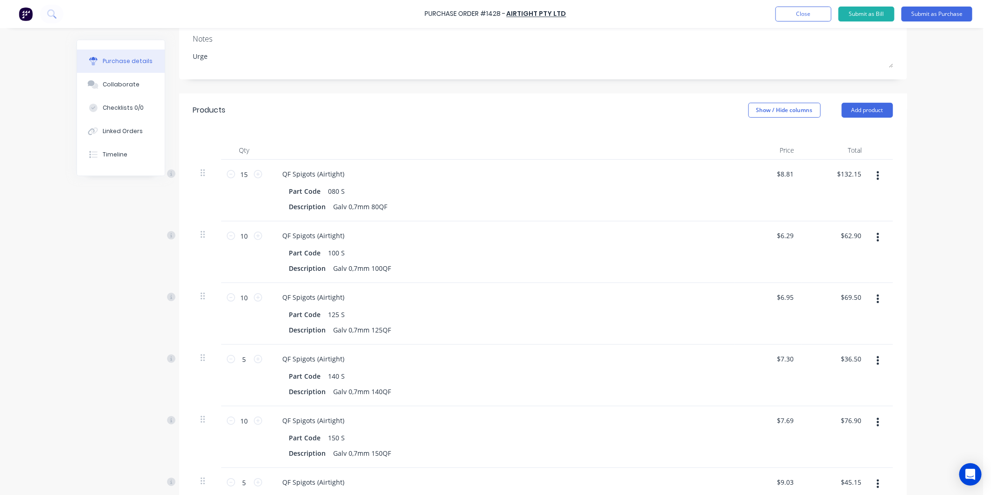
scroll to position [5, 0]
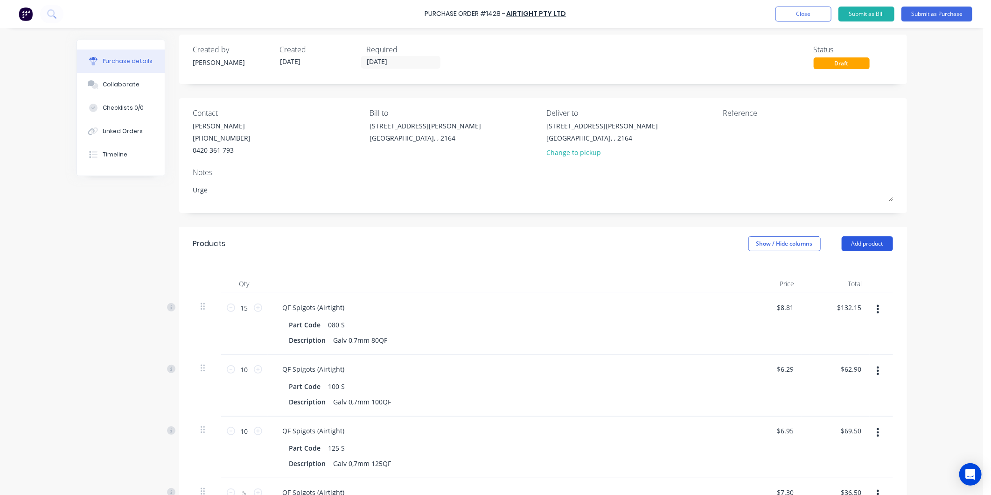
click at [859, 243] on button "Add product" at bounding box center [867, 243] width 51 height 15
click at [847, 267] on div "Product catalogue" at bounding box center [849, 268] width 72 height 14
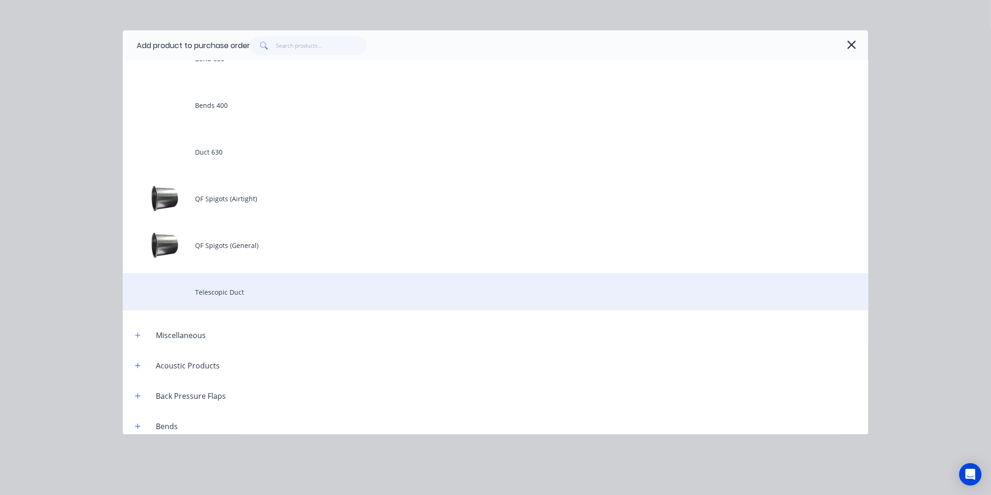
scroll to position [207, 0]
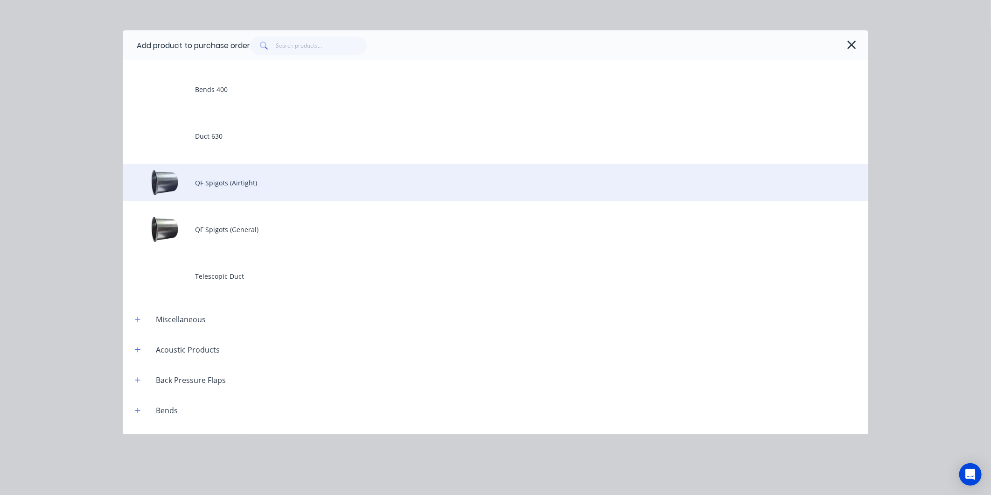
click at [245, 194] on div "QF Spigots (Airtight)" at bounding box center [496, 182] width 746 height 37
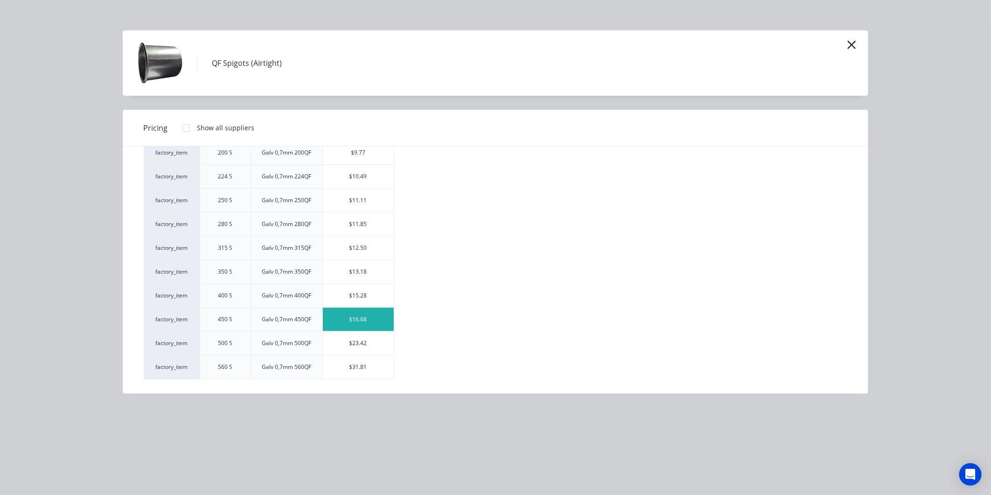
click at [356, 320] on div "$16.68" at bounding box center [358, 318] width 71 height 23
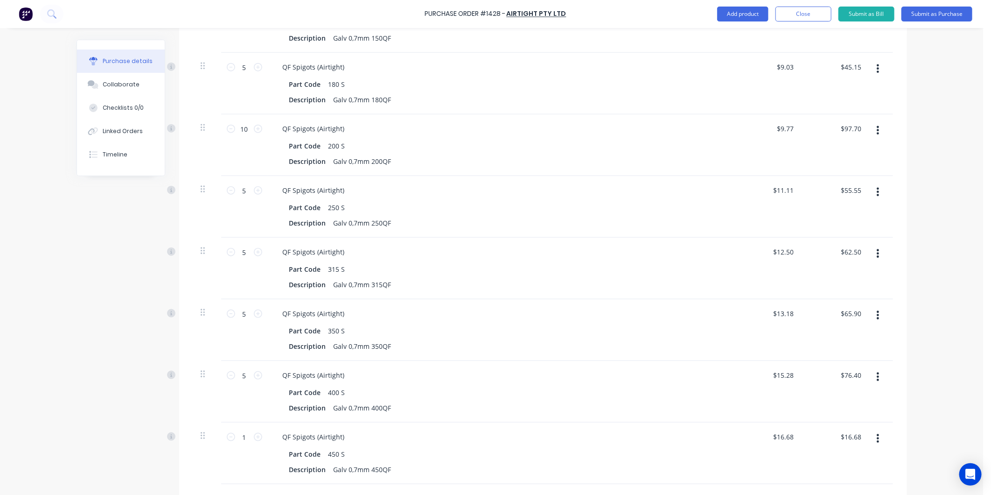
scroll to position [679, 0]
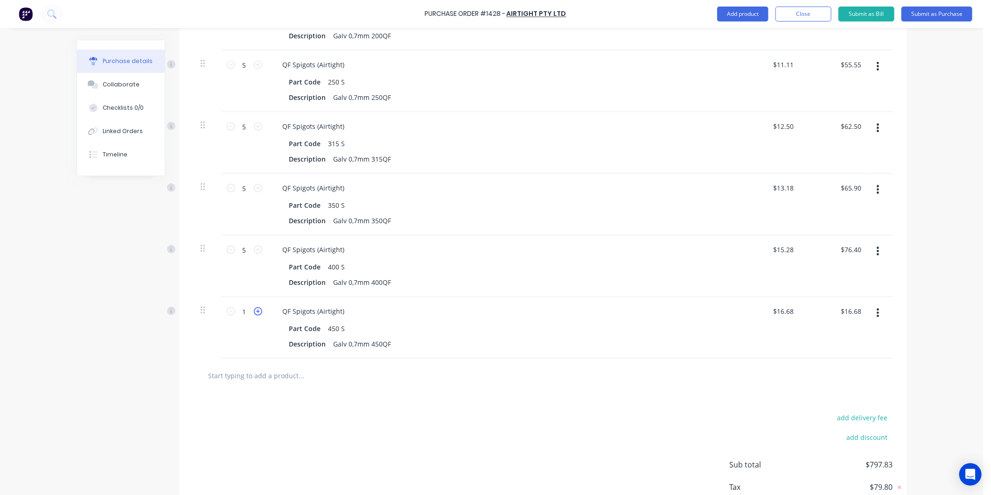
click at [254, 311] on icon at bounding box center [258, 311] width 8 height 8
type textarea "x"
type input "2"
type input "$33.36"
click at [254, 311] on icon at bounding box center [258, 311] width 8 height 8
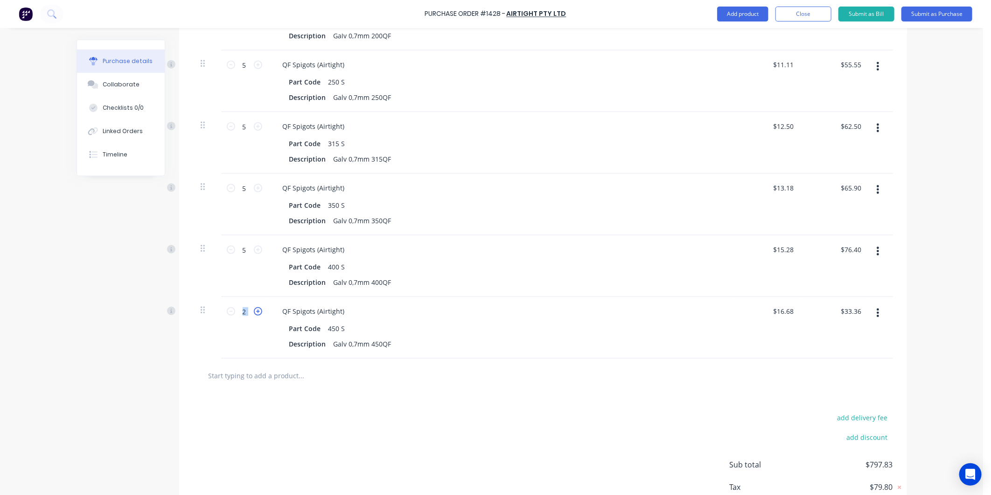
type textarea "x"
type input "3"
type input "$50.04"
click at [254, 311] on icon at bounding box center [258, 311] width 8 height 8
type textarea "x"
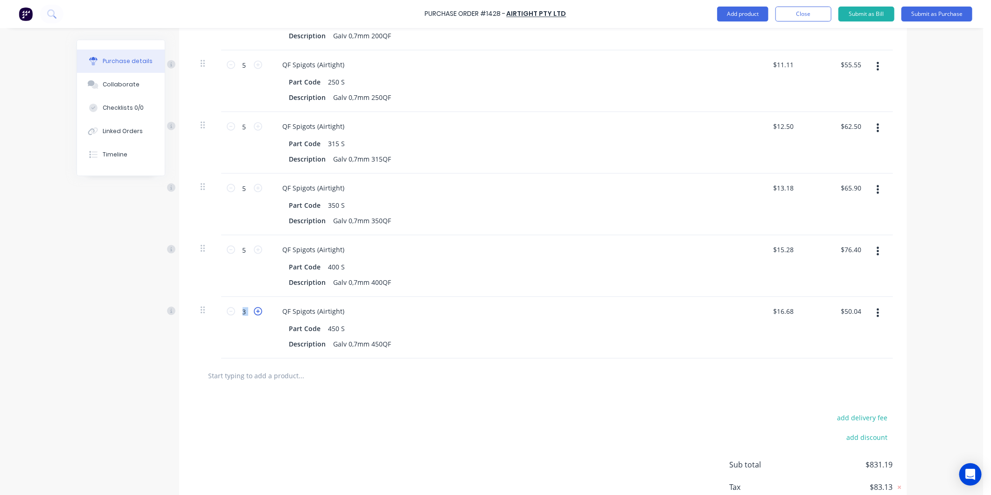
type input "4"
type input "$66.72"
click at [254, 311] on icon at bounding box center [258, 311] width 8 height 8
type textarea "x"
type input "5"
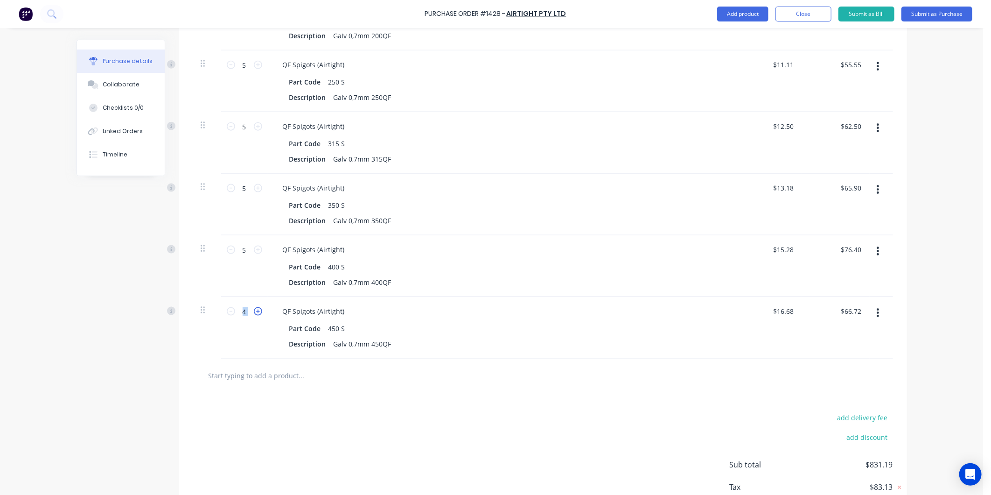
type input "$83.40"
click at [254, 310] on icon at bounding box center [258, 311] width 8 height 8
type textarea "x"
type input "6"
type input "$100.08"
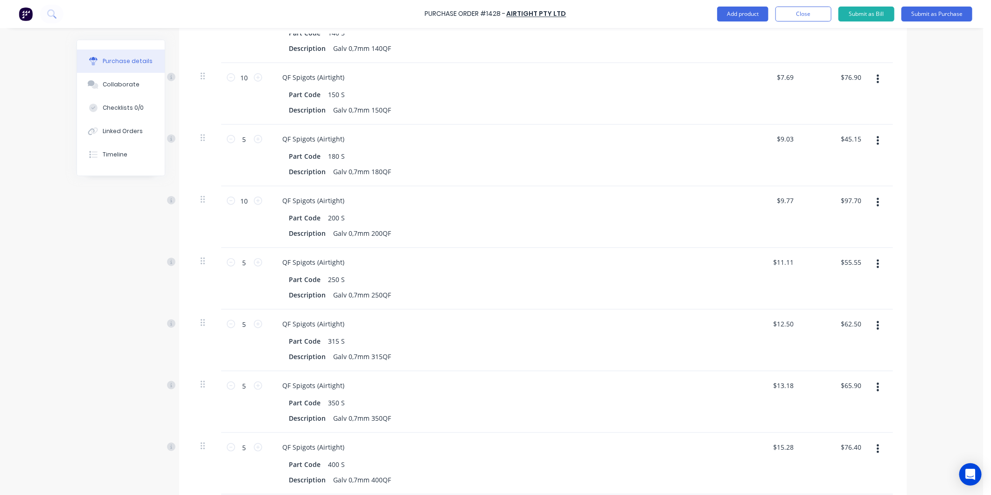
scroll to position [689, 0]
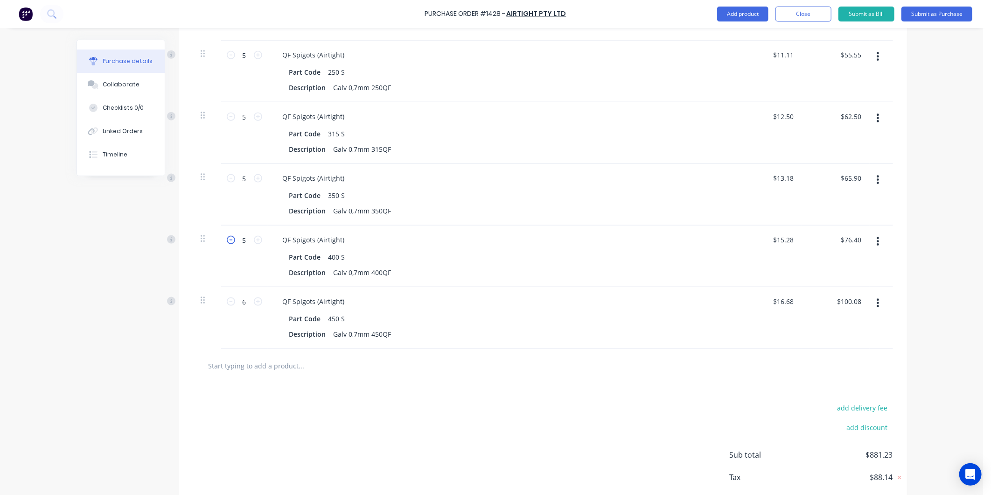
click at [227, 241] on icon at bounding box center [231, 240] width 8 height 8
type textarea "x"
type input "4"
type input "$61.12"
click at [227, 178] on icon at bounding box center [231, 178] width 8 height 8
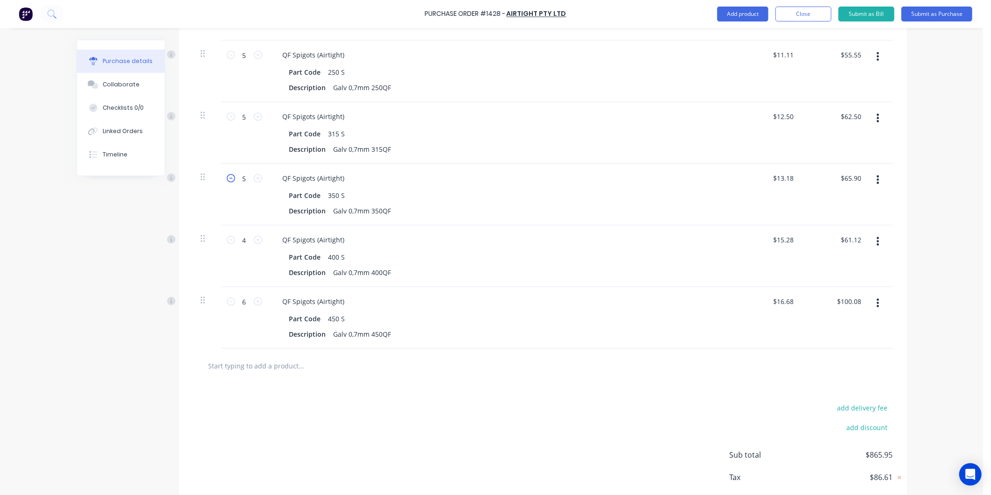
type textarea "x"
type input "4"
type input "$52.72"
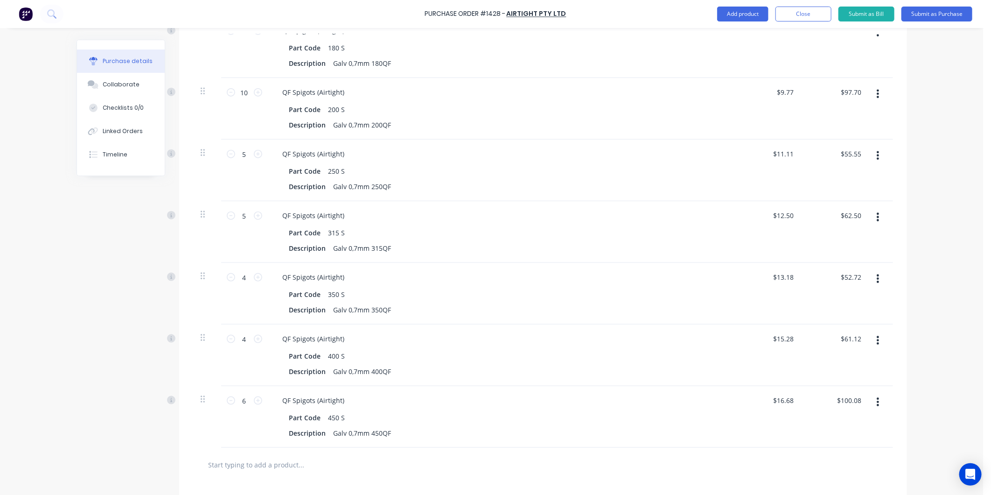
scroll to position [585, 0]
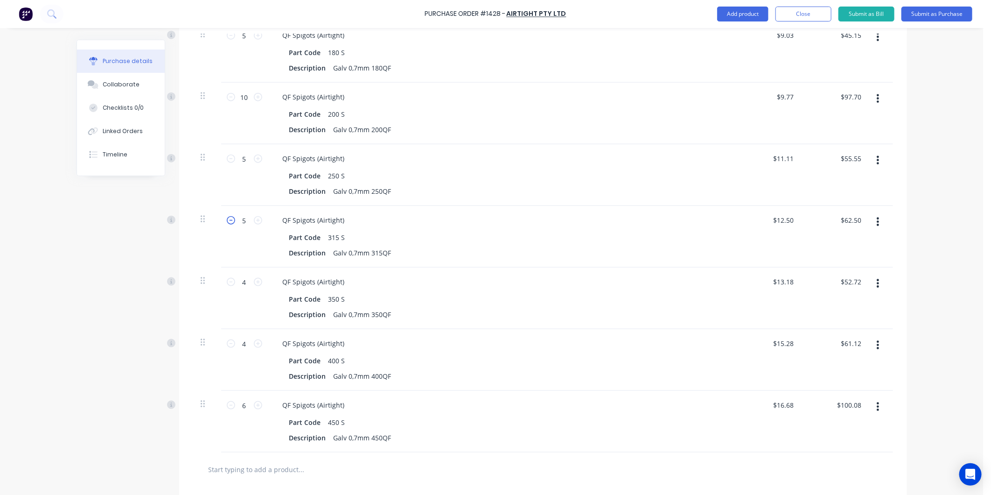
click at [227, 220] on icon at bounding box center [231, 220] width 8 height 8
type textarea "x"
type input "4"
type input "$50.00"
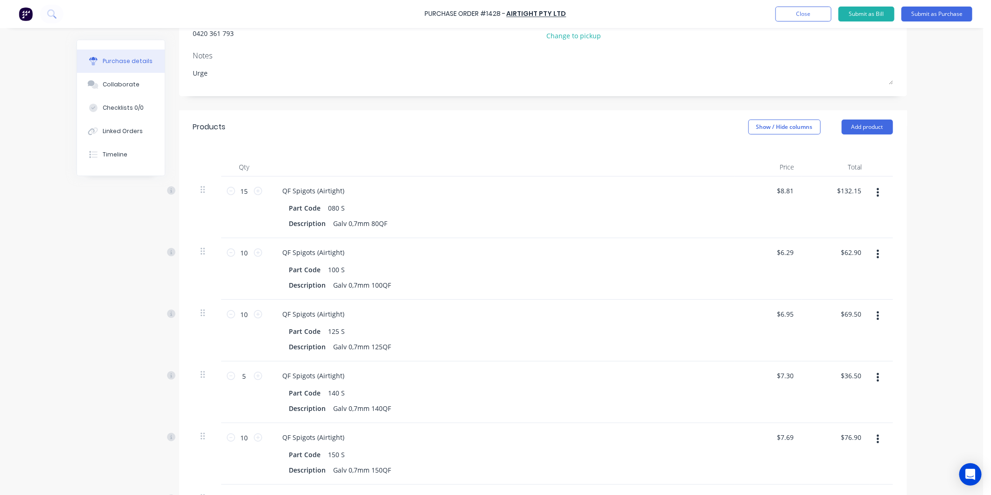
scroll to position [15, 0]
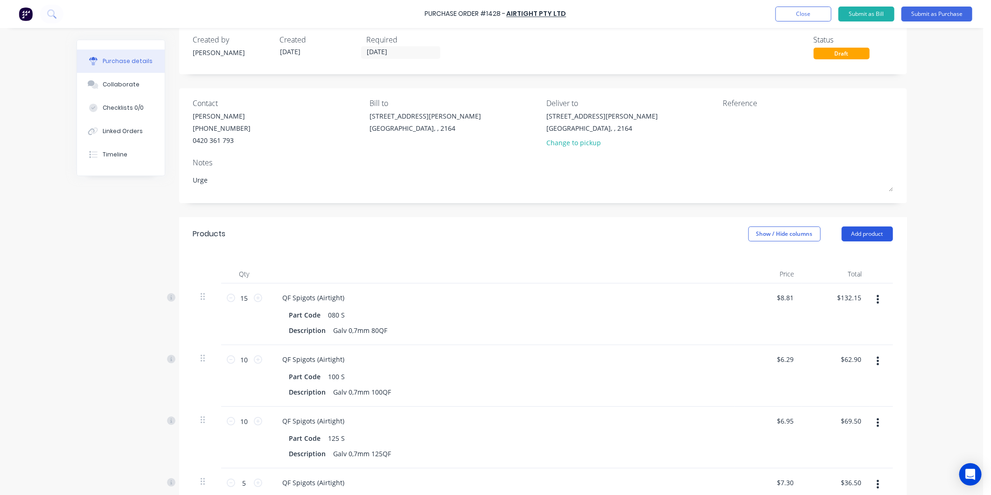
click at [862, 230] on button "Add product" at bounding box center [867, 233] width 51 height 15
click at [858, 251] on button "Product catalogue" at bounding box center [848, 257] width 89 height 19
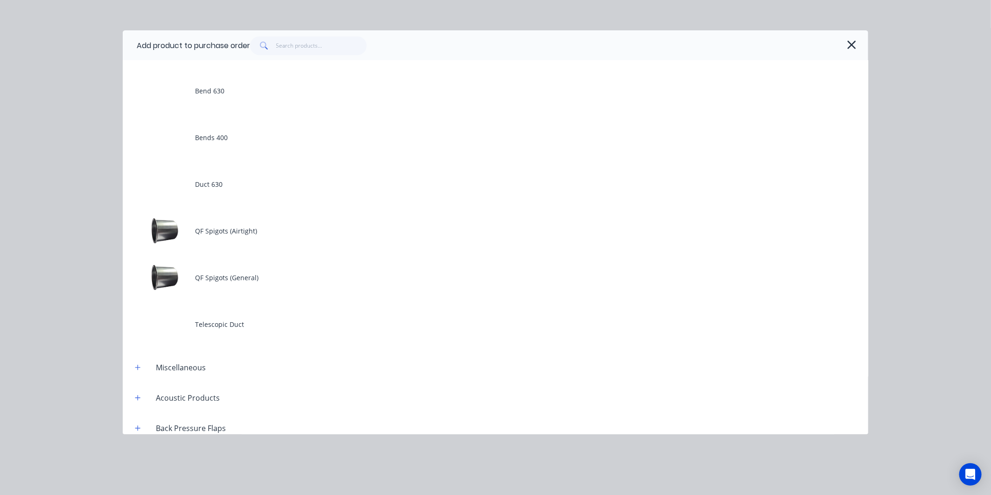
scroll to position [259, 0]
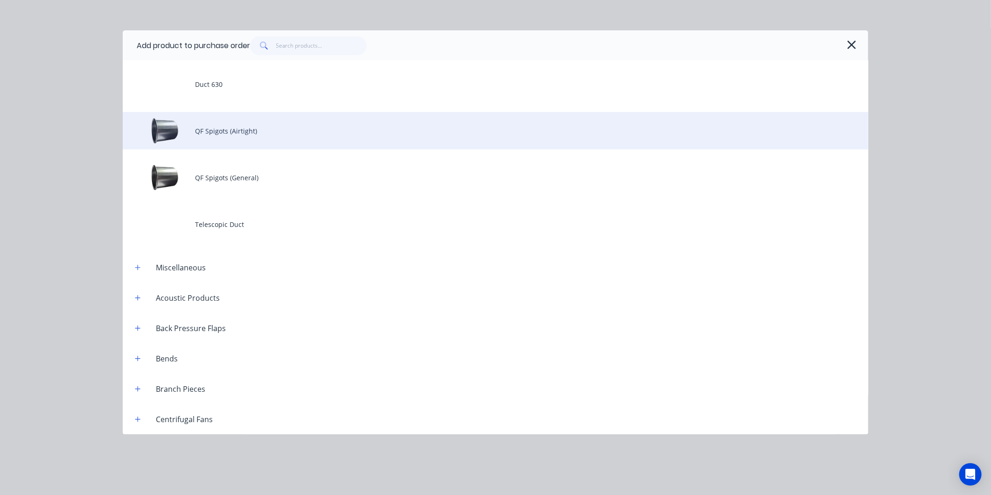
click at [252, 140] on div "QF Spigots (Airtight)" at bounding box center [496, 130] width 746 height 37
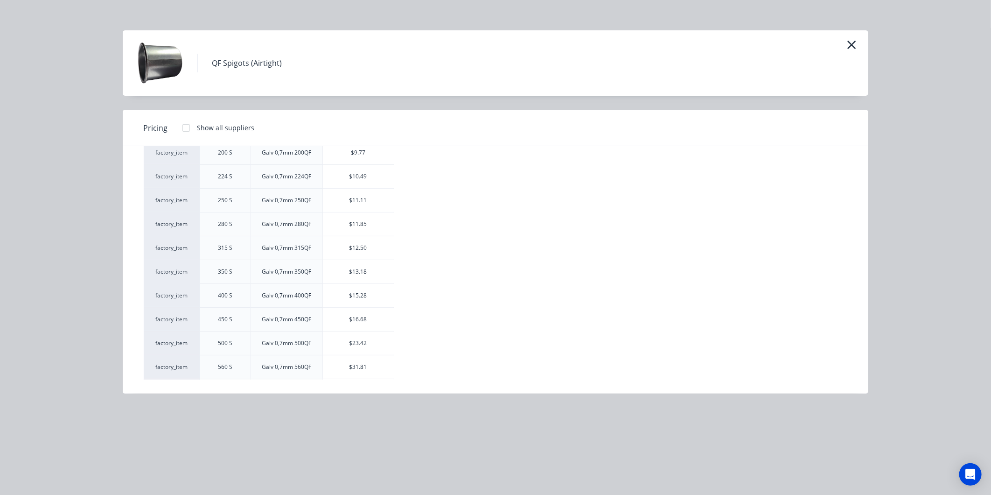
scroll to position [255, 0]
click at [370, 299] on div "$23.42" at bounding box center [358, 295] width 71 height 23
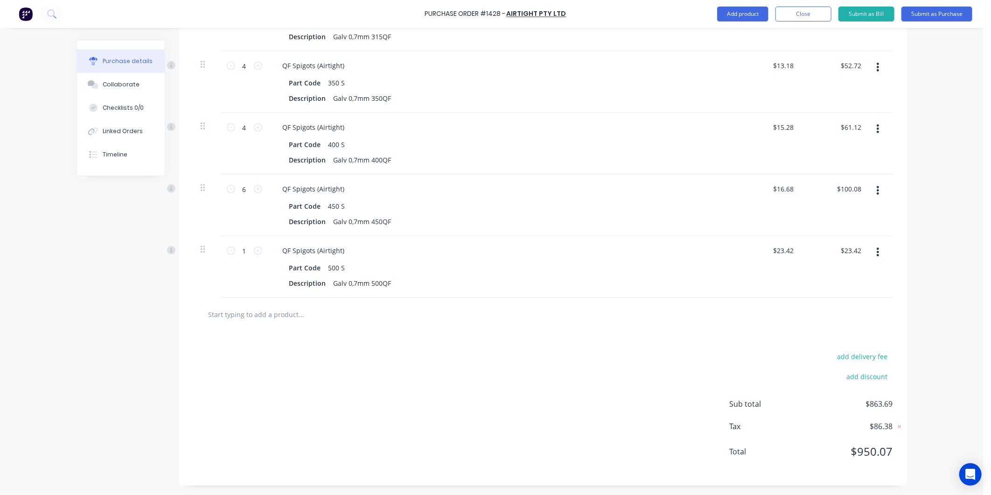
scroll to position [802, 0]
click at [254, 252] on icon at bounding box center [258, 250] width 8 height 8
type textarea "x"
type input "2"
type input "$46.84"
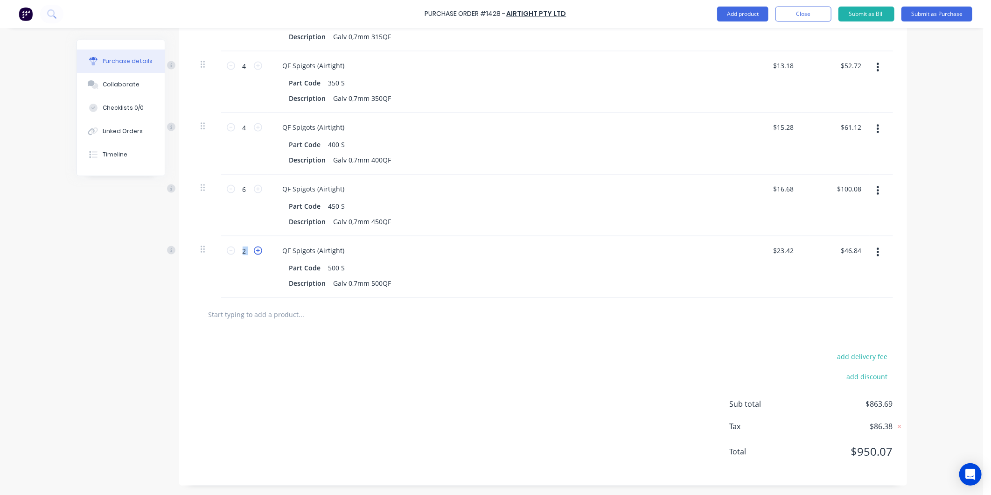
click at [254, 252] on icon at bounding box center [258, 250] width 8 height 8
type textarea "x"
type input "3"
type input "$70.26"
click at [254, 252] on icon at bounding box center [258, 250] width 8 height 8
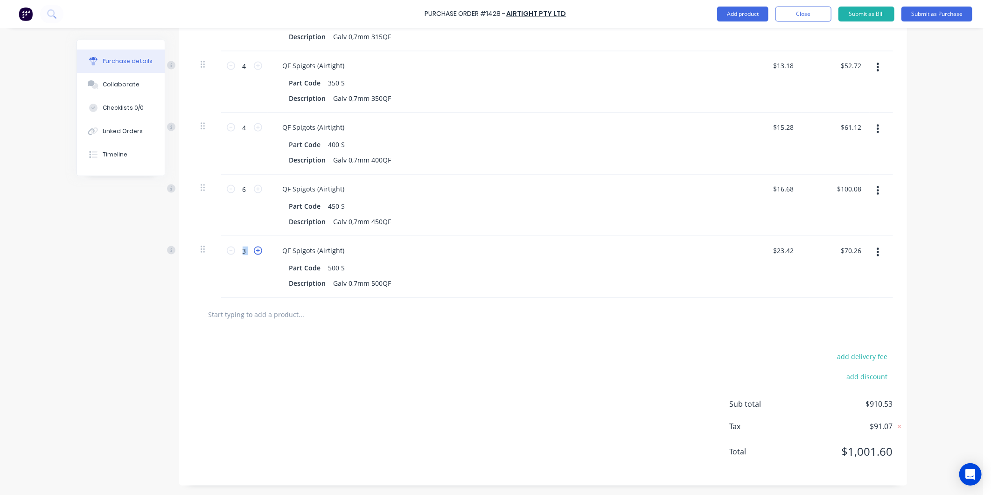
type textarea "x"
type input "4"
type input "$93.68"
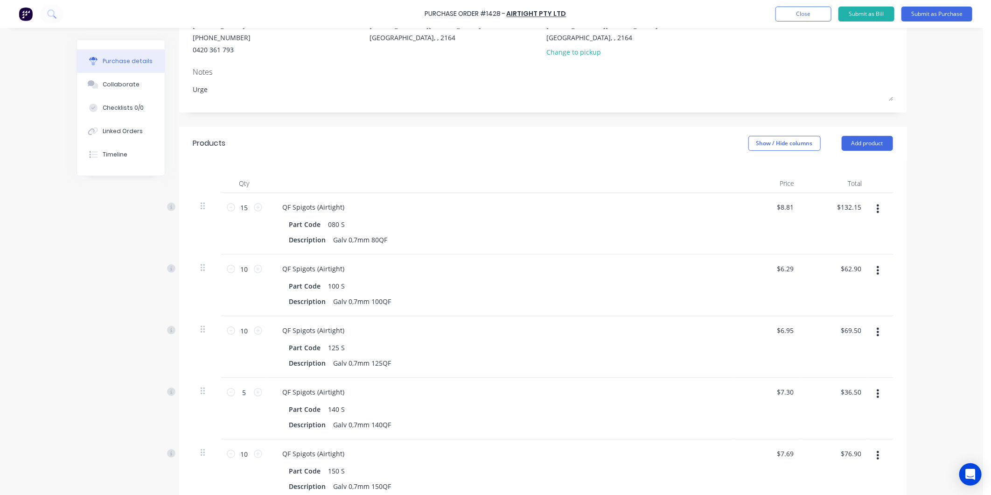
scroll to position [0, 0]
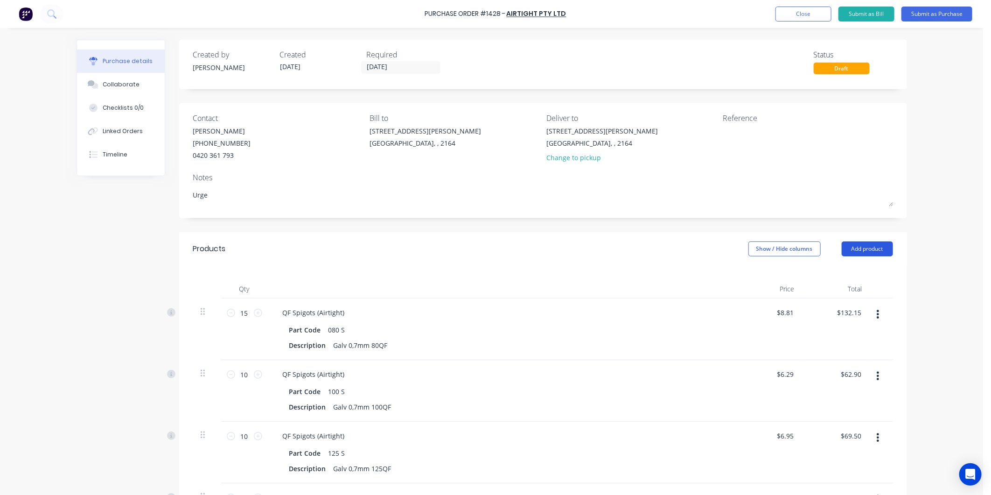
click at [873, 246] on button "Add product" at bounding box center [867, 248] width 51 height 15
click at [840, 273] on div "Product catalogue" at bounding box center [849, 273] width 72 height 14
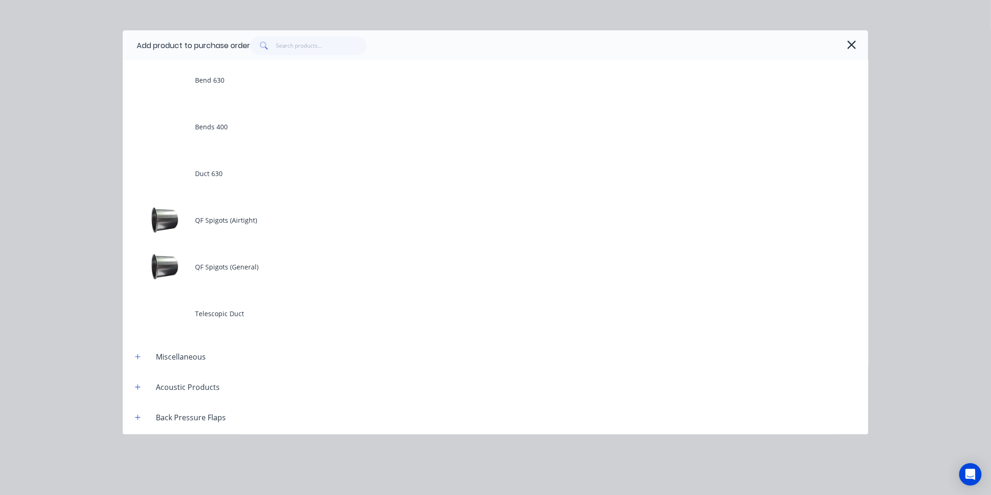
scroll to position [259, 0]
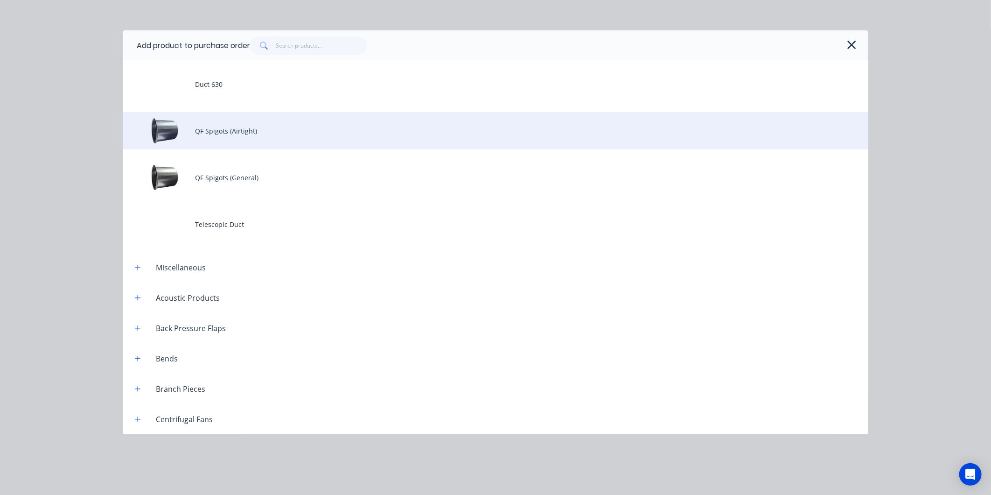
click at [223, 146] on div "QF Spigots (Airtight)" at bounding box center [496, 130] width 746 height 37
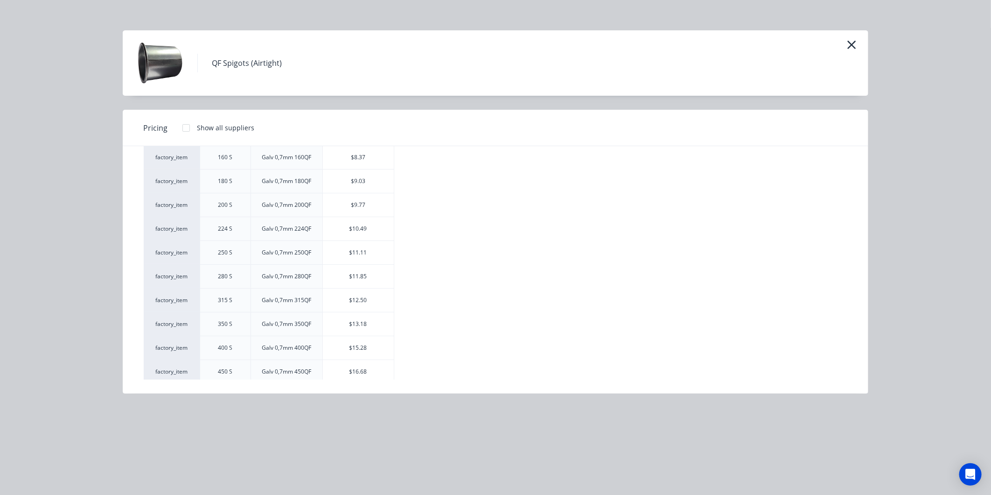
scroll to position [255, 0]
click at [624, 279] on div "factory_item 080 S Galv 0,7mm 80QF $8.81 factory_item 100 S Galv 0,7mm 100QF $6…" at bounding box center [496, 153] width 704 height 453
click at [848, 44] on icon "button" at bounding box center [852, 44] width 10 height 13
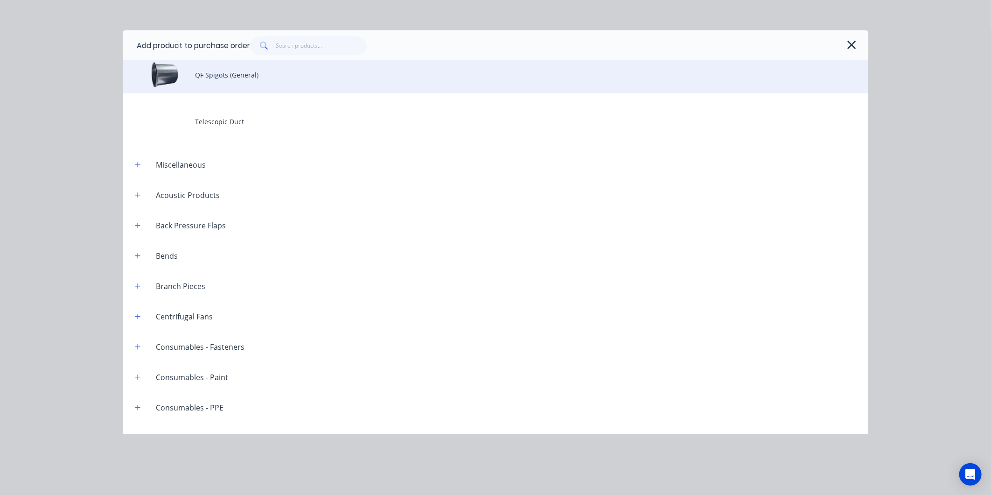
scroll to position [363, 0]
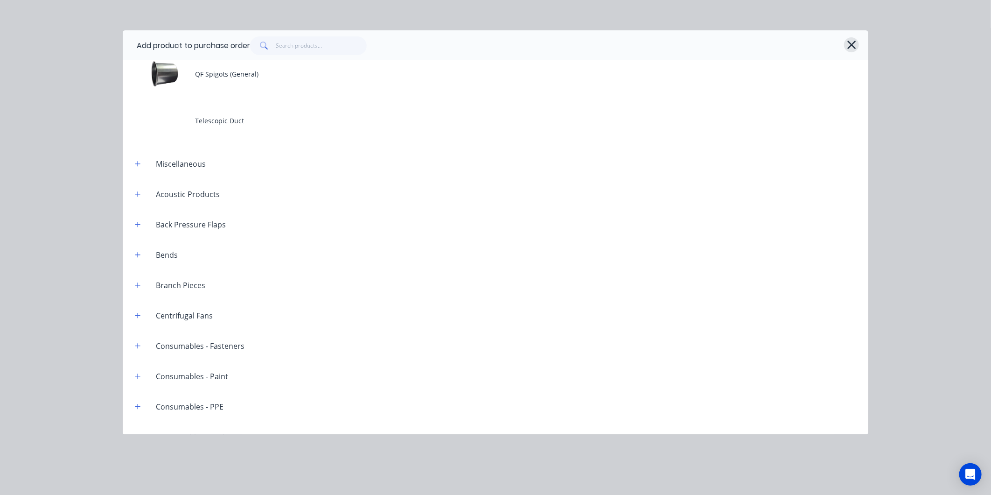
click at [845, 45] on button "button" at bounding box center [851, 44] width 15 height 15
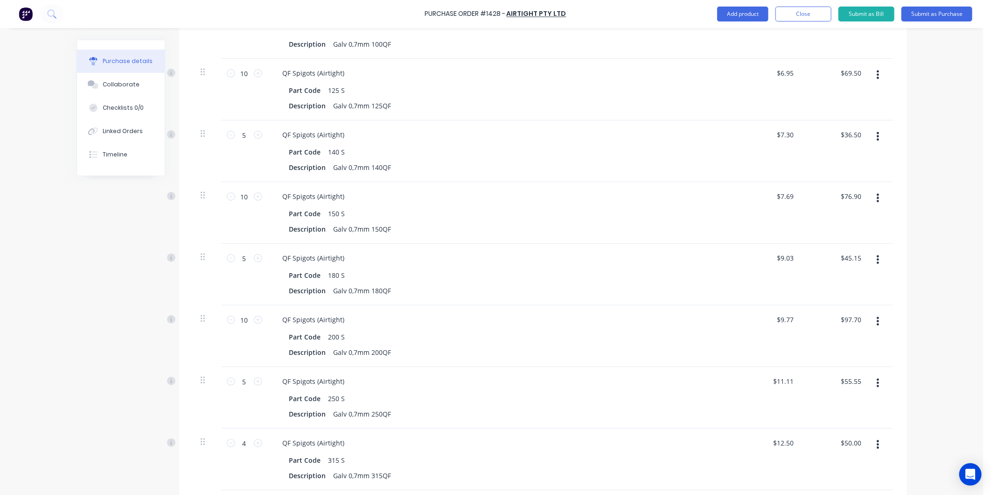
drag, startPoint x: 569, startPoint y: 395, endPoint x: 925, endPoint y: 394, distance: 355.5
click at [925, 394] on div "Purchase Order #1428 - Airtight Pty Ltd Add product Close Submit as Bill Submit…" at bounding box center [491, 247] width 983 height 495
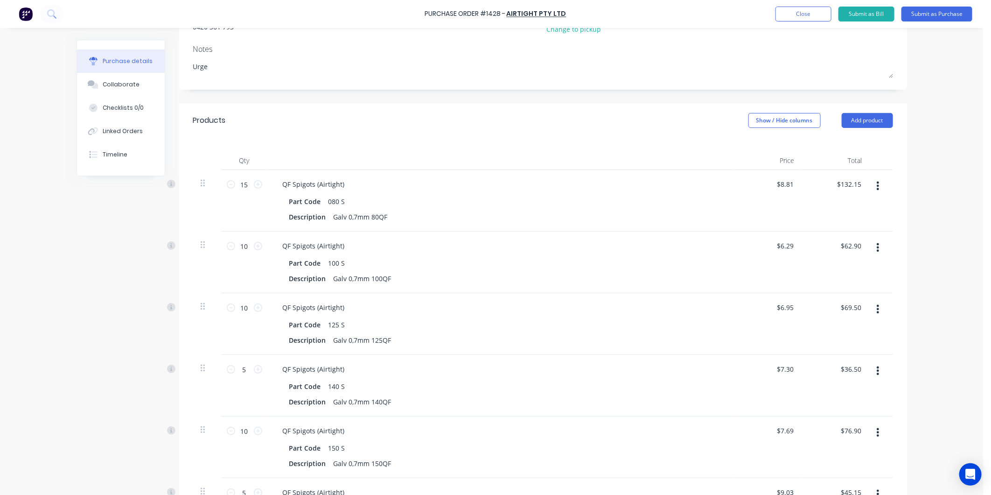
scroll to position [0, 0]
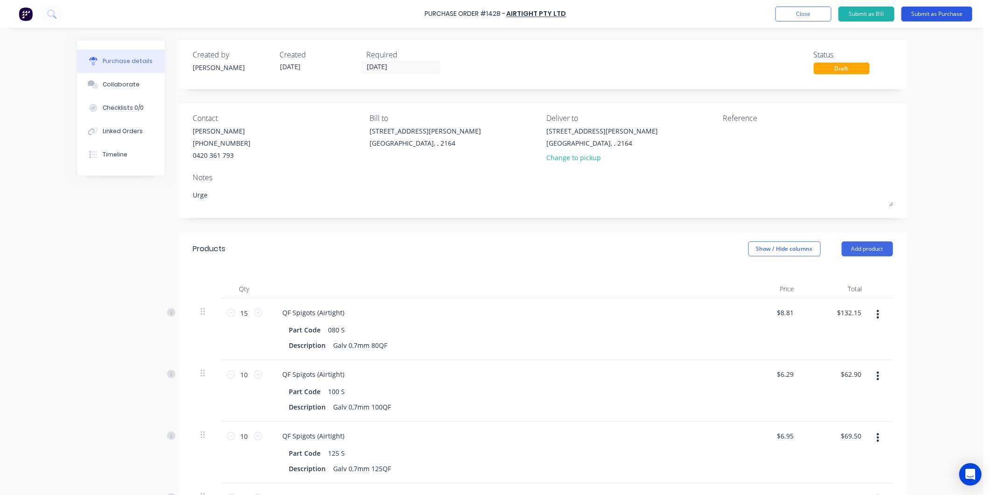
click at [930, 11] on button "Submit as Purchase" at bounding box center [936, 14] width 71 height 15
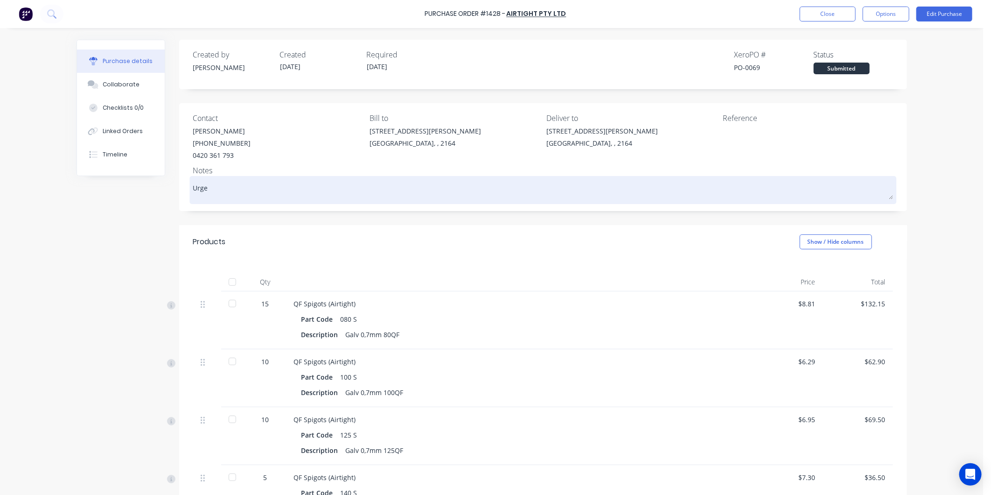
click at [208, 188] on textarea "Urge" at bounding box center [543, 188] width 700 height 21
type textarea "x"
type textarea "Urgen"
type textarea "x"
type textarea "Urgent"
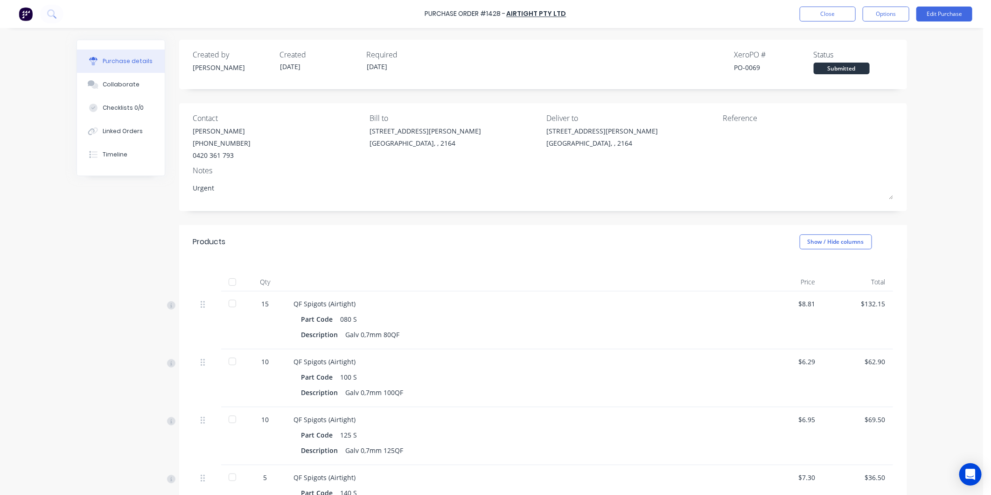
type textarea "x"
type textarea "Urgent"
type textarea "x"
type textarea "Urgent"
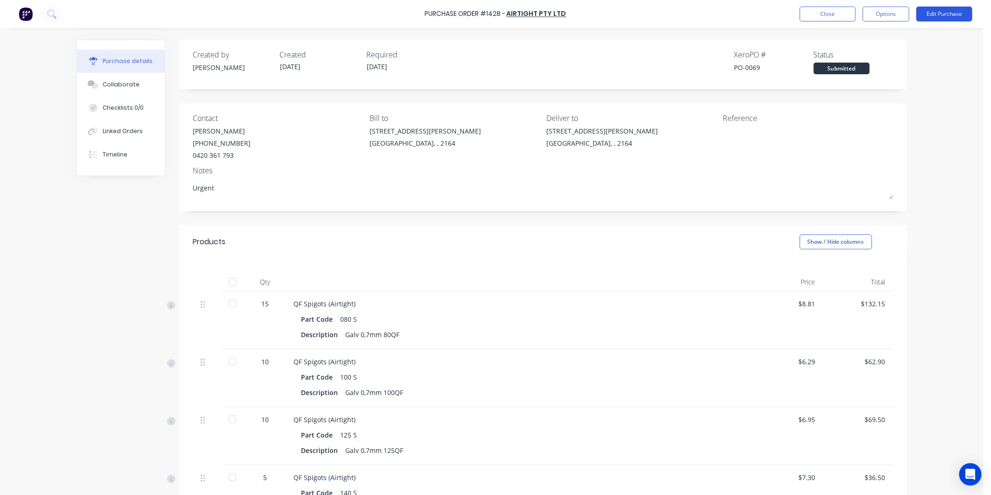
click at [950, 16] on button "Edit Purchase" at bounding box center [944, 14] width 56 height 15
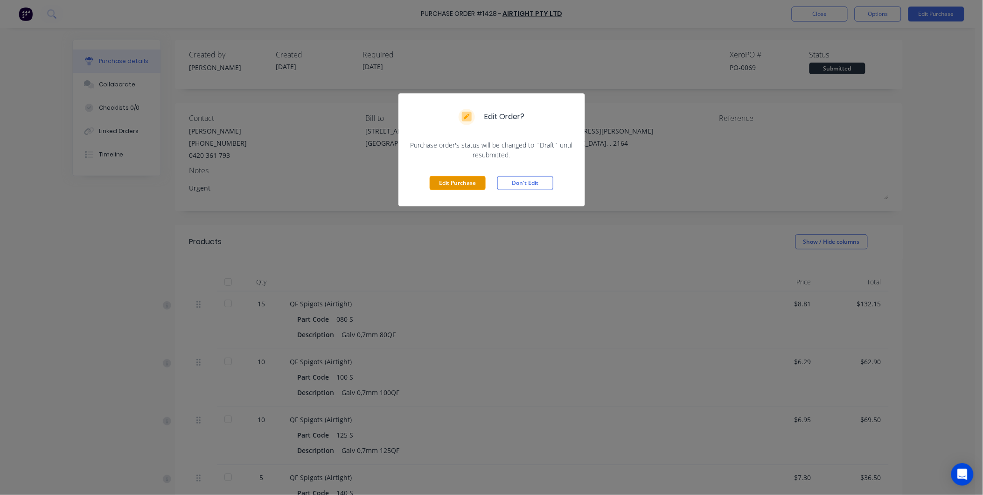
click at [464, 185] on button "Edit Purchase" at bounding box center [458, 183] width 56 height 14
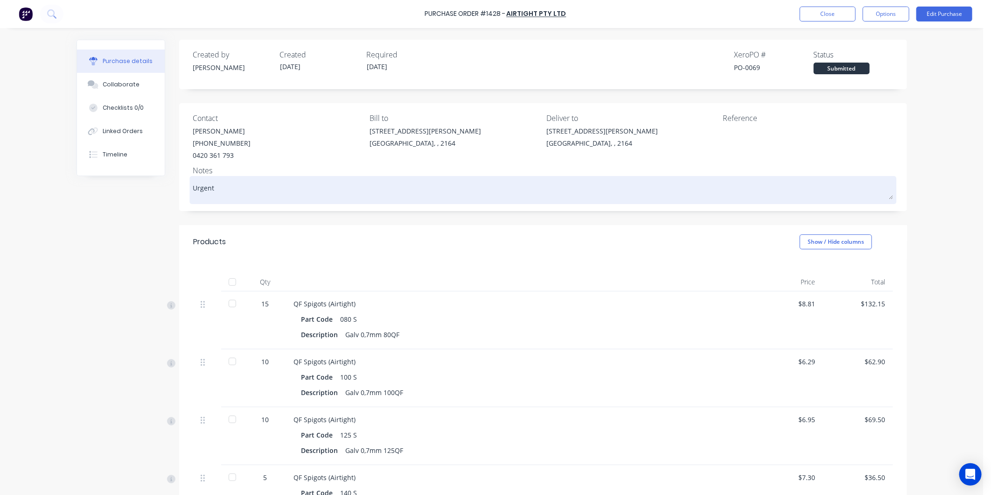
type textarea "x"
type textarea "Urge"
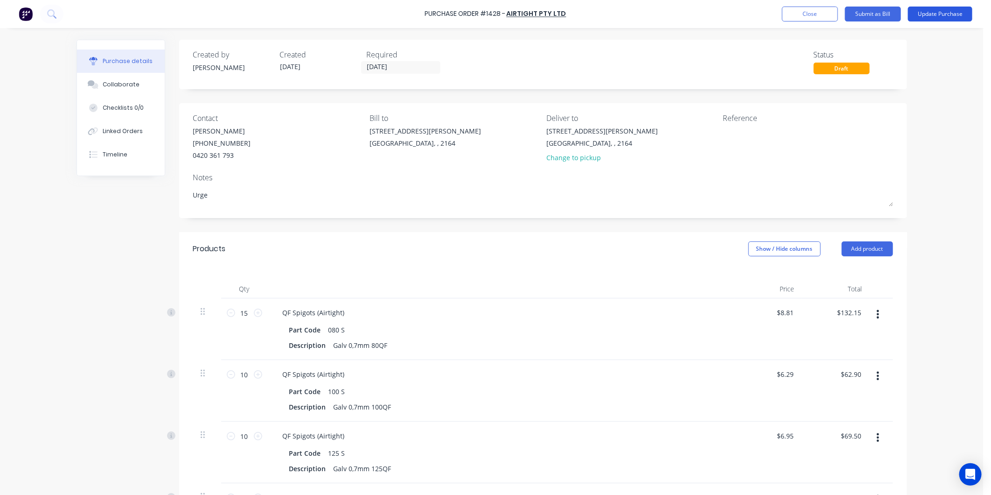
click at [932, 12] on button "Update Purchase" at bounding box center [940, 14] width 64 height 15
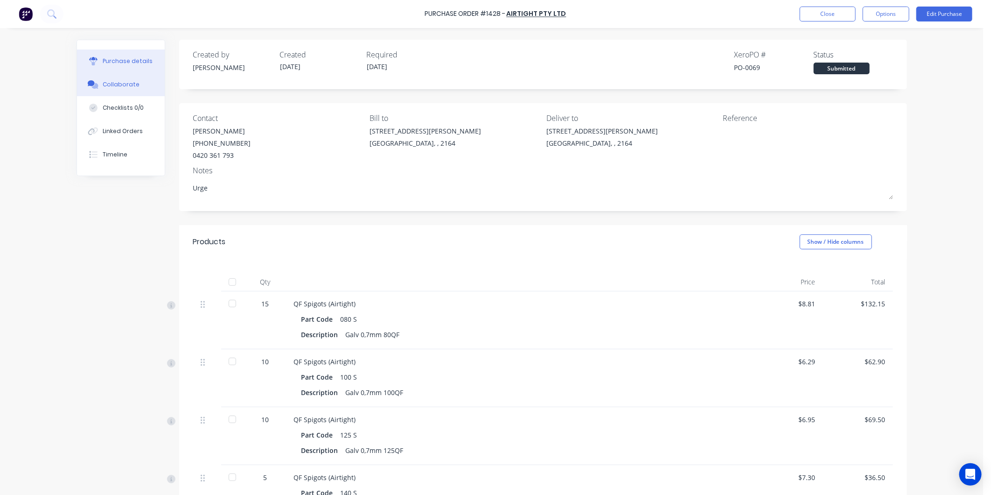
click at [127, 85] on div "Collaborate" at bounding box center [121, 84] width 37 height 8
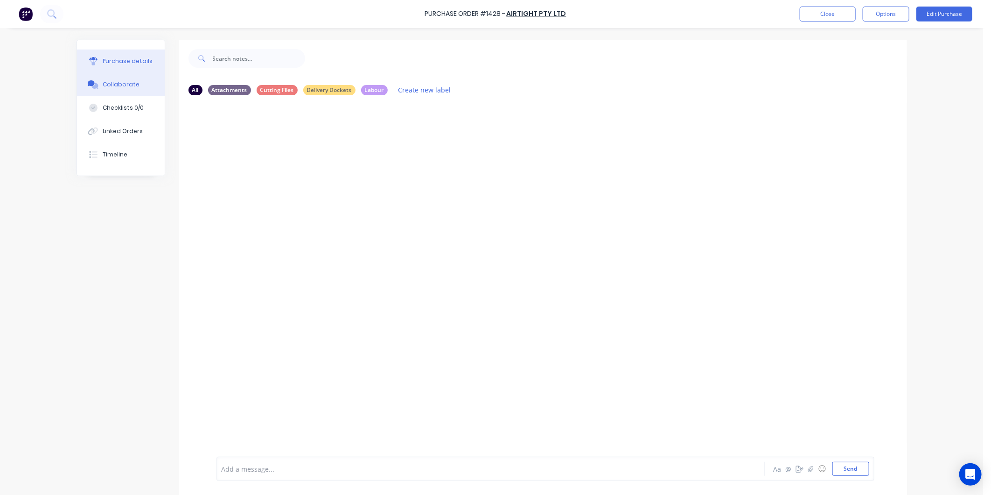
click at [109, 61] on div "Purchase details" at bounding box center [128, 61] width 50 height 8
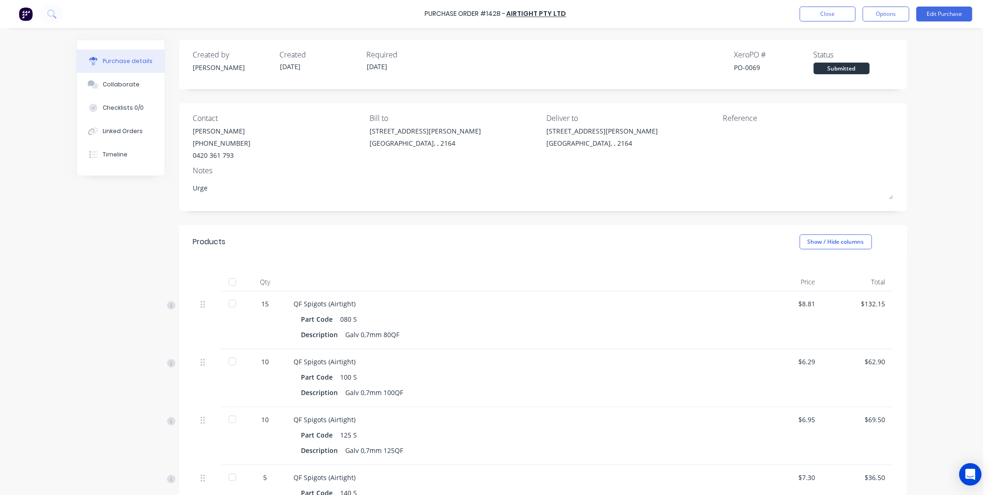
type textarea "x"
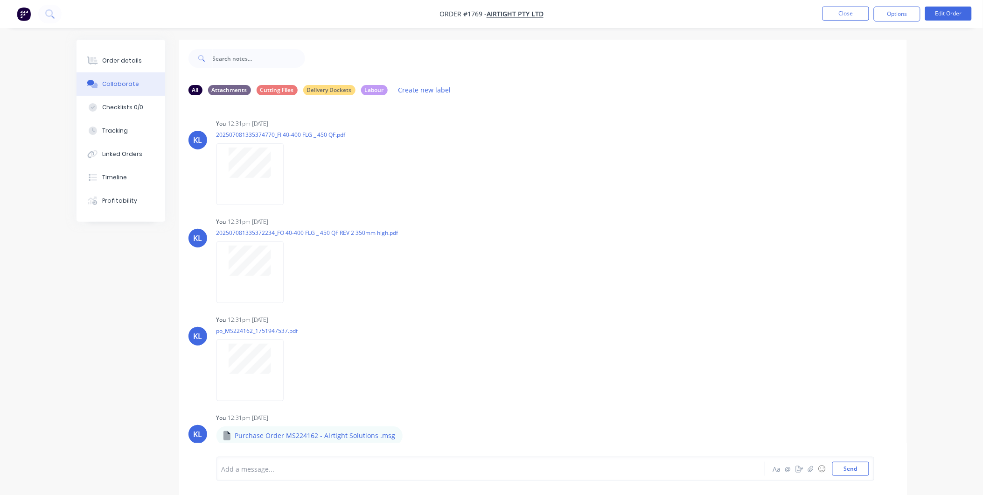
scroll to position [86, 0]
click at [127, 49] on button "Order details" at bounding box center [121, 60] width 89 height 23
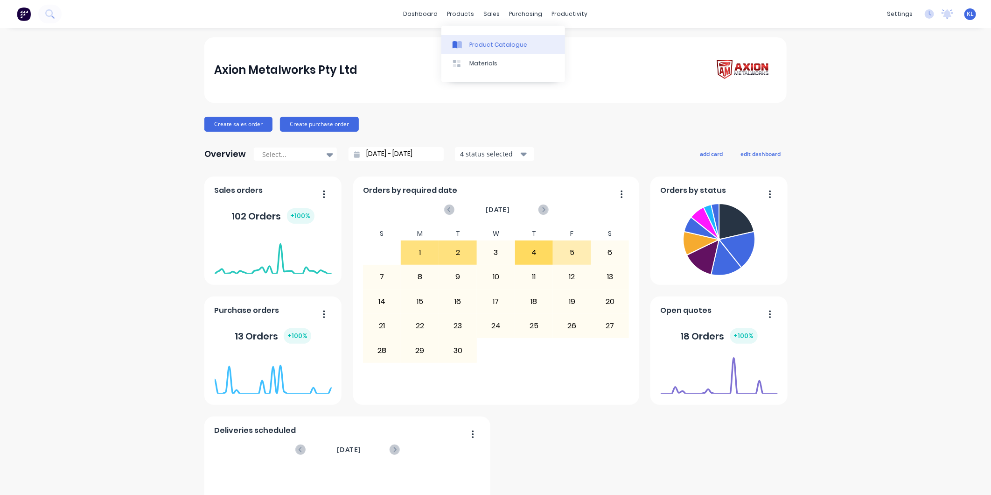
click at [471, 37] on link "Product Catalogue" at bounding box center [503, 44] width 124 height 19
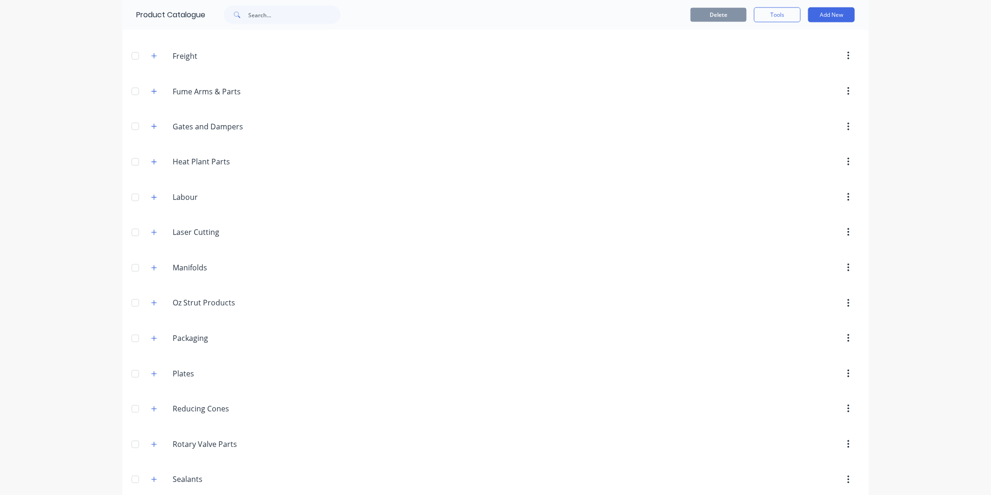
scroll to position [985, 0]
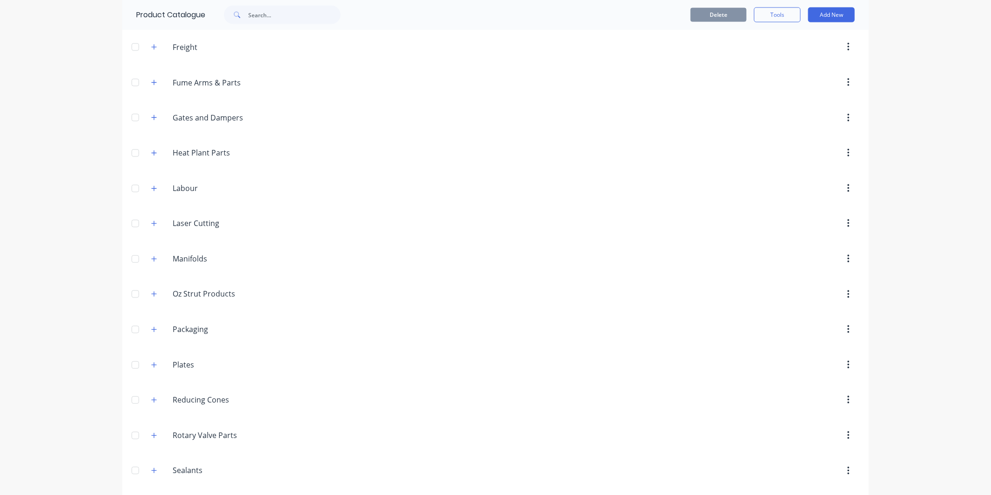
click at [153, 399] on button "button" at bounding box center [154, 400] width 12 height 12
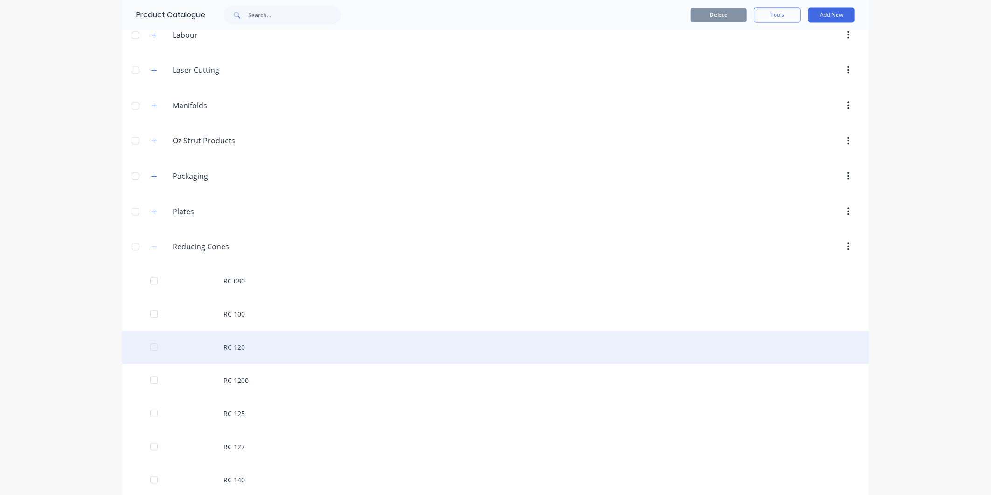
scroll to position [1140, 0]
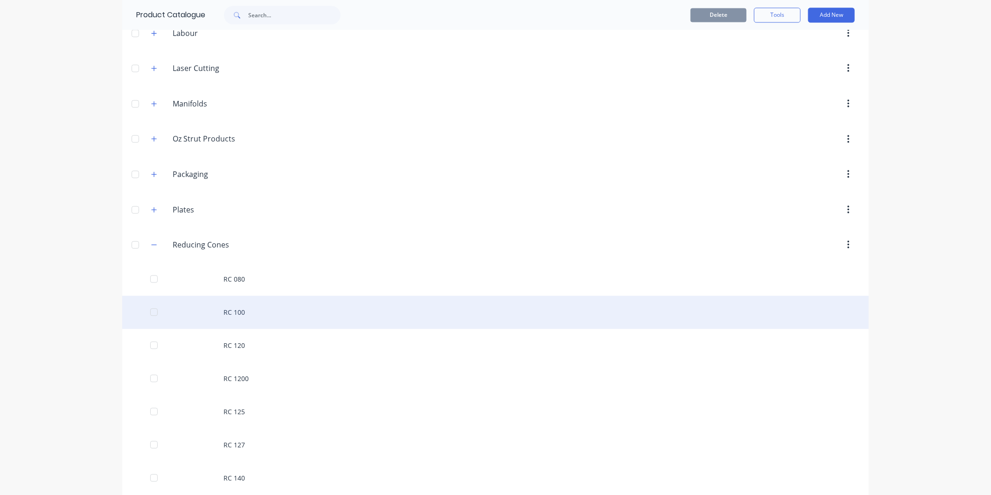
click at [242, 314] on div "RC 100" at bounding box center [495, 311] width 747 height 33
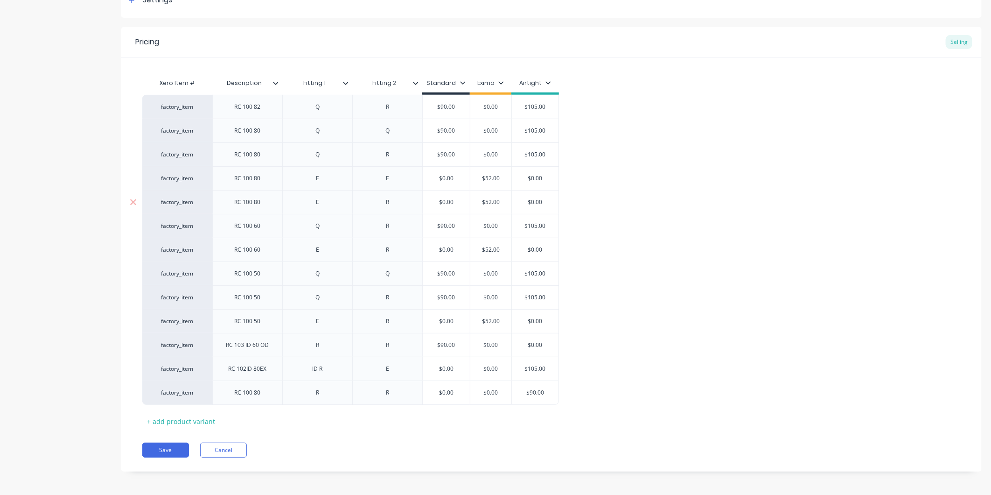
scroll to position [155, 0]
click at [203, 426] on div "+ add product variant" at bounding box center [180, 420] width 77 height 14
type textarea "x"
click at [251, 423] on div at bounding box center [247, 416] width 70 height 24
type textarea "x"
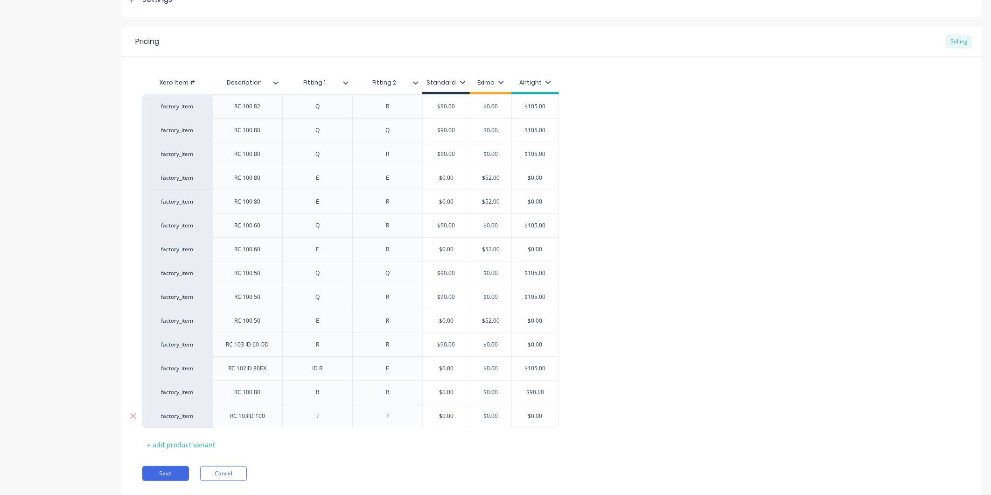
click at [315, 413] on div at bounding box center [317, 416] width 47 height 12
type textarea "x"
click at [393, 420] on div at bounding box center [387, 416] width 47 height 12
type textarea "x"
type input "$0.00"
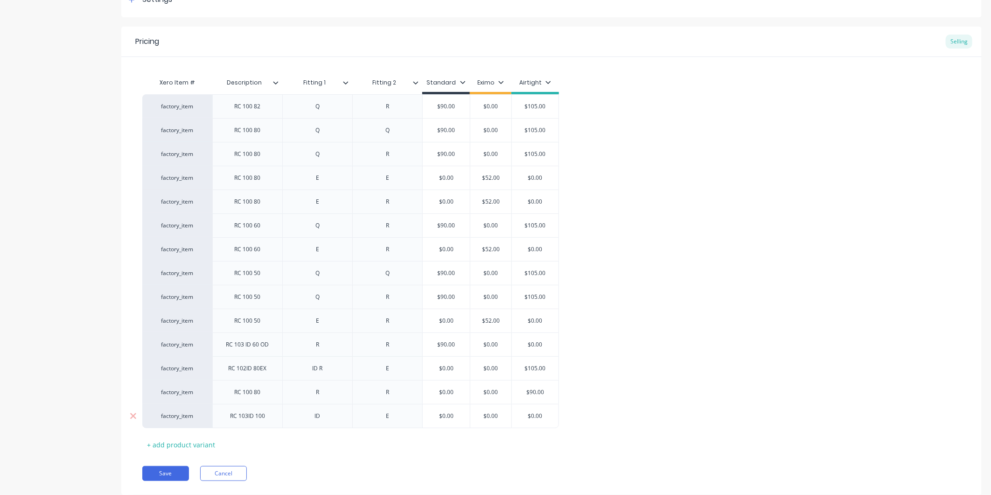
drag, startPoint x: 547, startPoint y: 419, endPoint x: 528, endPoint y: 419, distance: 19.1
click at [528, 419] on input "$0.00" at bounding box center [535, 416] width 47 height 8
type textarea "x"
type input "9"
type textarea "x"
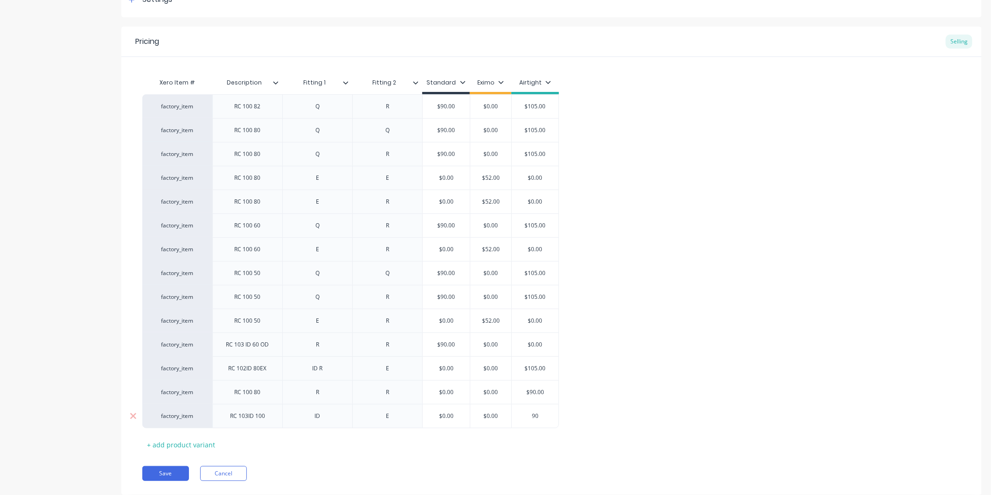
type input "90"
type input "$0.00"
drag, startPoint x: 463, startPoint y: 412, endPoint x: 409, endPoint y: 408, distance: 54.3
click at [409, 408] on div "factory_item RC 103ID 100 ID E $0.00 $0.00 $0.00 $90.00 90" at bounding box center [350, 416] width 417 height 24
type textarea "x"
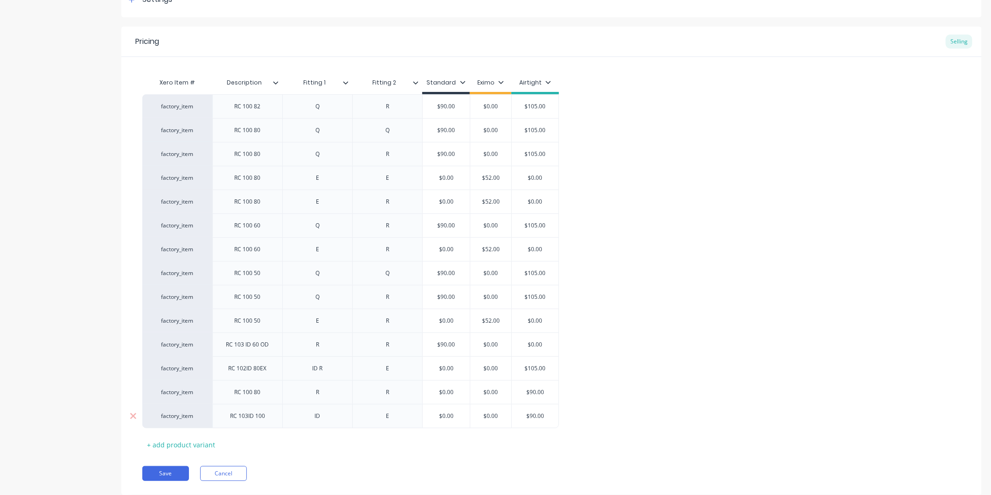
type input "9"
type textarea "x"
type input "90"
click at [446, 441] on div "Xero Item # Description Fitting 1 Fitting 2 Standard Eximo Airtight factory_ite…" at bounding box center [551, 262] width 818 height 378
click at [177, 472] on button "Save" at bounding box center [165, 473] width 47 height 15
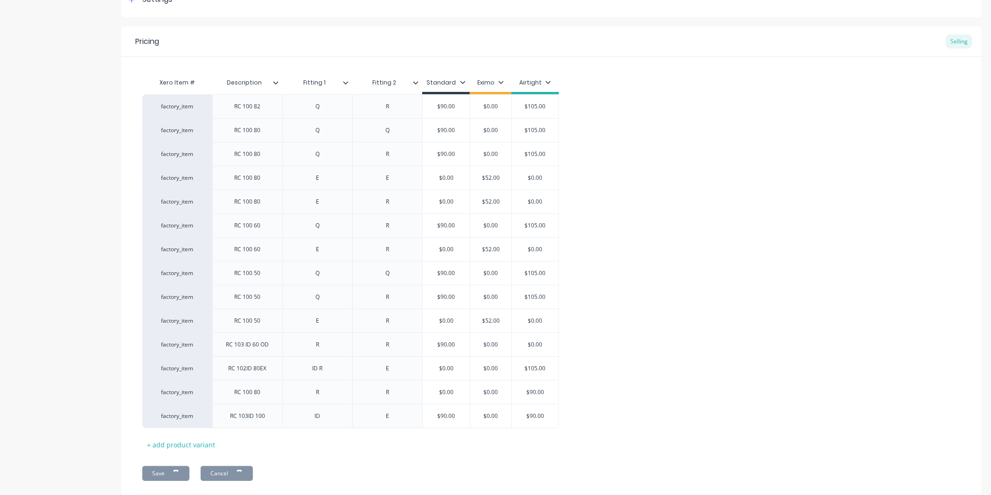
type textarea "x"
